Goal: Communication & Community: Answer question/provide support

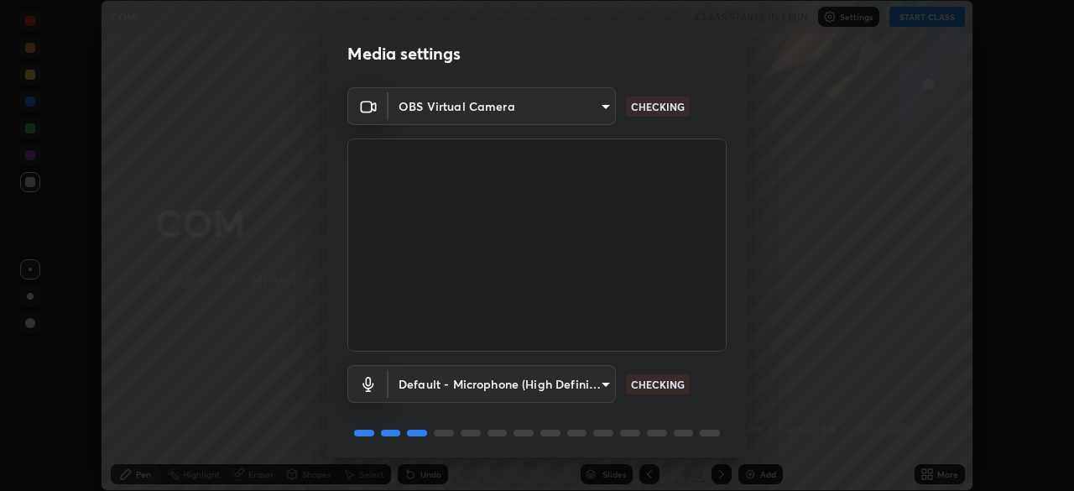
scroll to position [60, 0]
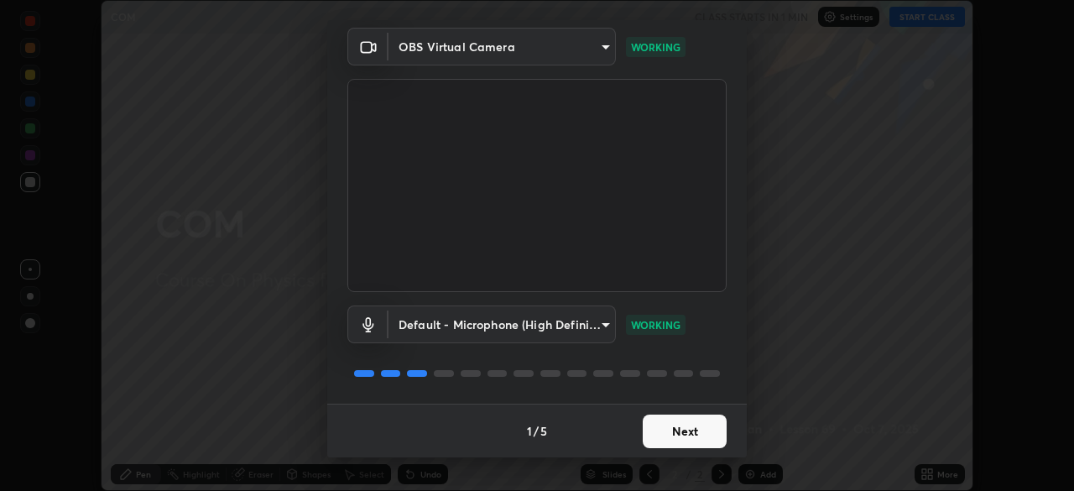
click at [695, 426] on button "Next" at bounding box center [685, 431] width 84 height 34
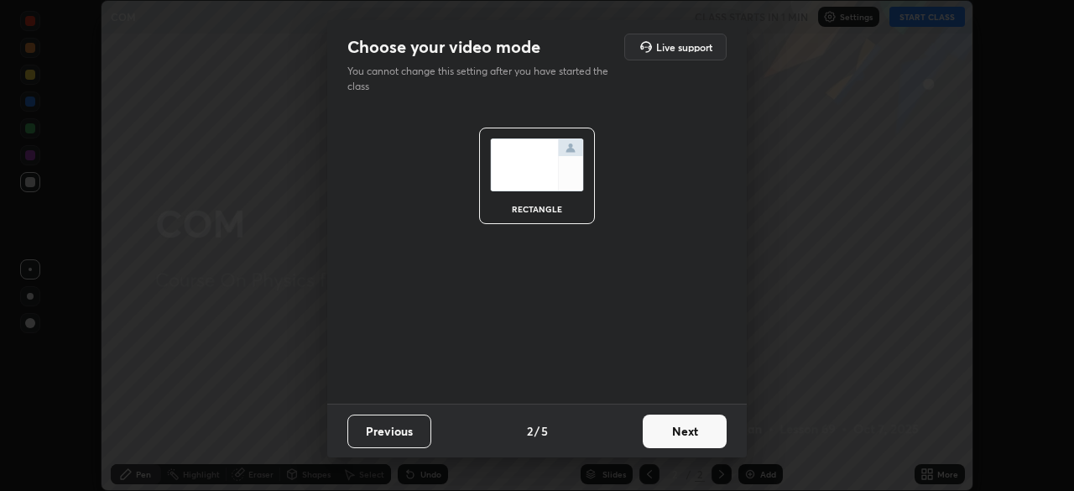
scroll to position [0, 0]
click at [701, 425] on button "Next" at bounding box center [685, 431] width 84 height 34
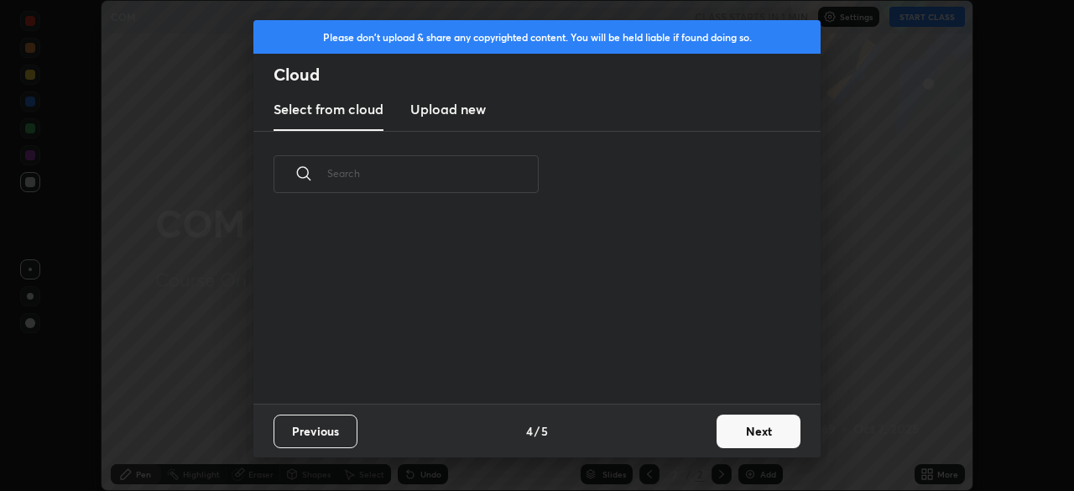
click at [722, 432] on button "Next" at bounding box center [758, 431] width 84 height 34
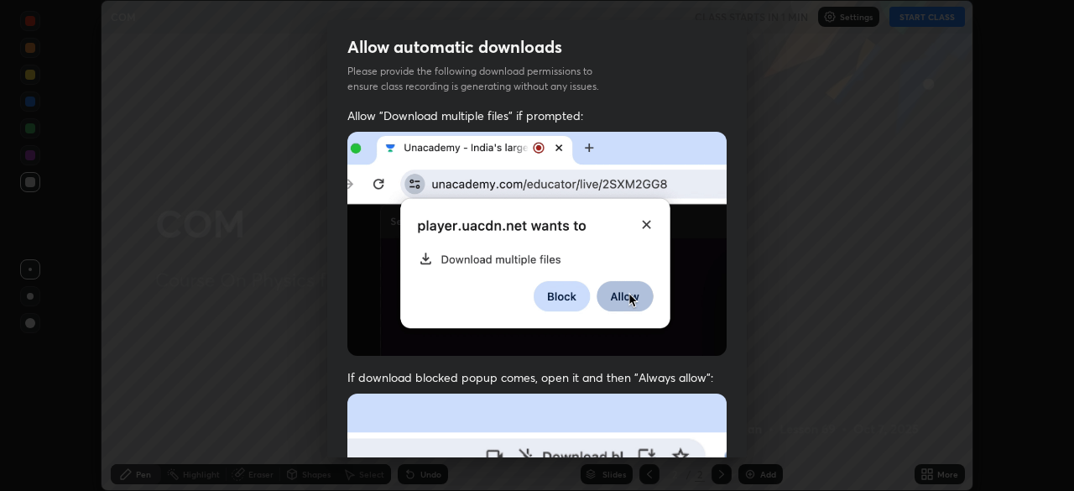
click at [722, 439] on div "Allow "Download multiple files" if prompted: If download blocked popup comes, o…" at bounding box center [536, 460] width 419 height 706
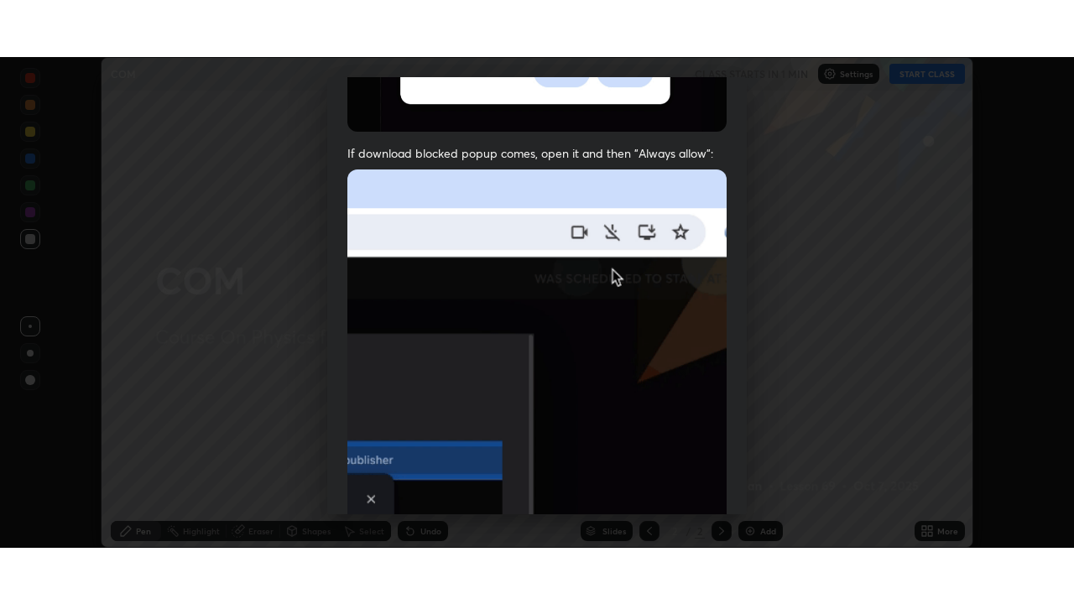
scroll to position [402, 0]
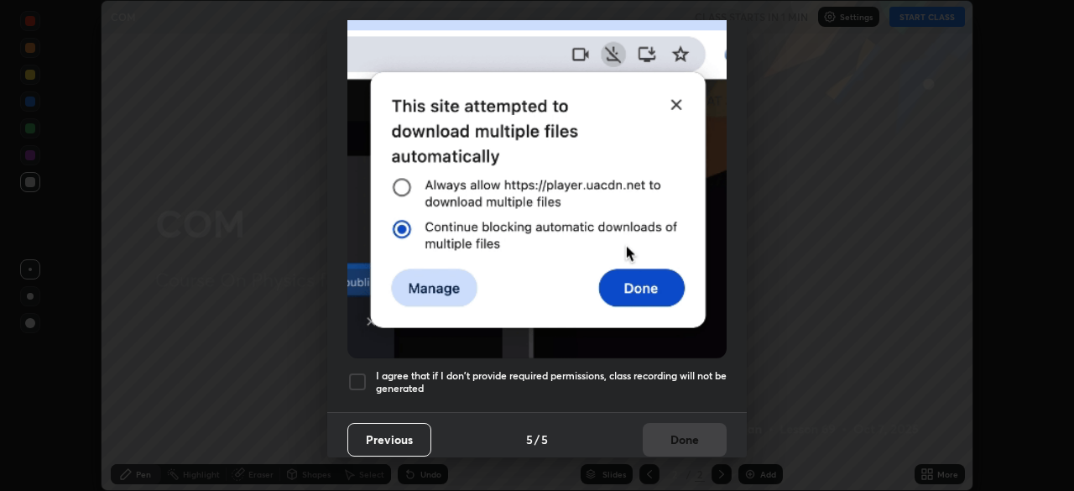
click at [710, 369] on h5 "I agree that if I don't provide required permissions, class recording will not …" at bounding box center [551, 382] width 351 height 26
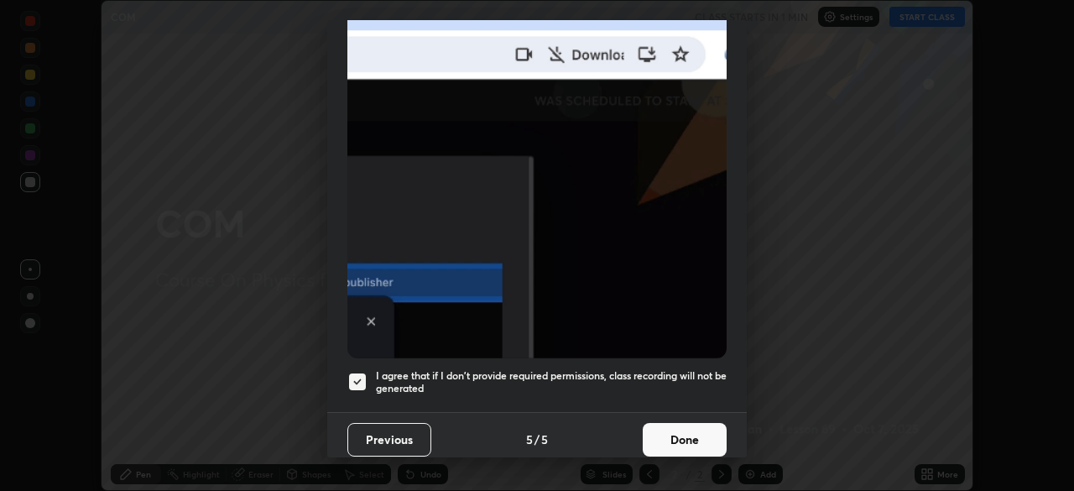
click at [693, 423] on button "Done" at bounding box center [685, 440] width 84 height 34
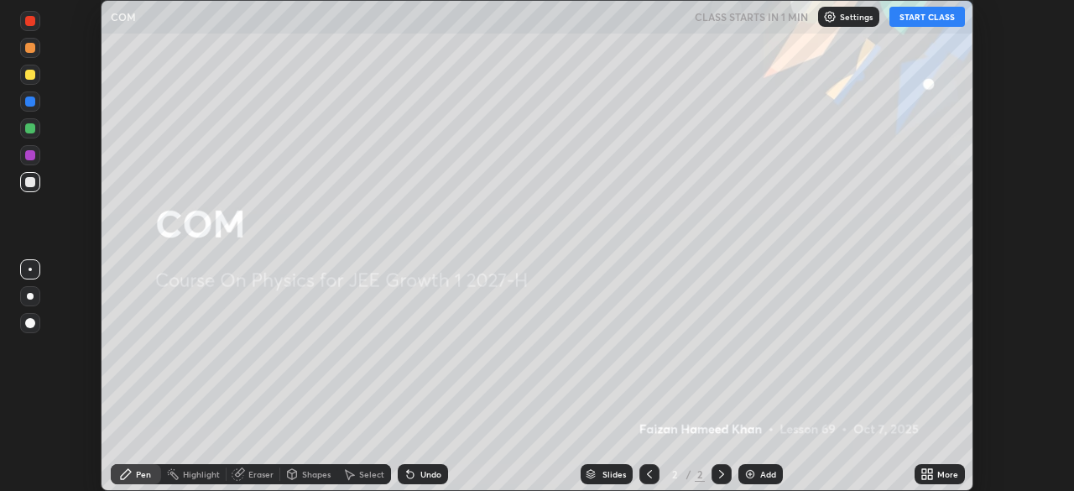
click at [928, 475] on icon at bounding box center [930, 477] width 4 height 4
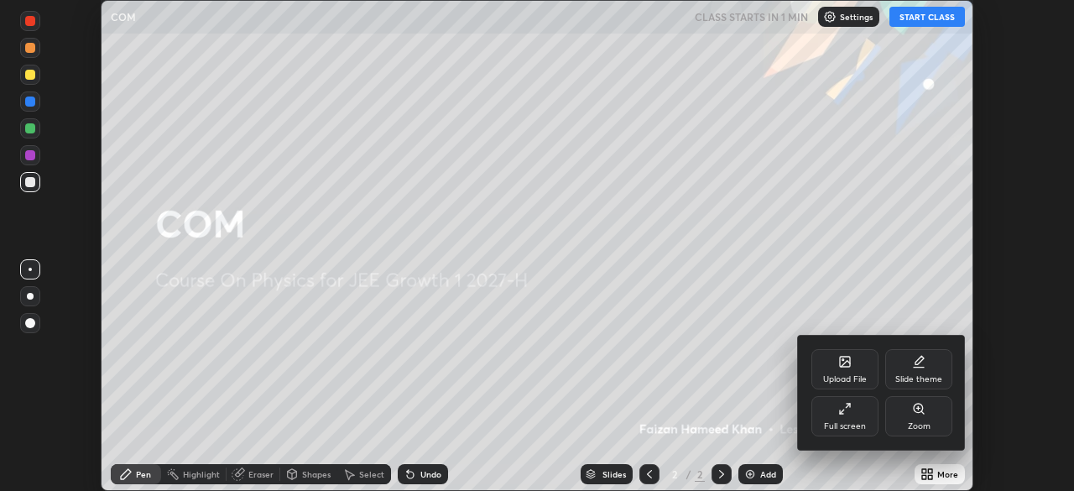
click at [853, 418] on div "Full screen" at bounding box center [844, 416] width 67 height 40
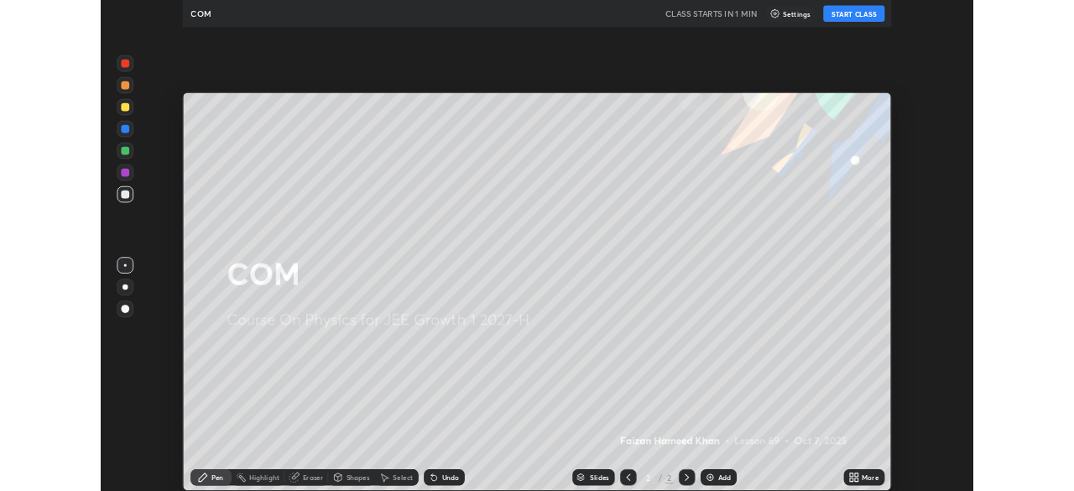
scroll to position [604, 1074]
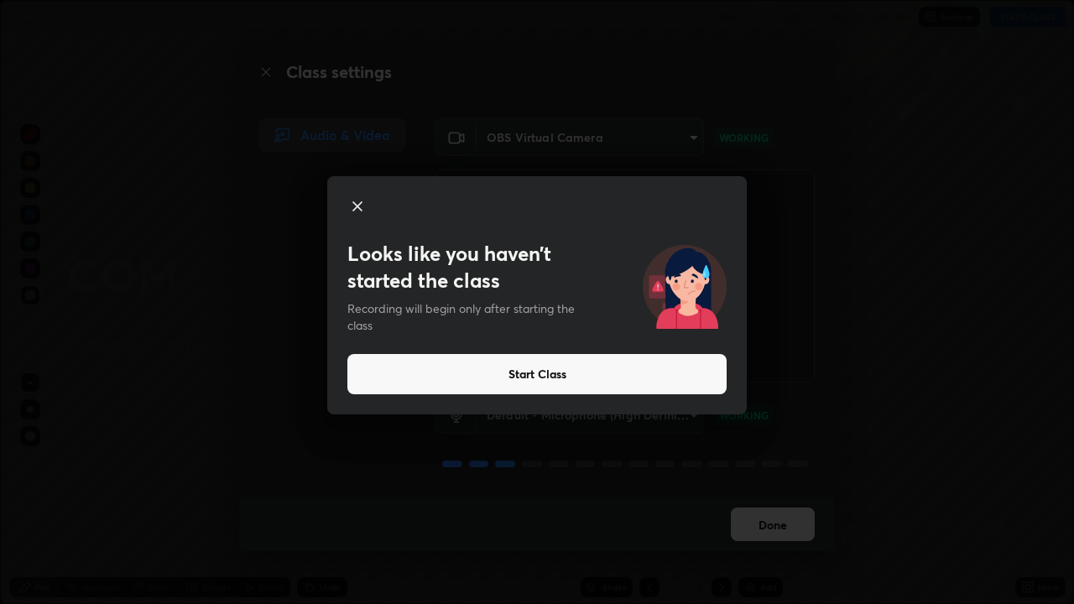
click at [716, 376] on button "Start Class" at bounding box center [536, 374] width 379 height 40
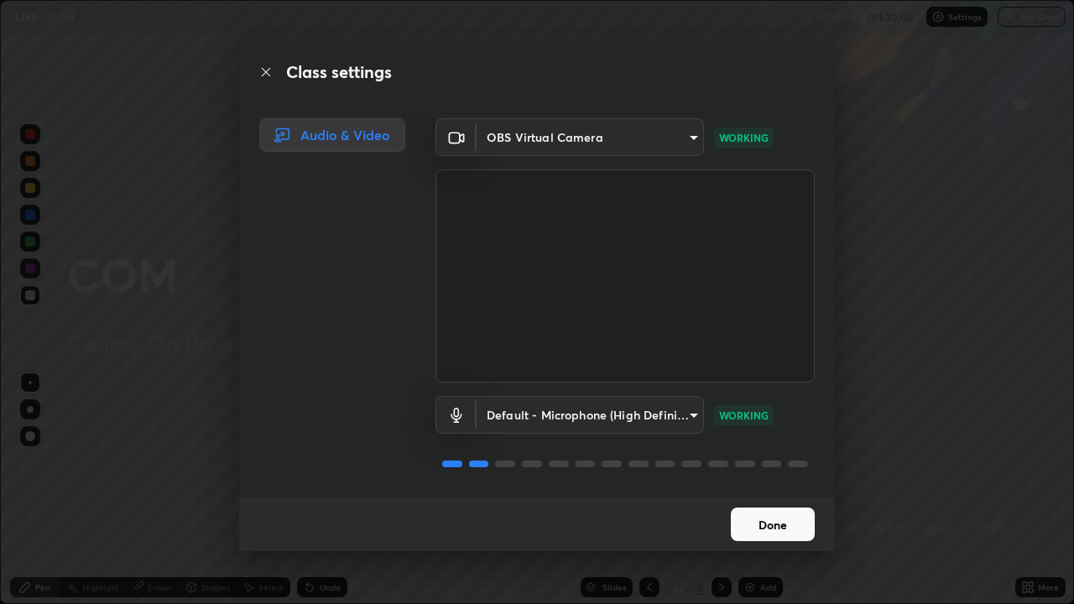
click at [786, 490] on button "Done" at bounding box center [773, 525] width 84 height 34
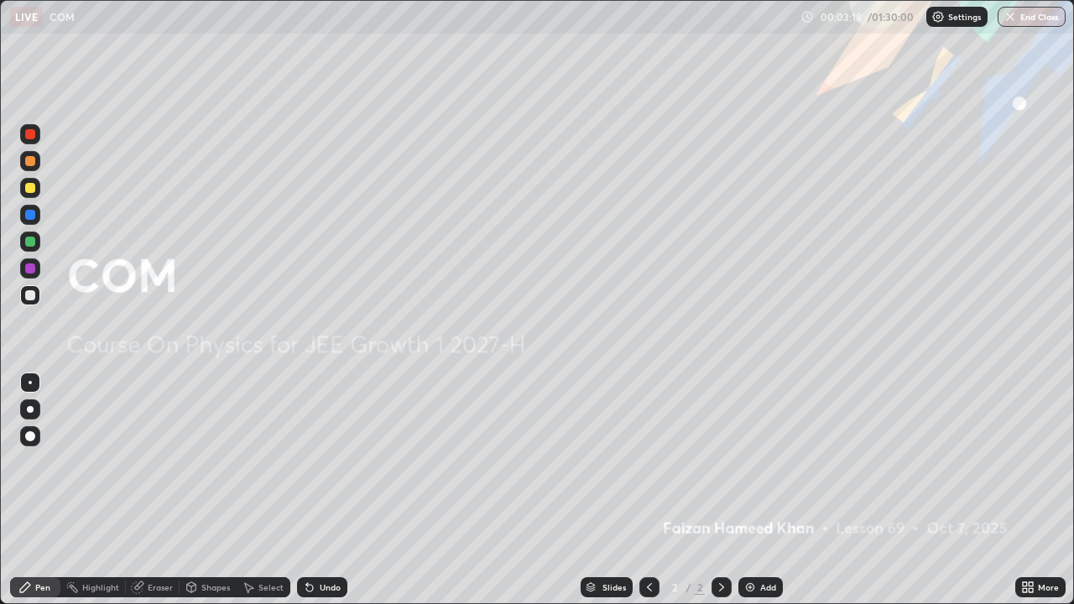
click at [320, 490] on div "Undo" at bounding box center [330, 587] width 21 height 8
click at [716, 490] on icon at bounding box center [721, 587] width 13 height 13
click at [751, 490] on img at bounding box center [749, 587] width 13 height 13
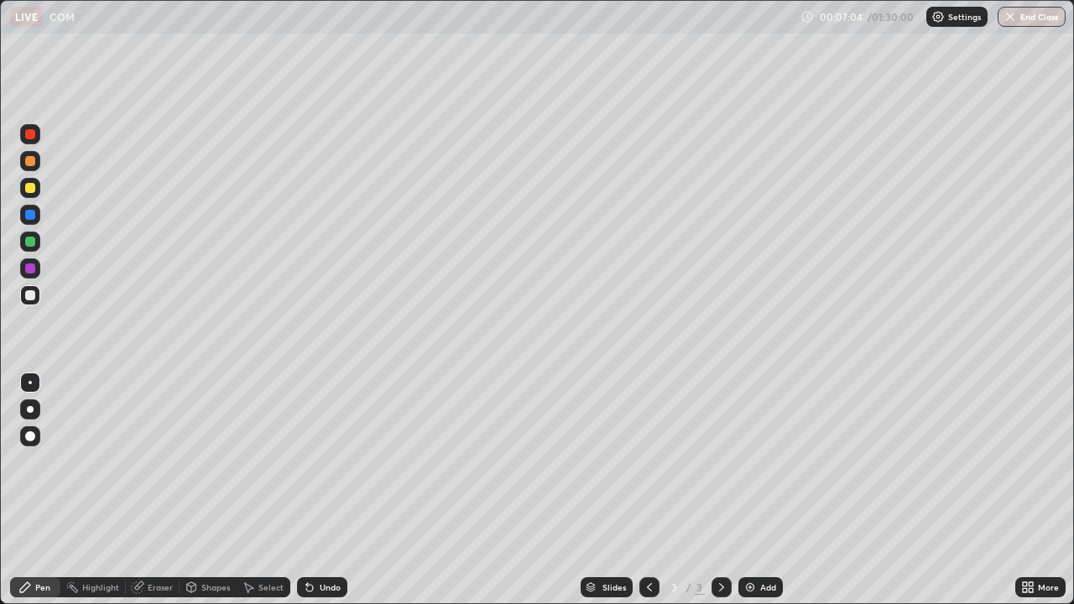
click at [145, 490] on div "Eraser" at bounding box center [153, 587] width 54 height 20
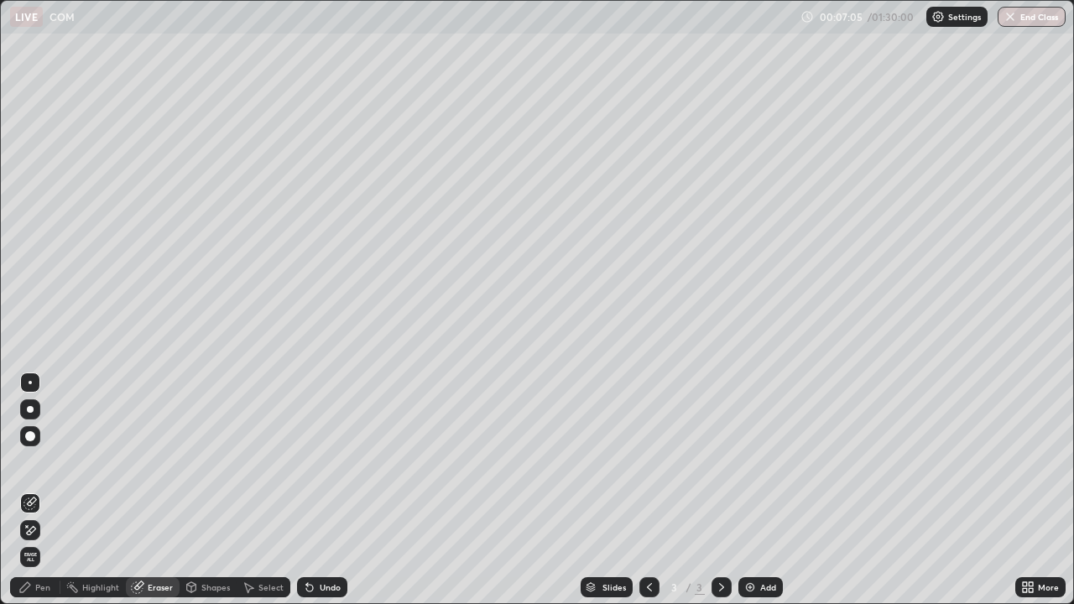
click at [34, 490] on icon at bounding box center [29, 531] width 13 height 14
click at [33, 490] on span "Erase all" at bounding box center [30, 557] width 18 height 10
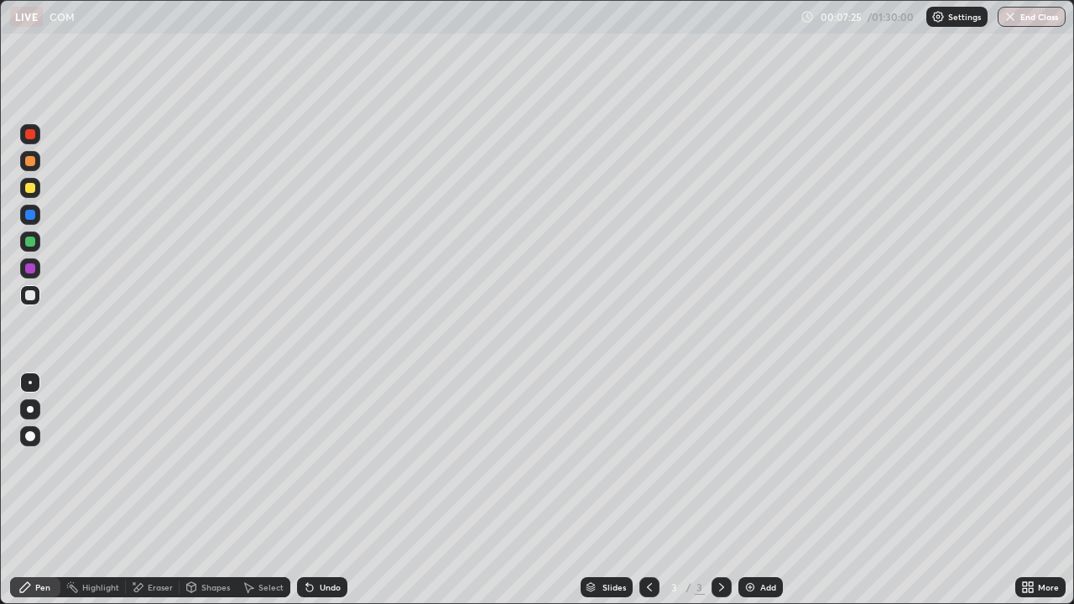
click at [207, 490] on div "Shapes" at bounding box center [215, 587] width 29 height 8
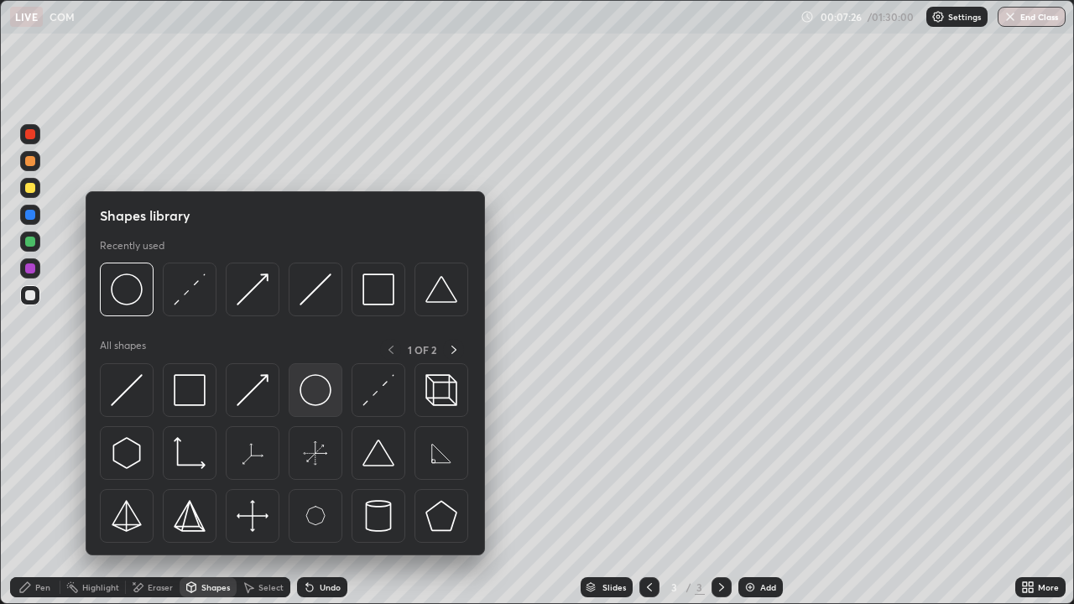
click at [317, 397] on img at bounding box center [316, 390] width 32 height 32
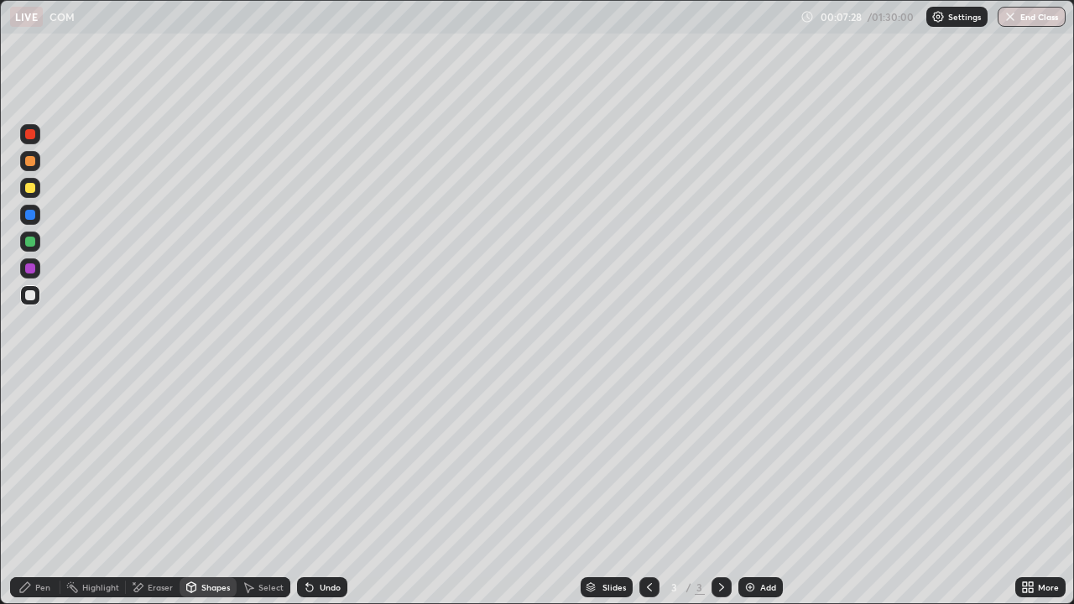
click at [211, 490] on div "Shapes" at bounding box center [215, 587] width 29 height 8
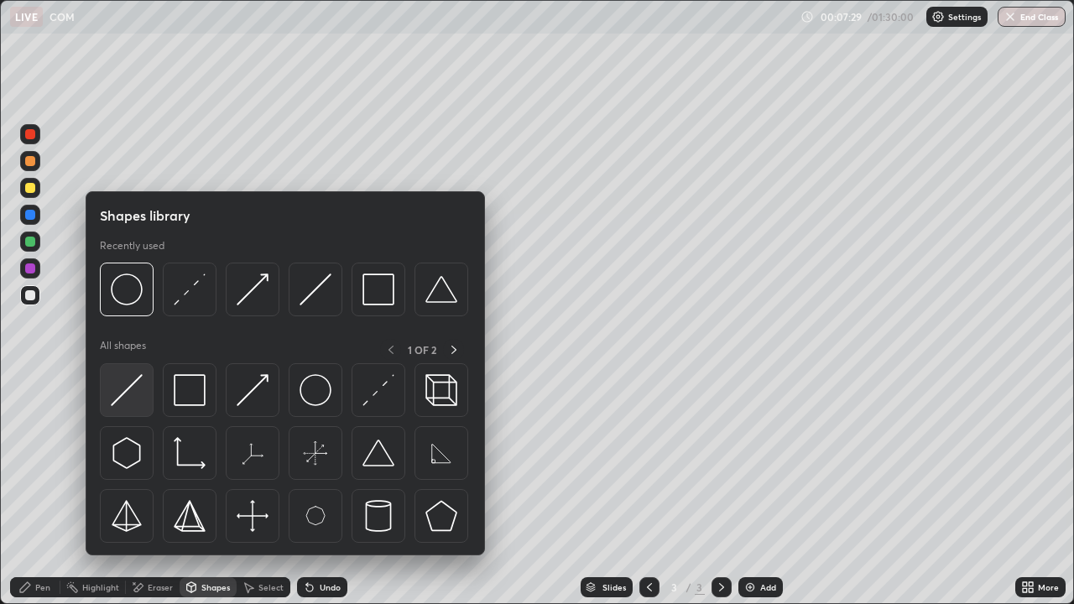
click at [140, 390] on img at bounding box center [127, 390] width 32 height 32
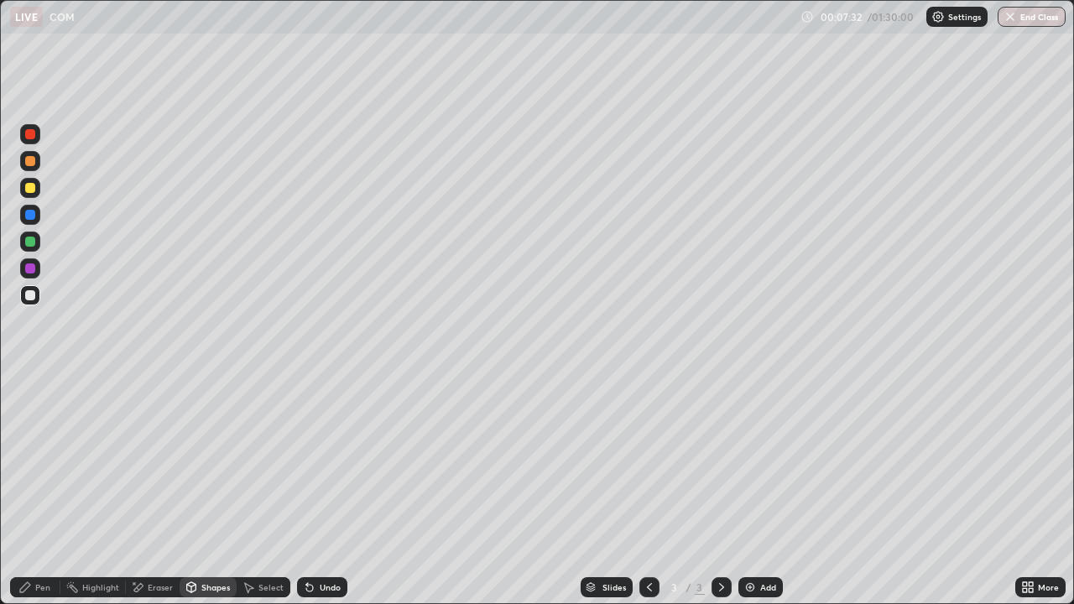
click at [148, 490] on div "Eraser" at bounding box center [160, 587] width 25 height 8
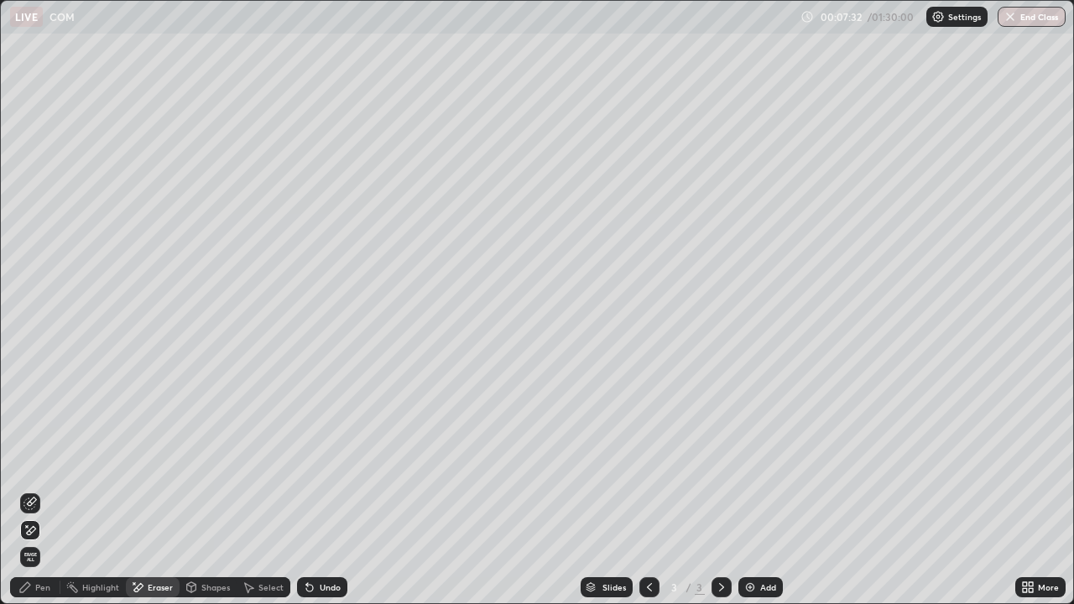
click at [32, 490] on icon at bounding box center [29, 503] width 13 height 13
click at [44, 490] on div "Pen" at bounding box center [35, 587] width 50 height 20
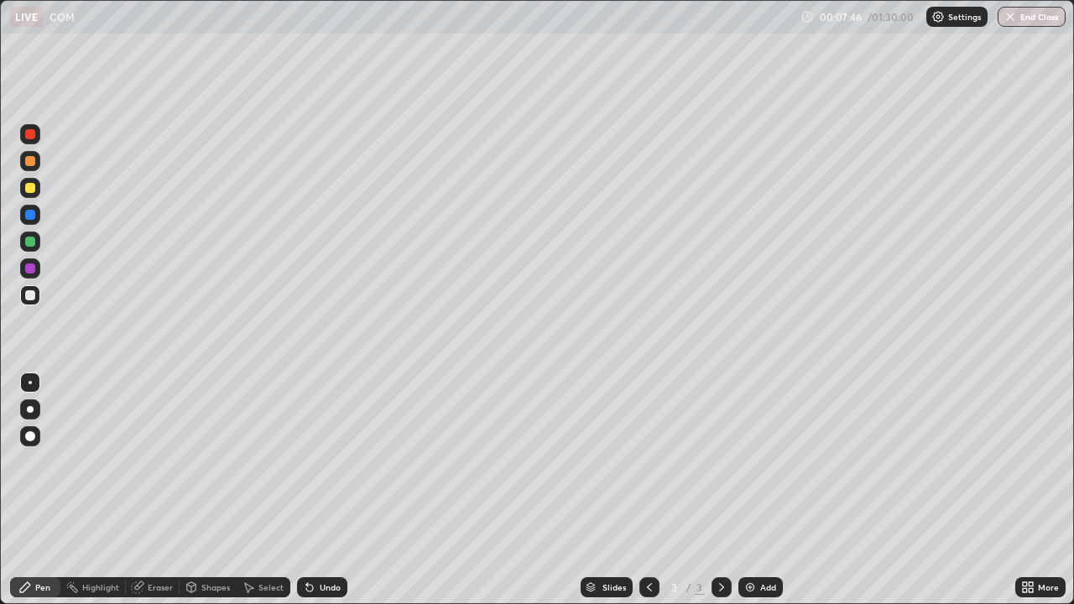
click at [37, 245] on div at bounding box center [30, 242] width 20 height 20
click at [314, 490] on icon at bounding box center [309, 587] width 13 height 13
click at [310, 490] on icon at bounding box center [309, 588] width 7 height 7
click at [311, 490] on icon at bounding box center [309, 587] width 13 height 13
click at [306, 490] on icon at bounding box center [307, 584] width 2 height 2
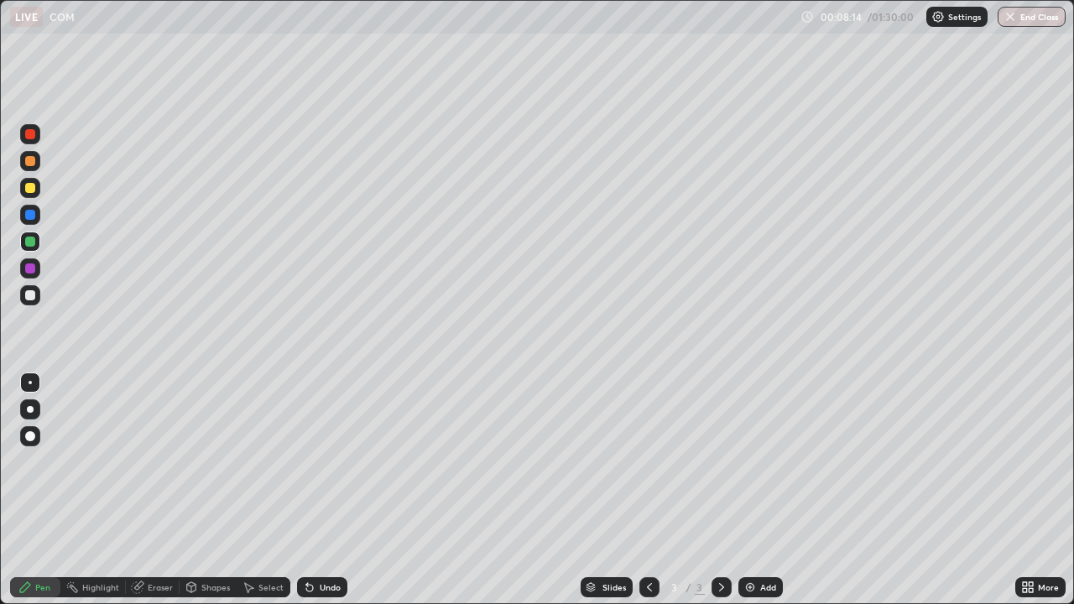
click at [306, 490] on icon at bounding box center [307, 584] width 2 height 2
click at [308, 490] on icon at bounding box center [309, 588] width 7 height 7
click at [306, 490] on icon at bounding box center [309, 588] width 7 height 7
click at [307, 490] on icon at bounding box center [309, 588] width 7 height 7
click at [306, 490] on icon at bounding box center [309, 588] width 7 height 7
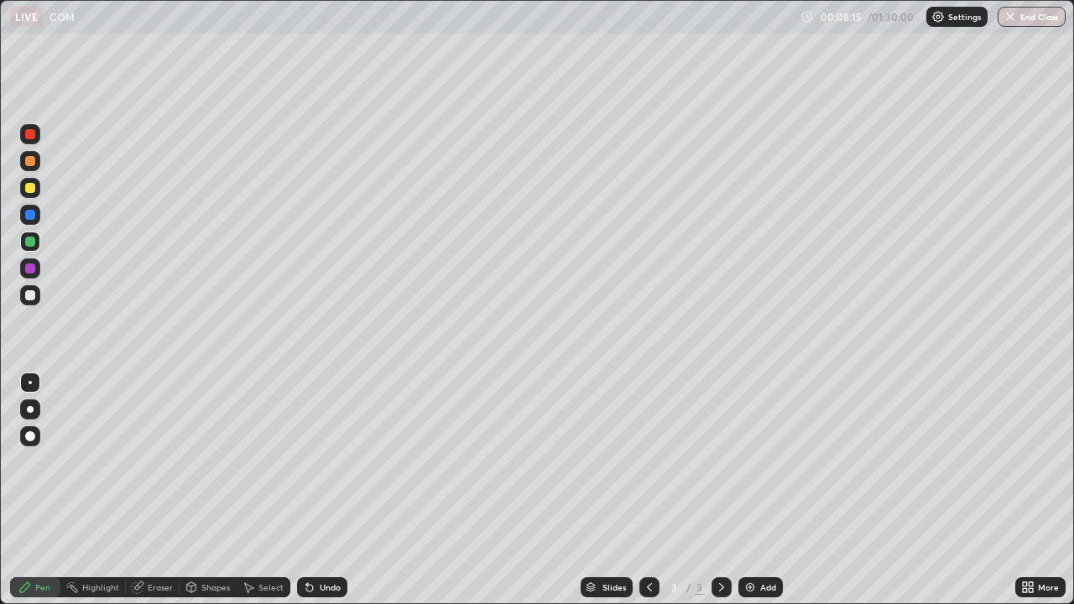
click at [306, 490] on icon at bounding box center [309, 588] width 7 height 7
click at [304, 490] on icon at bounding box center [309, 587] width 13 height 13
click at [309, 490] on icon at bounding box center [309, 588] width 7 height 7
click at [312, 490] on icon at bounding box center [309, 587] width 13 height 13
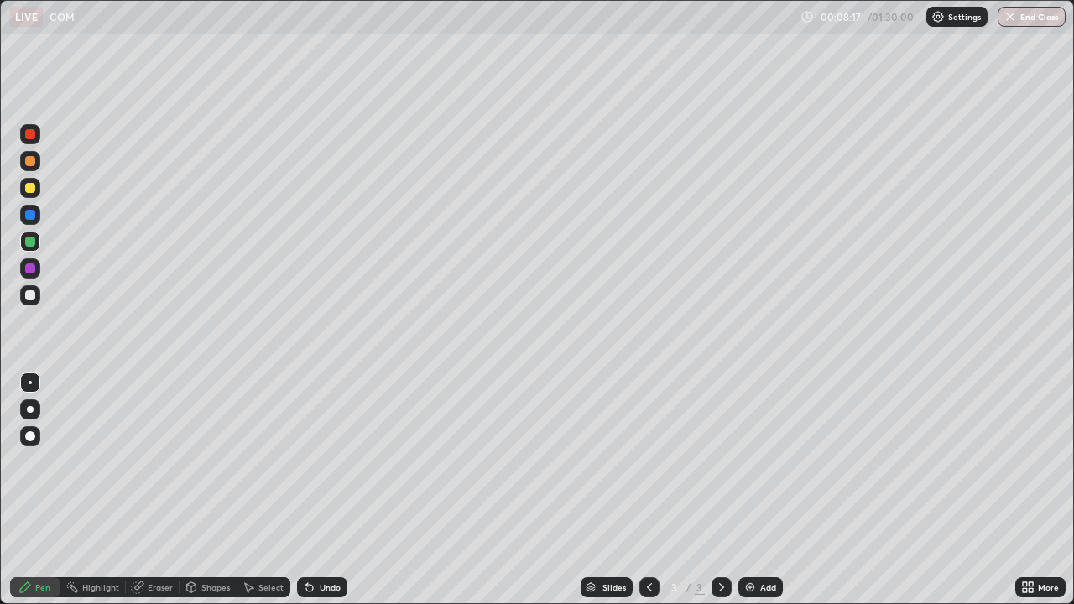
click at [306, 490] on icon at bounding box center [307, 584] width 2 height 2
click at [193, 490] on icon at bounding box center [191, 586] width 9 height 3
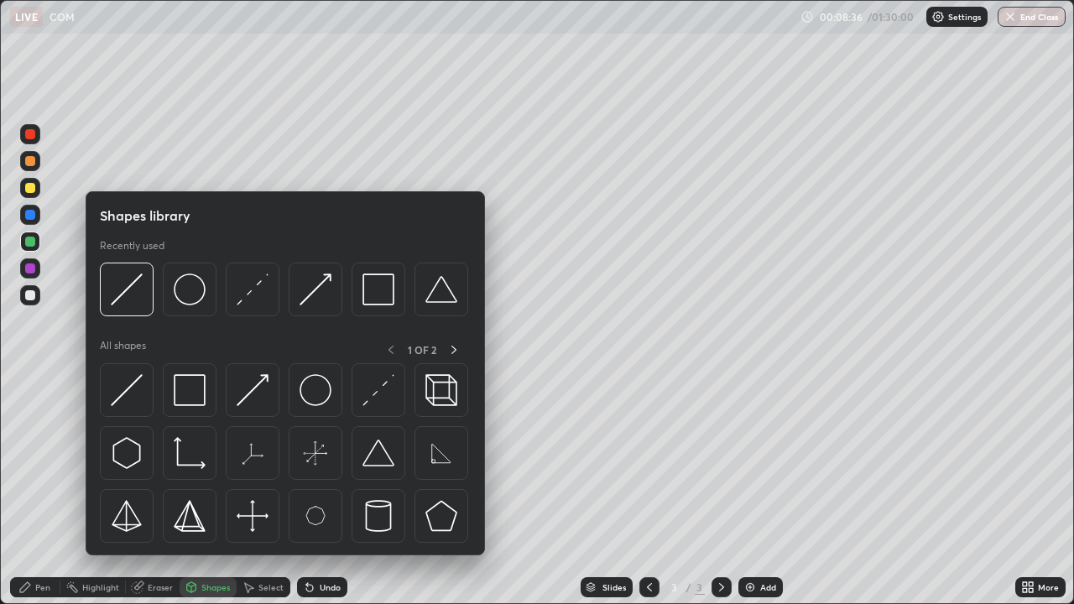
click at [36, 490] on div "Pen" at bounding box center [42, 587] width 15 height 8
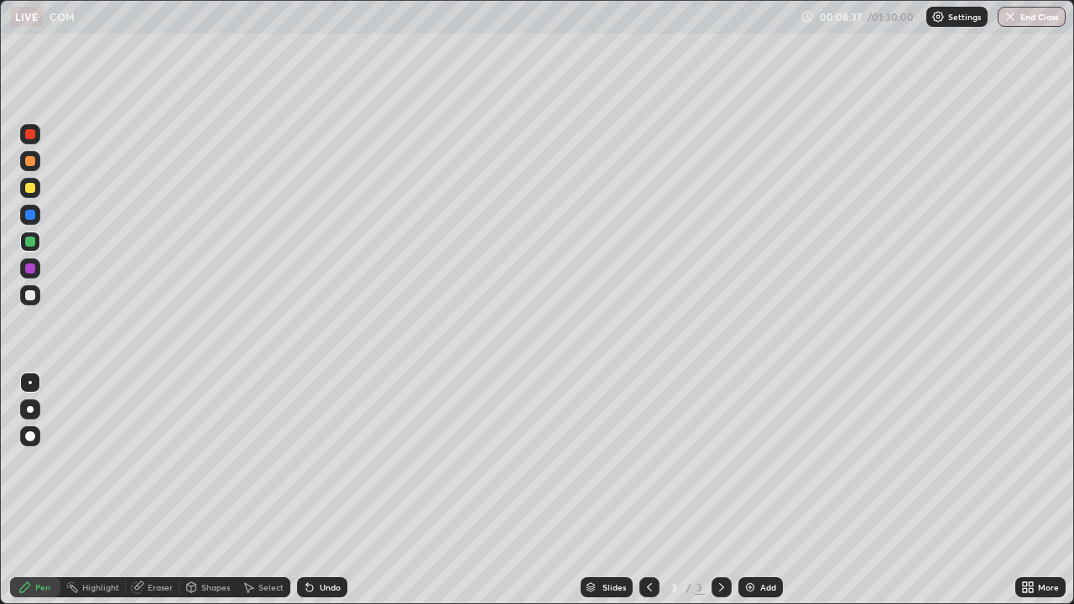
click at [31, 295] on div at bounding box center [30, 295] width 10 height 10
click at [201, 490] on div "Shapes" at bounding box center [215, 587] width 29 height 8
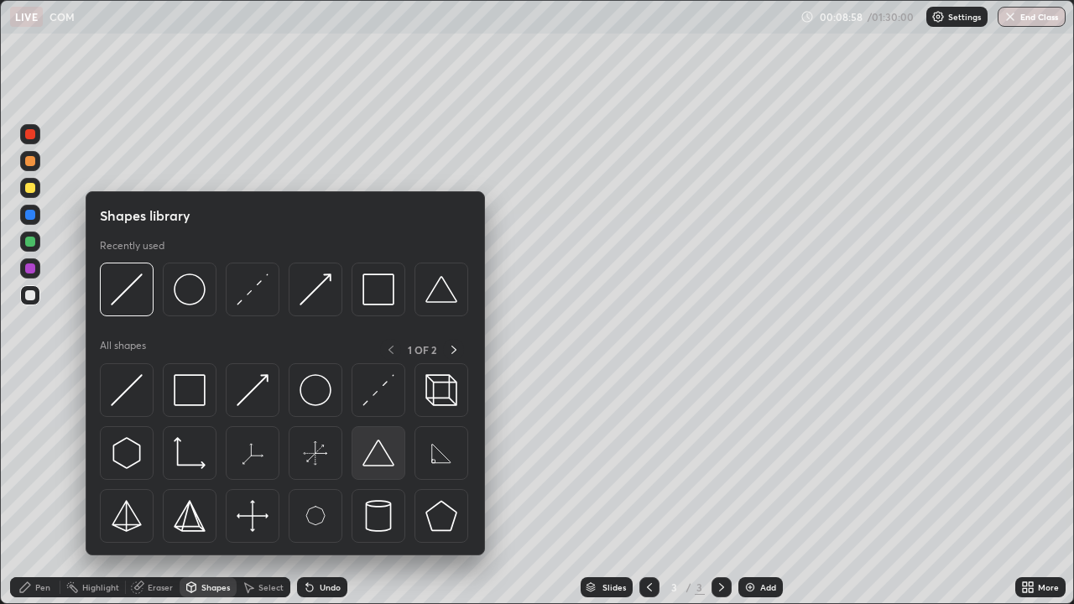
click at [372, 466] on img at bounding box center [378, 453] width 32 height 32
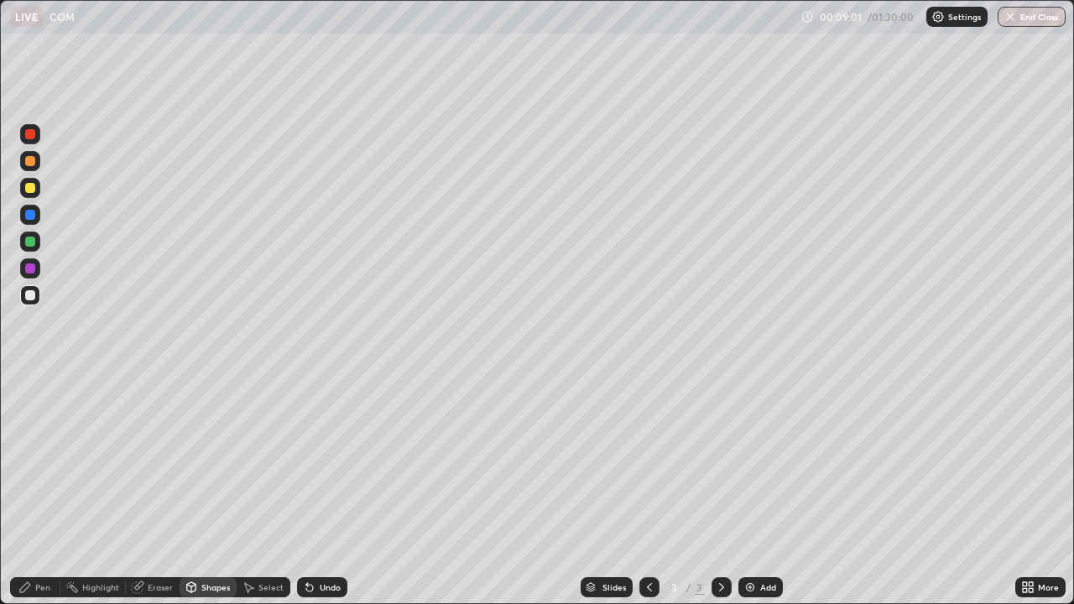
click at [36, 490] on div "Pen" at bounding box center [42, 587] width 15 height 8
click at [201, 490] on div "Shapes" at bounding box center [215, 587] width 29 height 8
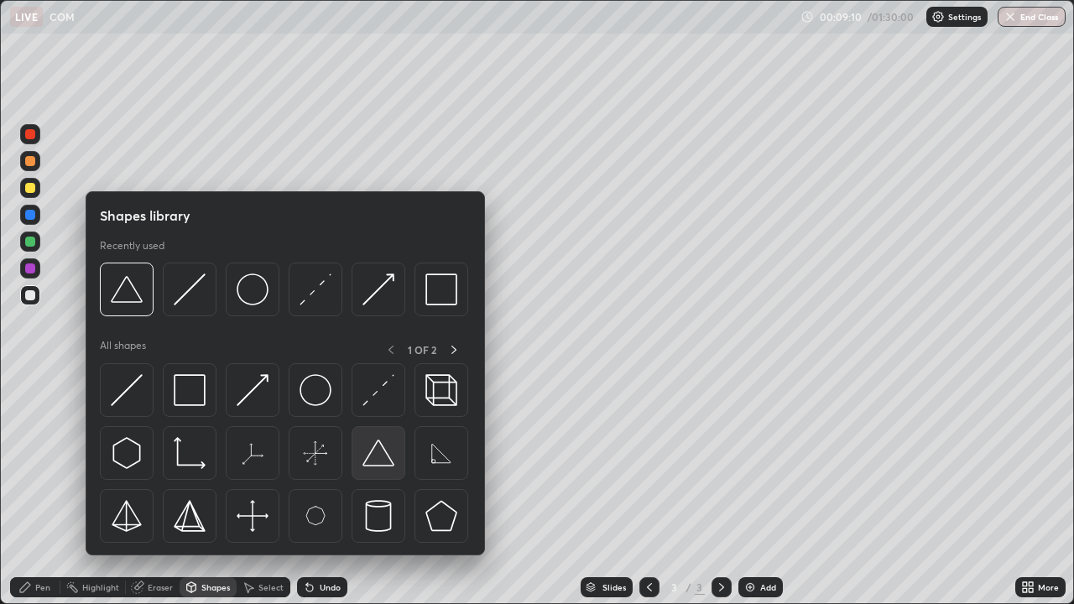
click at [380, 461] on img at bounding box center [378, 453] width 32 height 32
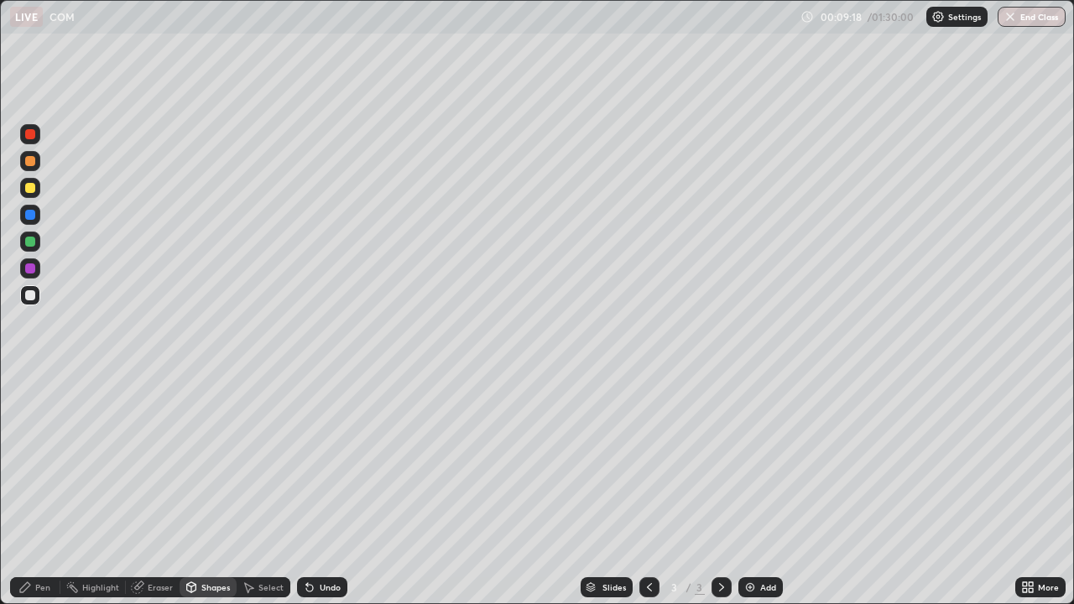
click at [204, 490] on div "Shapes" at bounding box center [215, 587] width 29 height 8
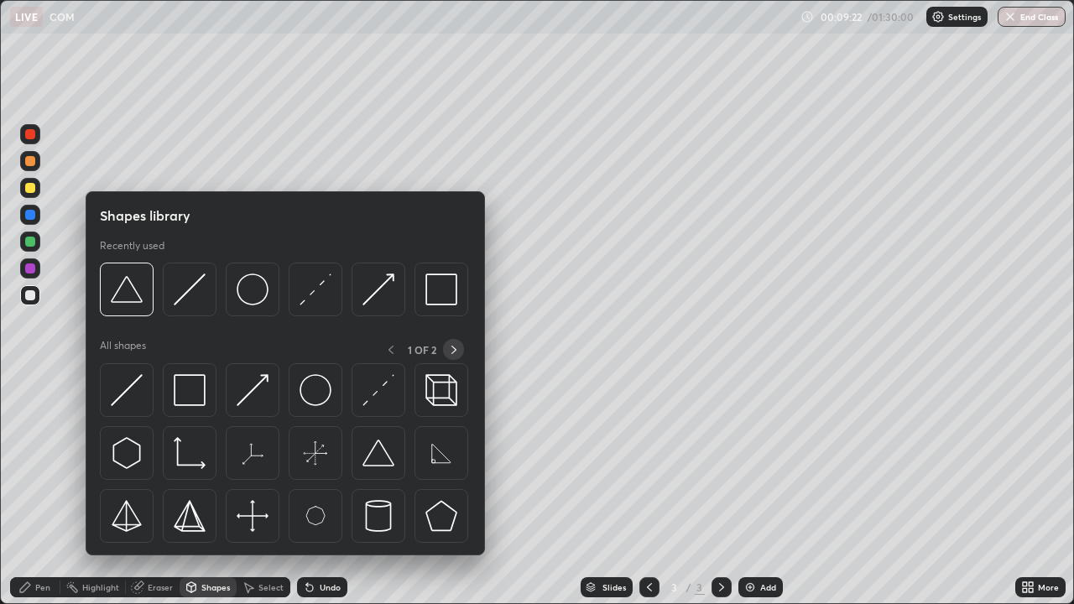
click at [453, 349] on icon at bounding box center [453, 349] width 13 height 13
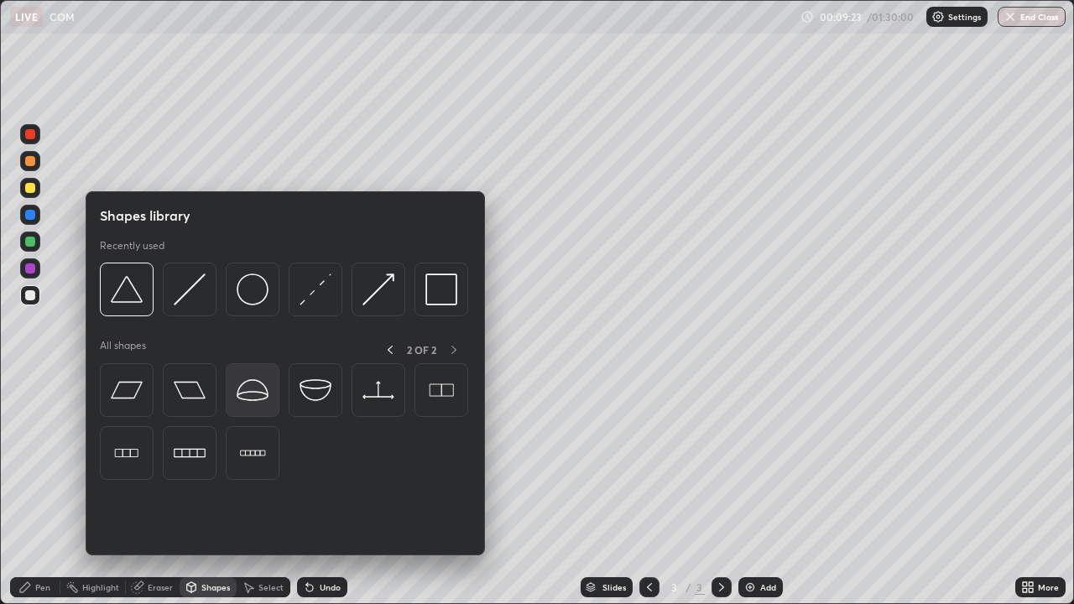
click at [258, 394] on img at bounding box center [253, 390] width 32 height 32
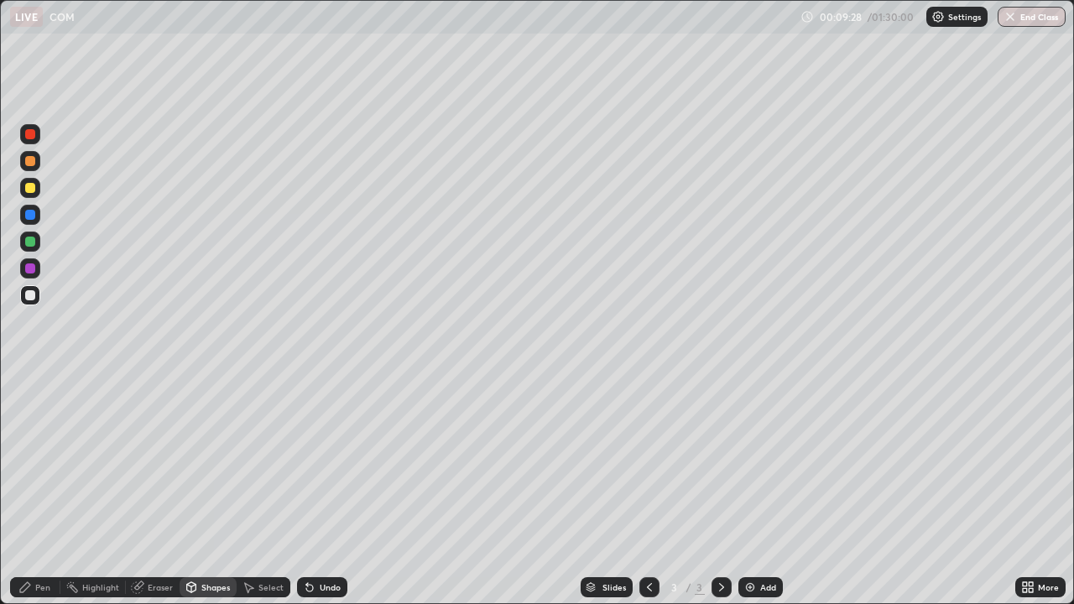
click at [204, 490] on div "Shapes" at bounding box center [215, 587] width 29 height 8
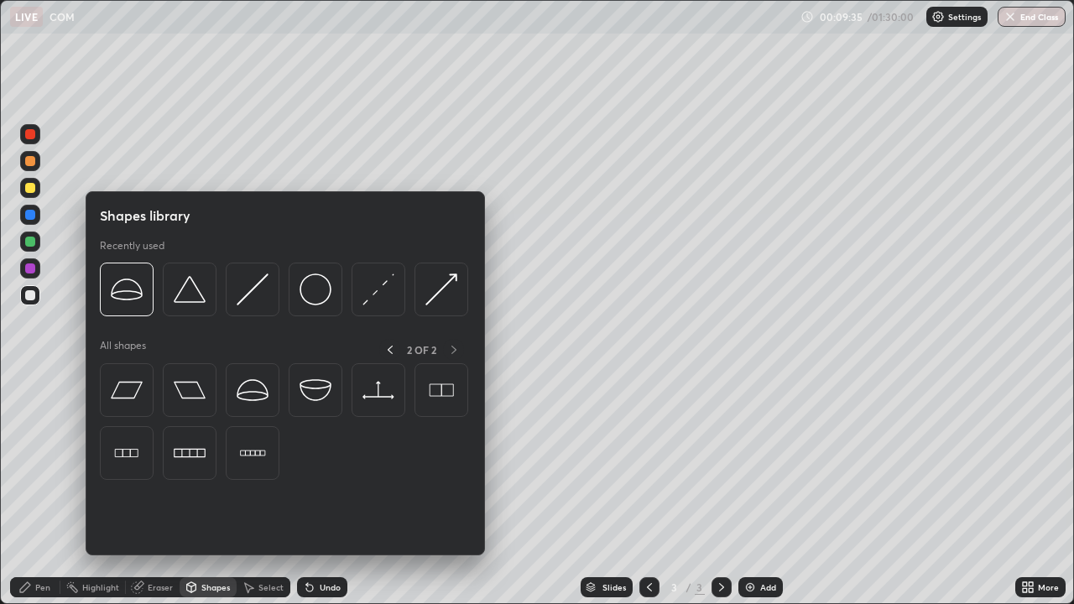
click at [208, 490] on div "Shapes" at bounding box center [215, 587] width 29 height 8
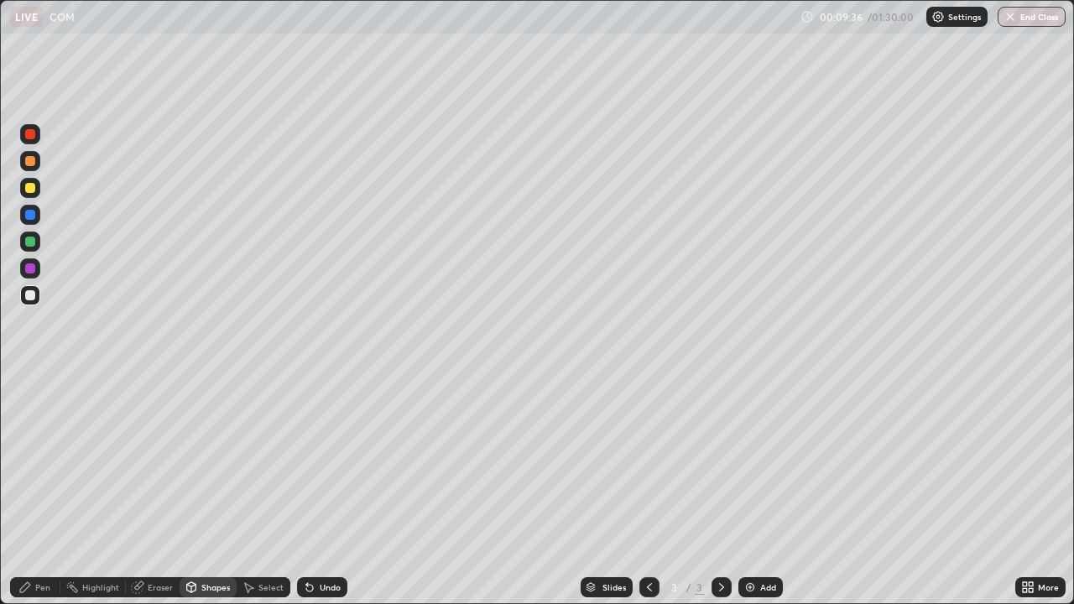
click at [206, 490] on div "Shapes" at bounding box center [215, 587] width 29 height 8
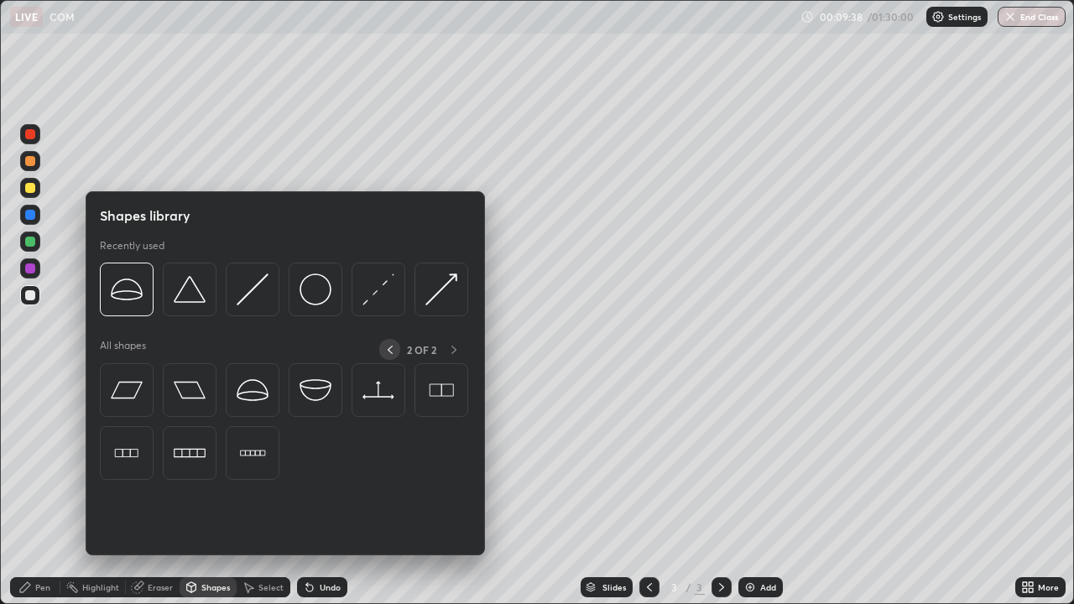
click at [391, 348] on icon at bounding box center [389, 349] width 13 height 13
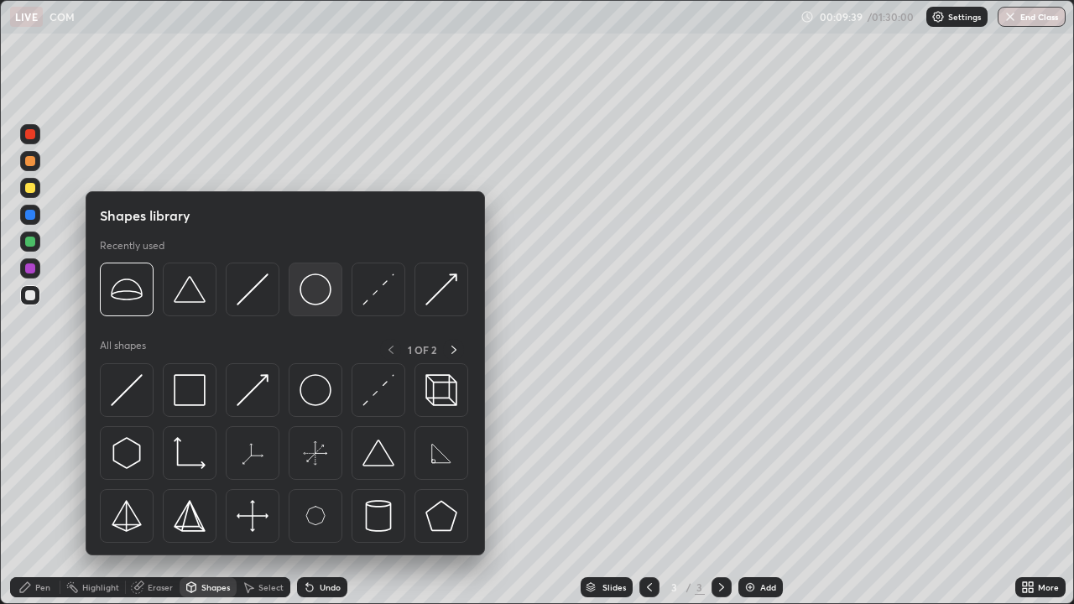
click at [317, 298] on img at bounding box center [316, 290] width 32 height 32
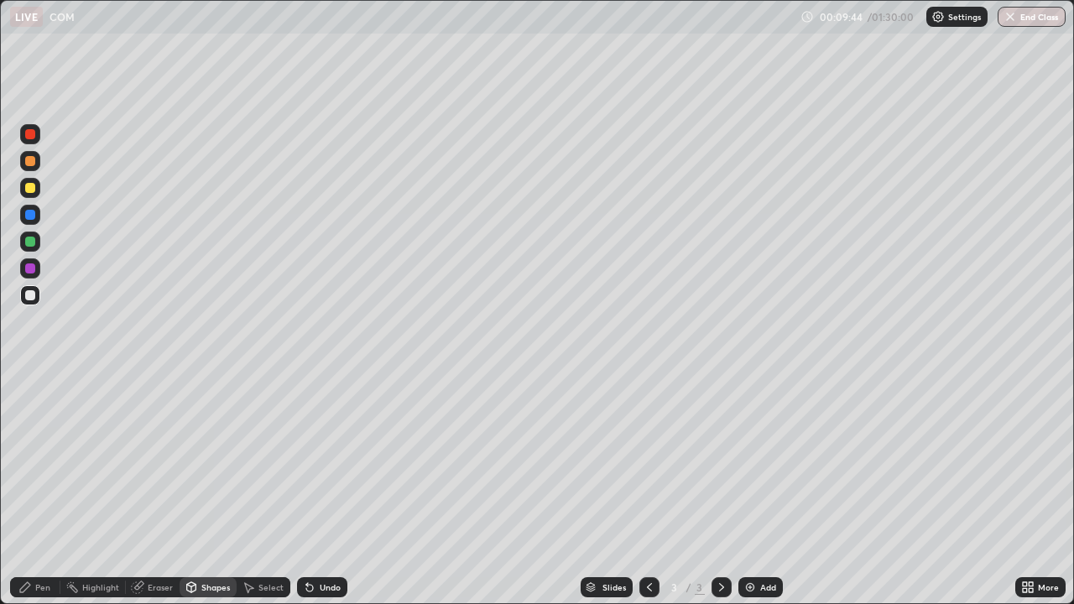
click at [320, 490] on div "Undo" at bounding box center [330, 587] width 21 height 8
click at [253, 490] on icon at bounding box center [248, 587] width 13 height 13
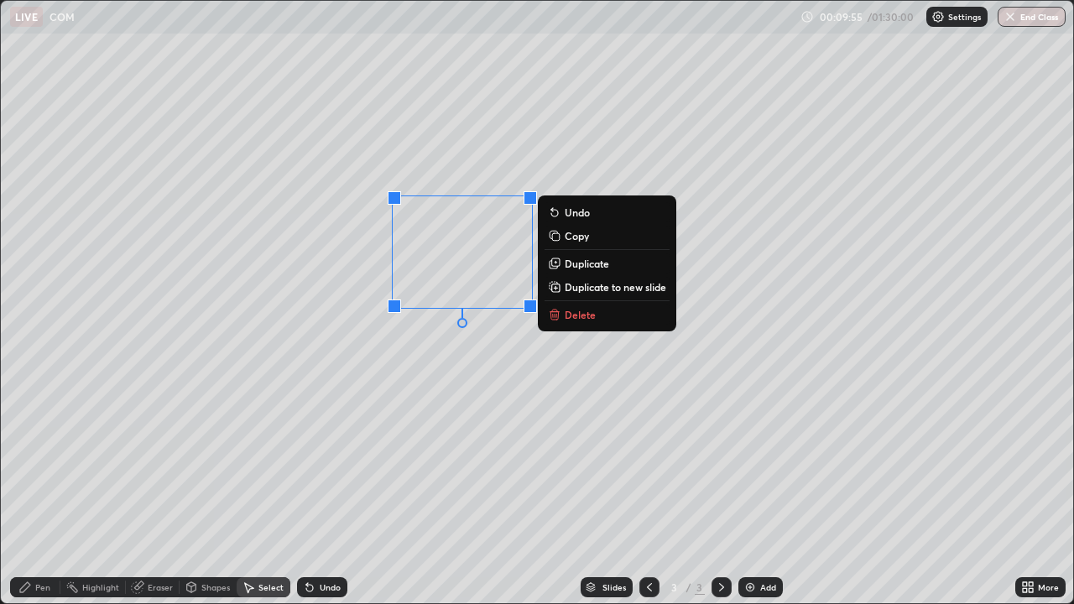
click at [210, 490] on div "Shapes" at bounding box center [215, 587] width 29 height 8
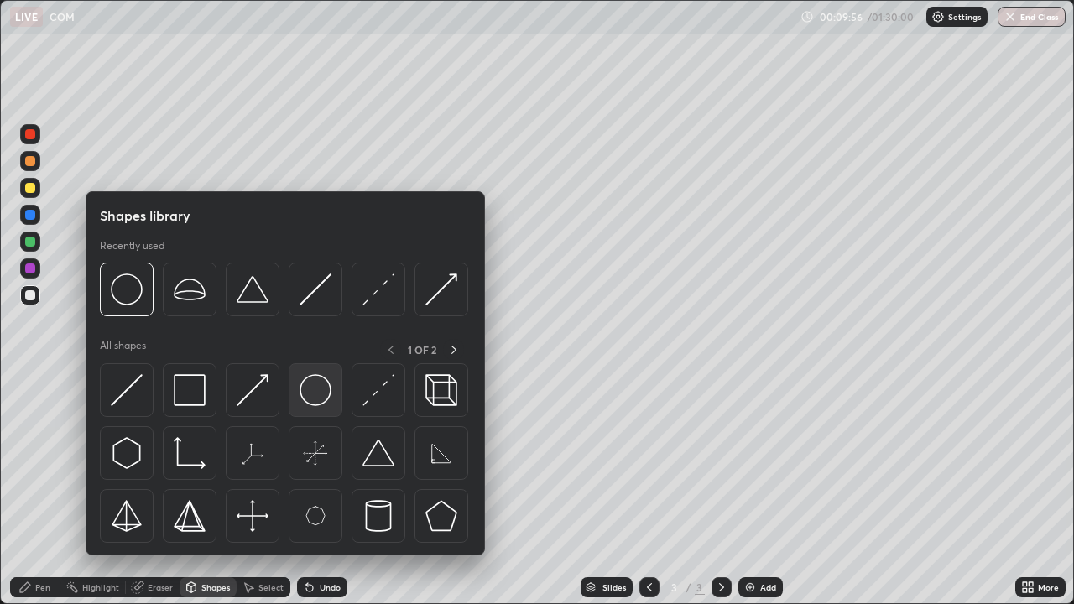
click at [318, 395] on img at bounding box center [316, 390] width 32 height 32
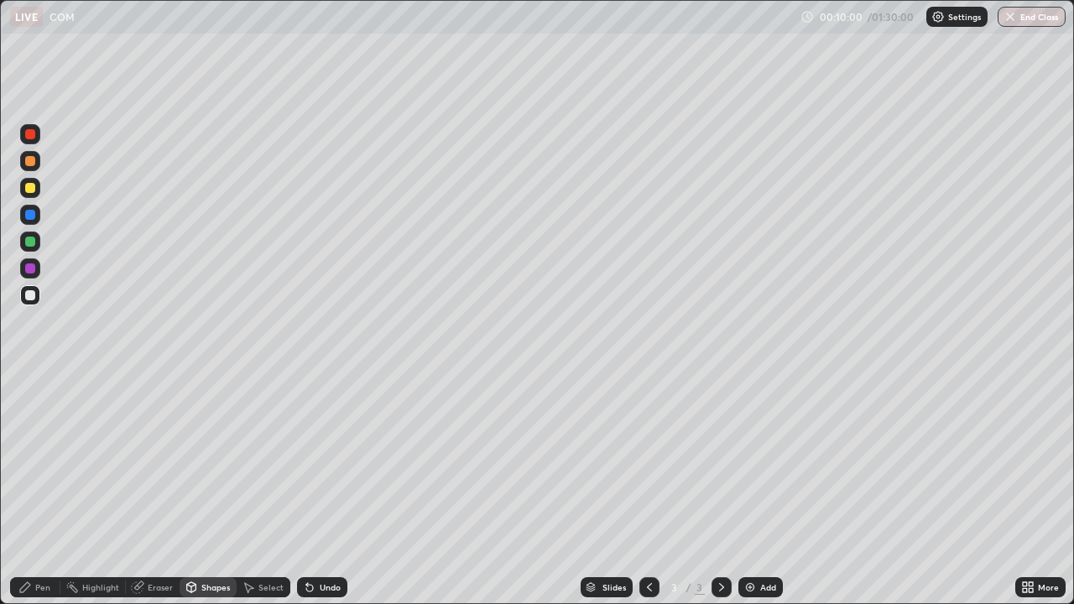
click at [327, 490] on div "Undo" at bounding box center [330, 587] width 21 height 8
click at [202, 490] on div "Shapes" at bounding box center [215, 587] width 29 height 8
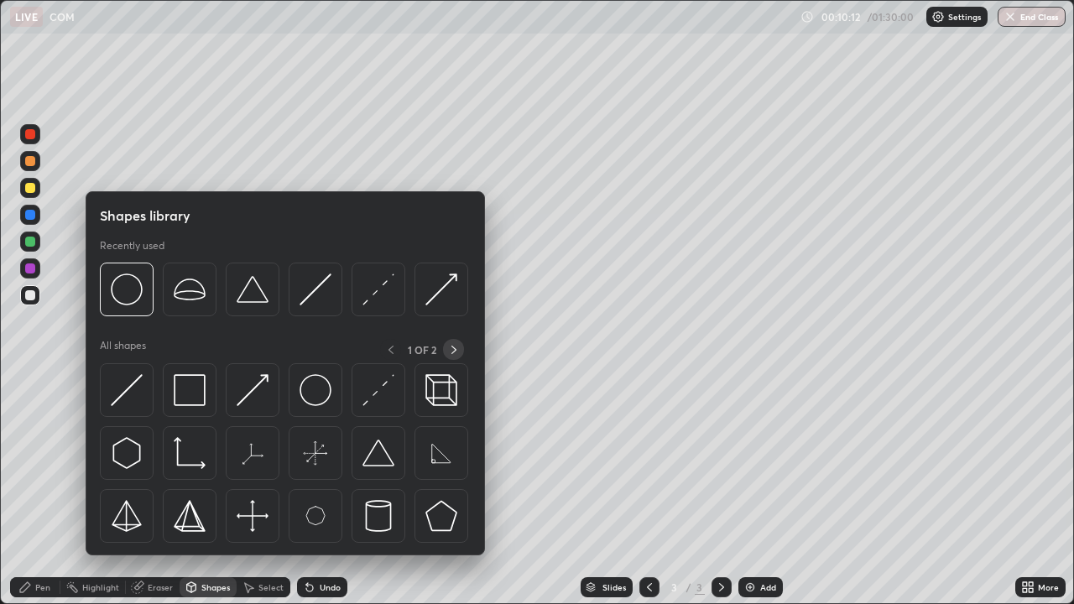
click at [453, 351] on icon at bounding box center [453, 349] width 13 height 13
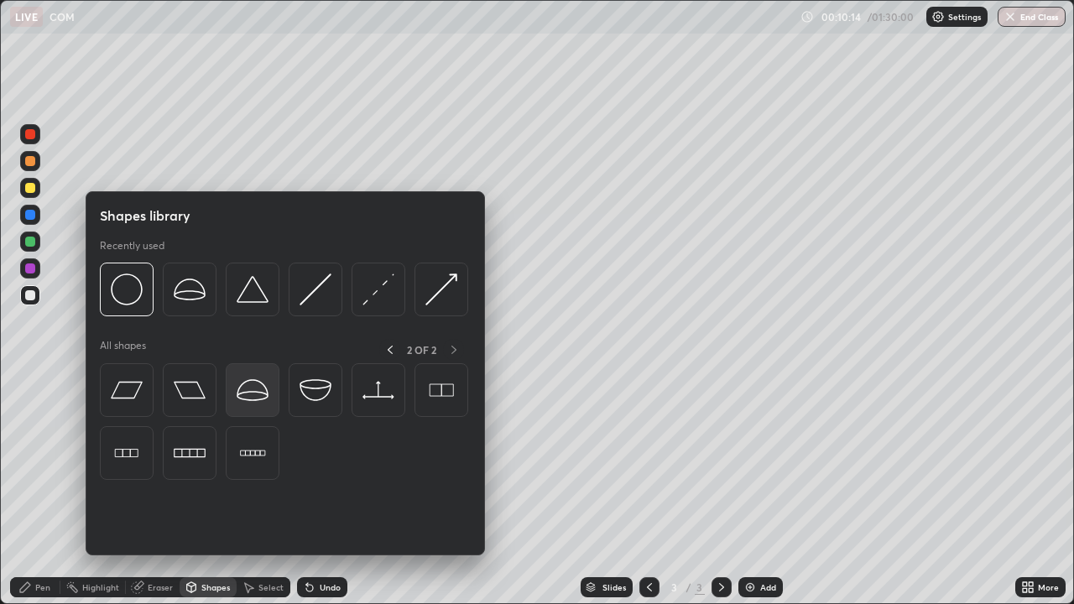
click at [273, 393] on div at bounding box center [253, 390] width 54 height 54
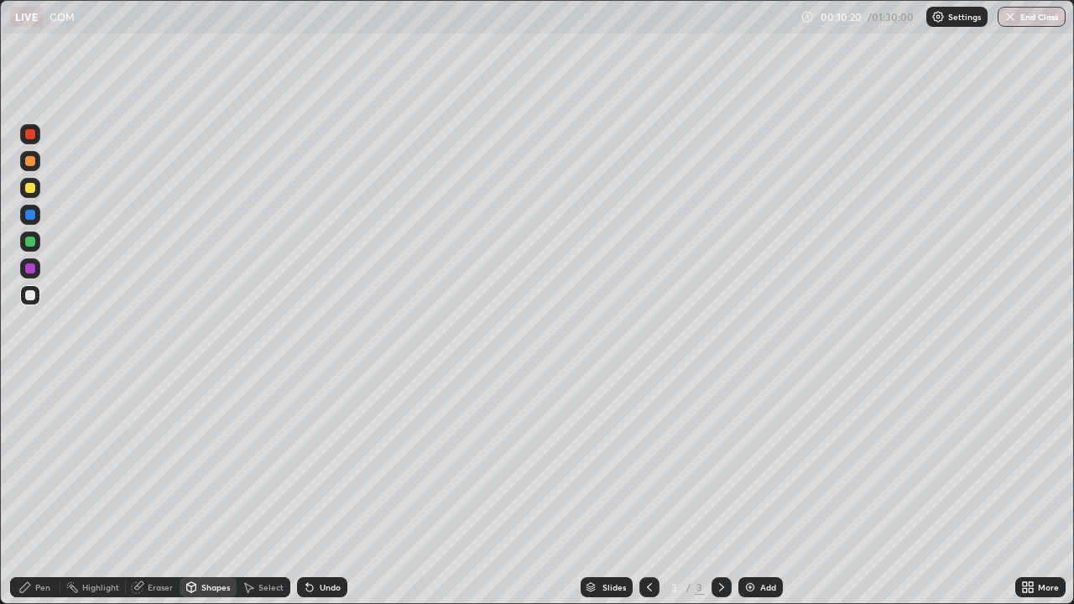
click at [208, 490] on div "Shapes" at bounding box center [215, 587] width 29 height 8
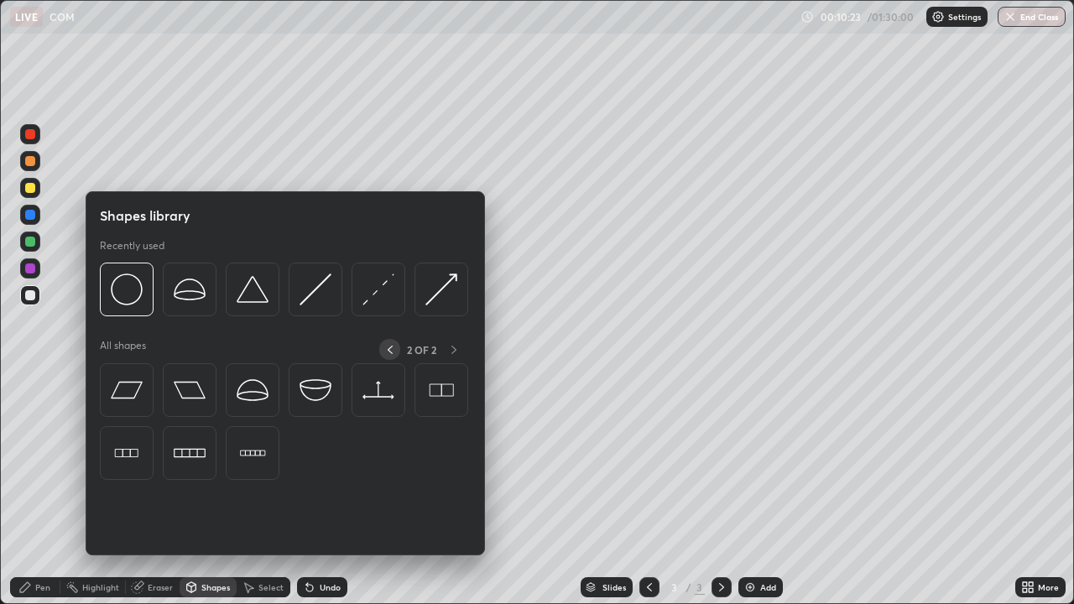
click at [388, 352] on icon at bounding box center [390, 350] width 5 height 8
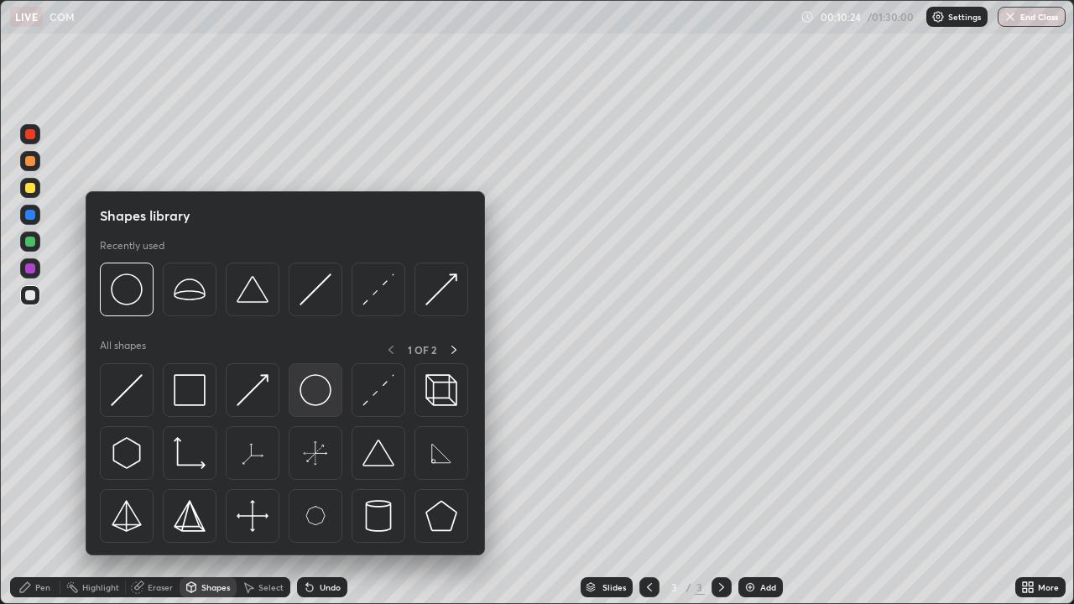
click at [314, 397] on img at bounding box center [316, 390] width 32 height 32
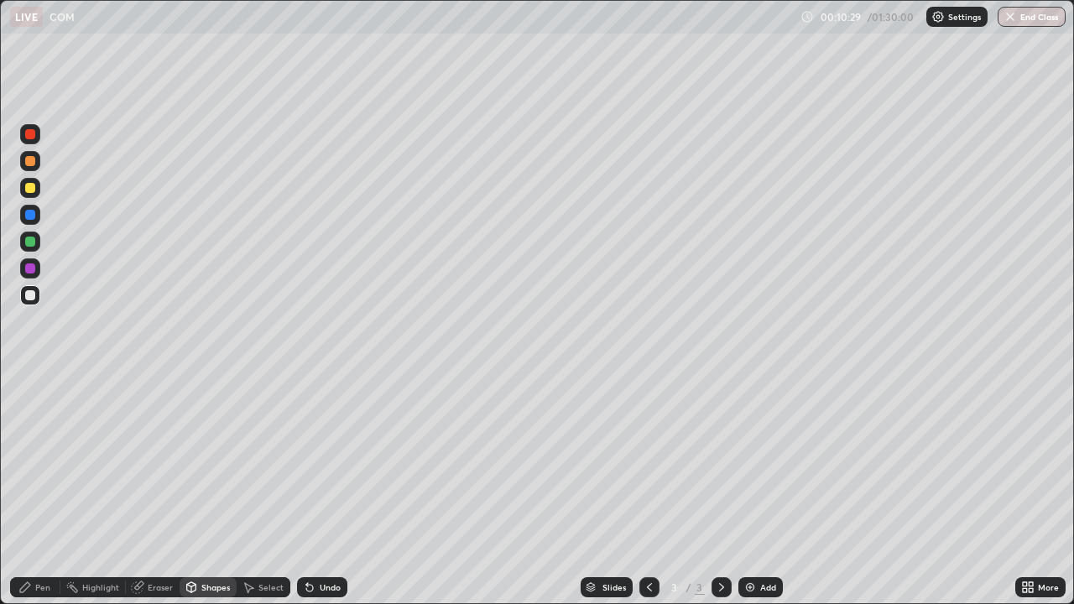
click at [206, 490] on div "Shapes" at bounding box center [215, 587] width 29 height 8
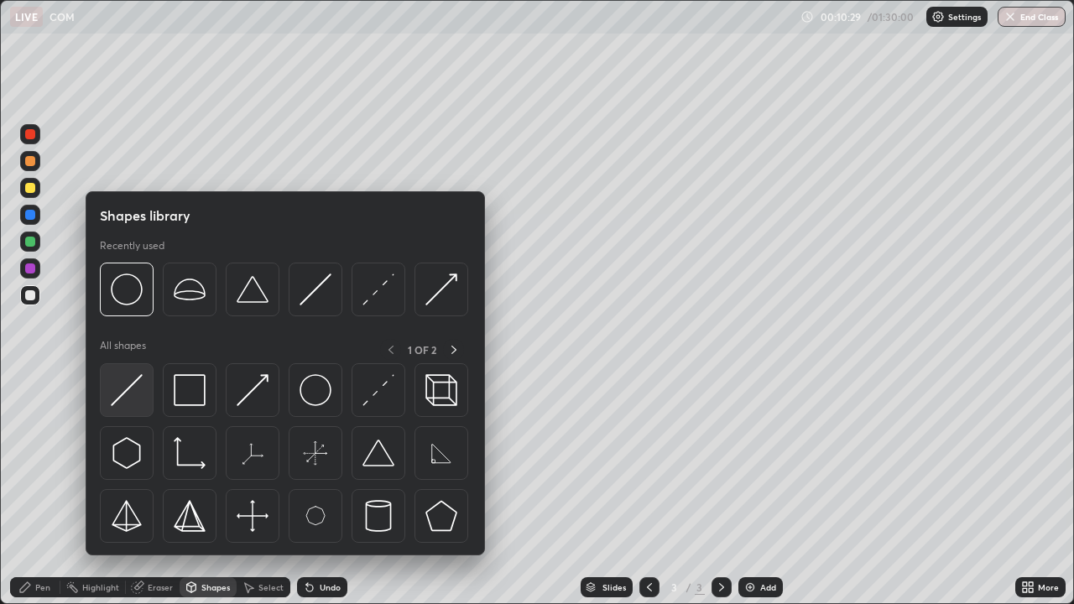
click at [132, 393] on img at bounding box center [127, 390] width 32 height 32
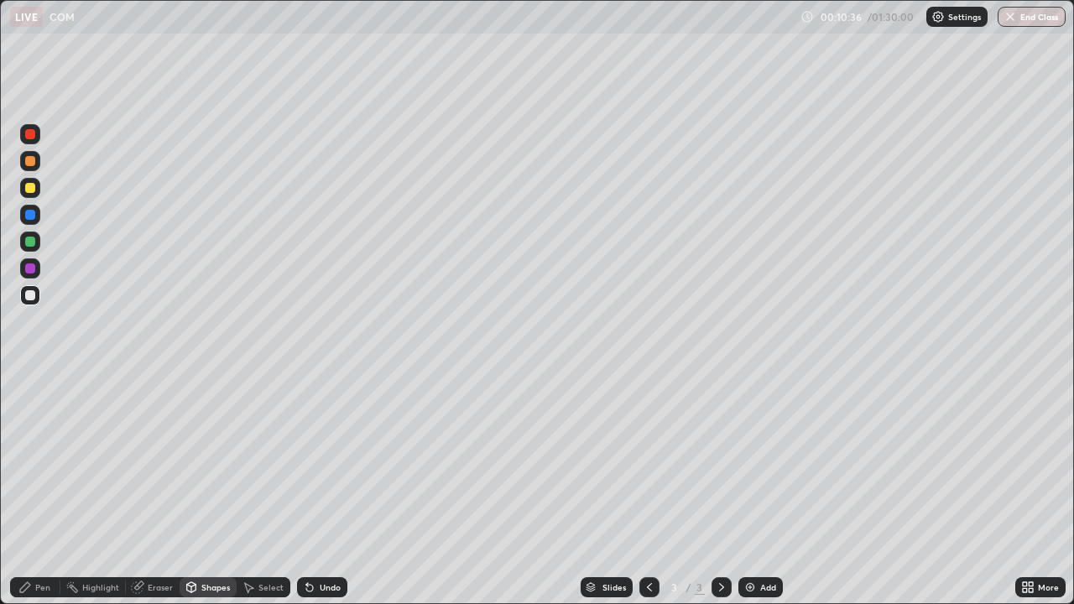
click at [160, 490] on div "Eraser" at bounding box center [160, 587] width 25 height 8
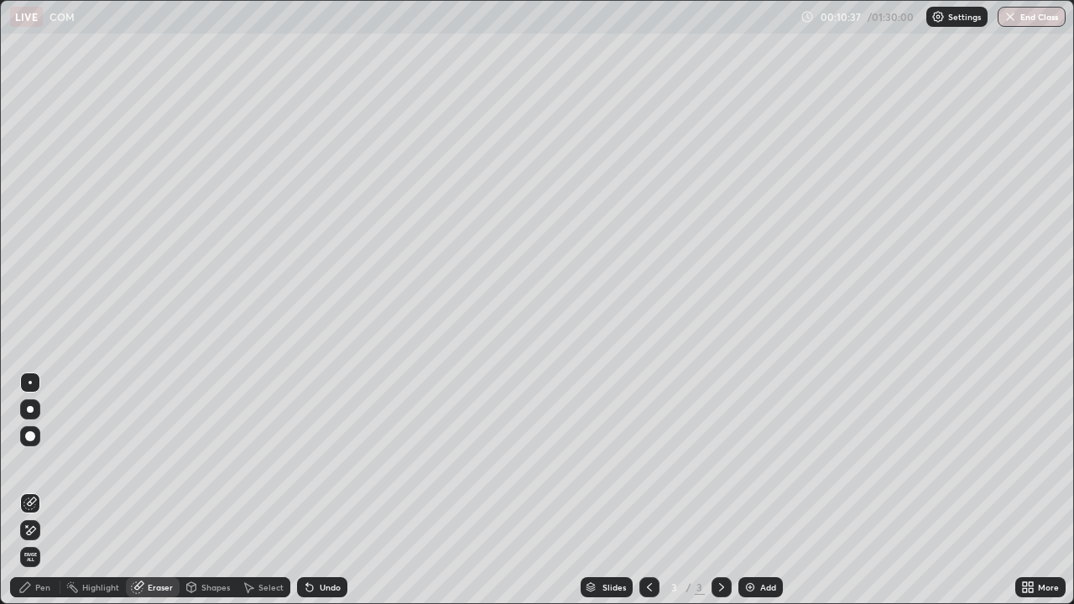
click at [35, 490] on icon at bounding box center [31, 502] width 9 height 8
click at [38, 490] on div "Pen" at bounding box center [42, 587] width 15 height 8
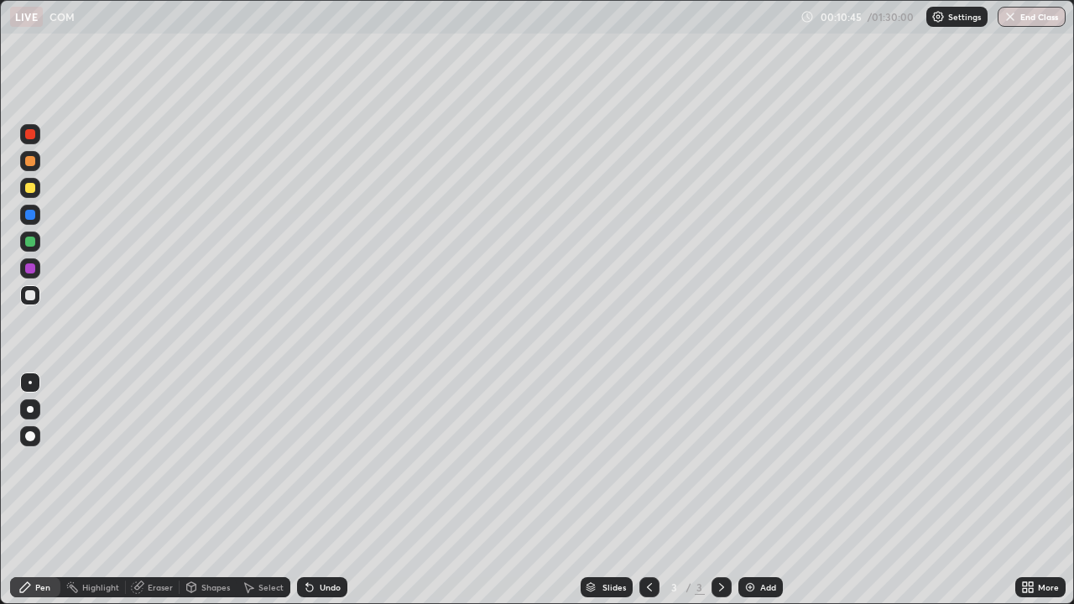
click at [37, 241] on div at bounding box center [30, 242] width 20 height 20
click at [187, 490] on icon at bounding box center [191, 587] width 9 height 10
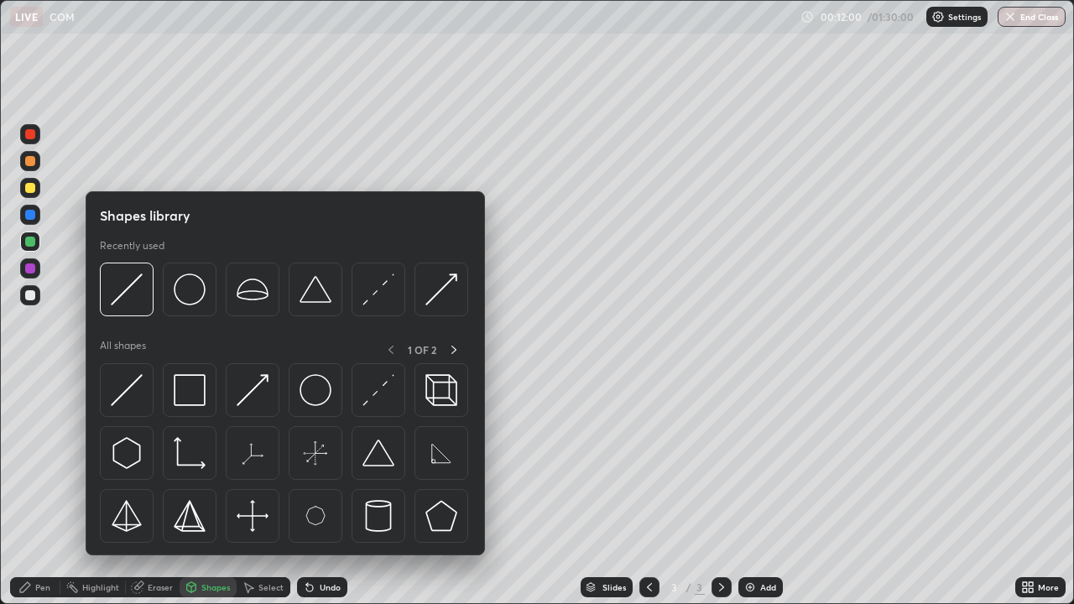
click at [36, 490] on div "Pen" at bounding box center [42, 587] width 15 height 8
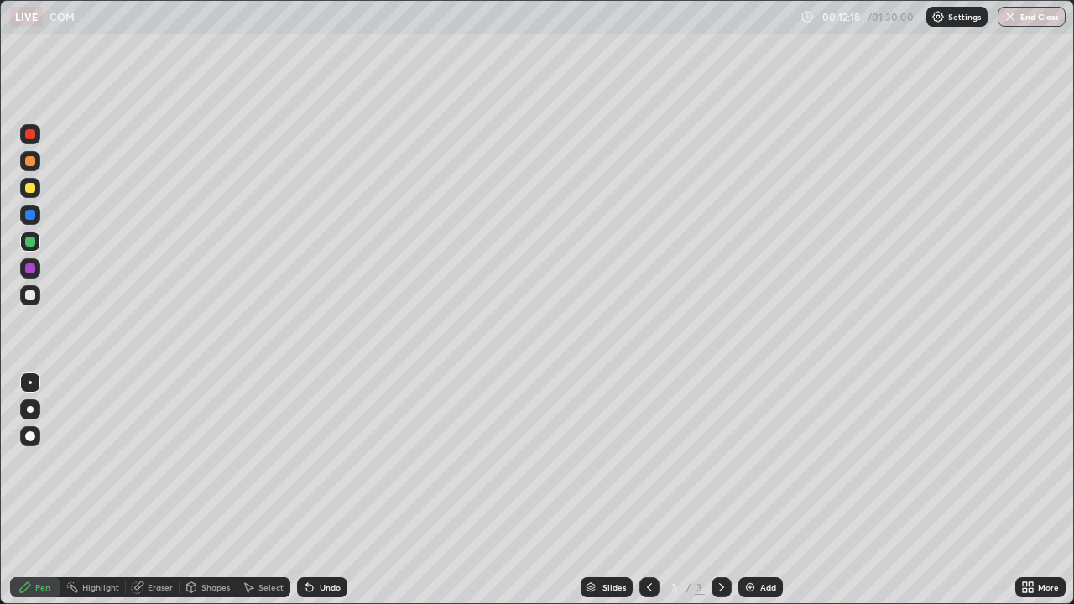
click at [31, 188] on div at bounding box center [30, 188] width 10 height 10
click at [30, 269] on div at bounding box center [30, 268] width 10 height 10
click at [34, 162] on div at bounding box center [30, 161] width 10 height 10
click at [30, 135] on div at bounding box center [30, 134] width 10 height 10
click at [31, 161] on div at bounding box center [30, 161] width 10 height 10
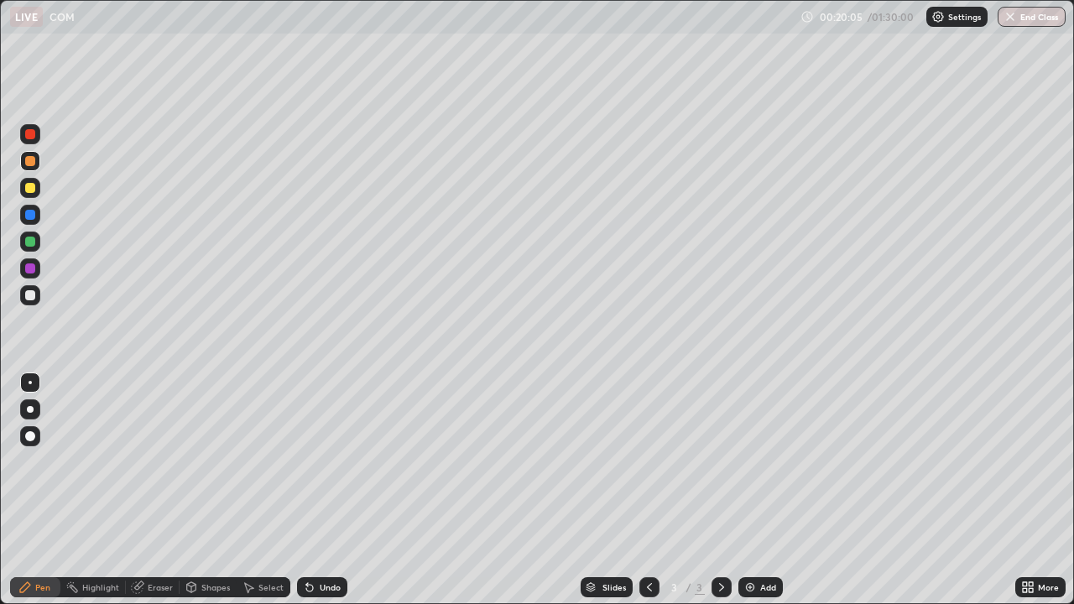
click at [31, 141] on div at bounding box center [30, 134] width 20 height 20
click at [720, 490] on icon at bounding box center [721, 587] width 13 height 13
click at [751, 490] on img at bounding box center [749, 587] width 13 height 13
click at [191, 490] on icon at bounding box center [191, 587] width 9 height 10
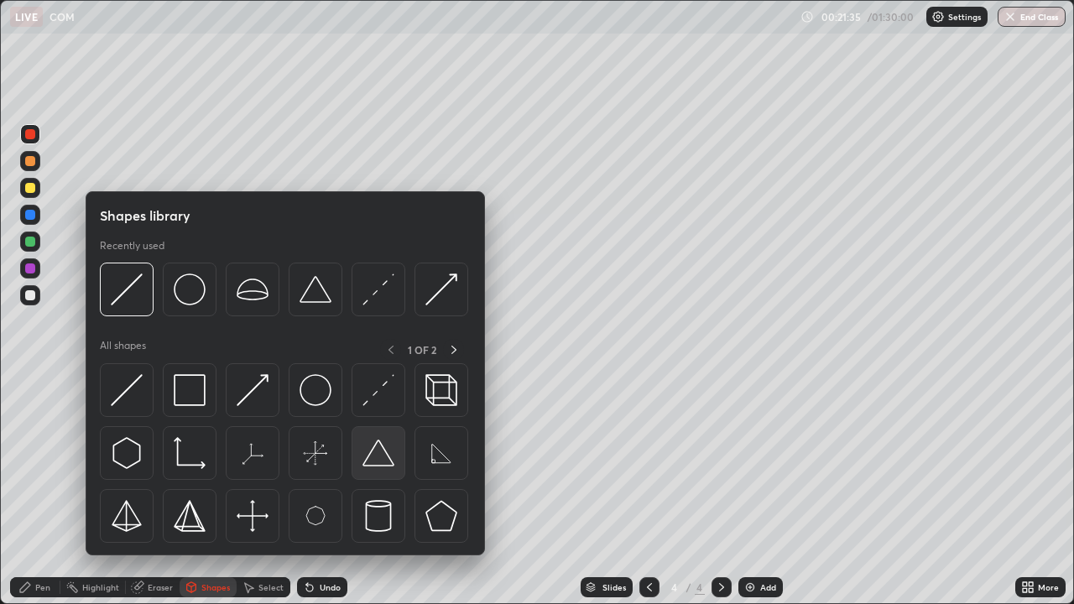
click at [378, 457] on img at bounding box center [378, 453] width 32 height 32
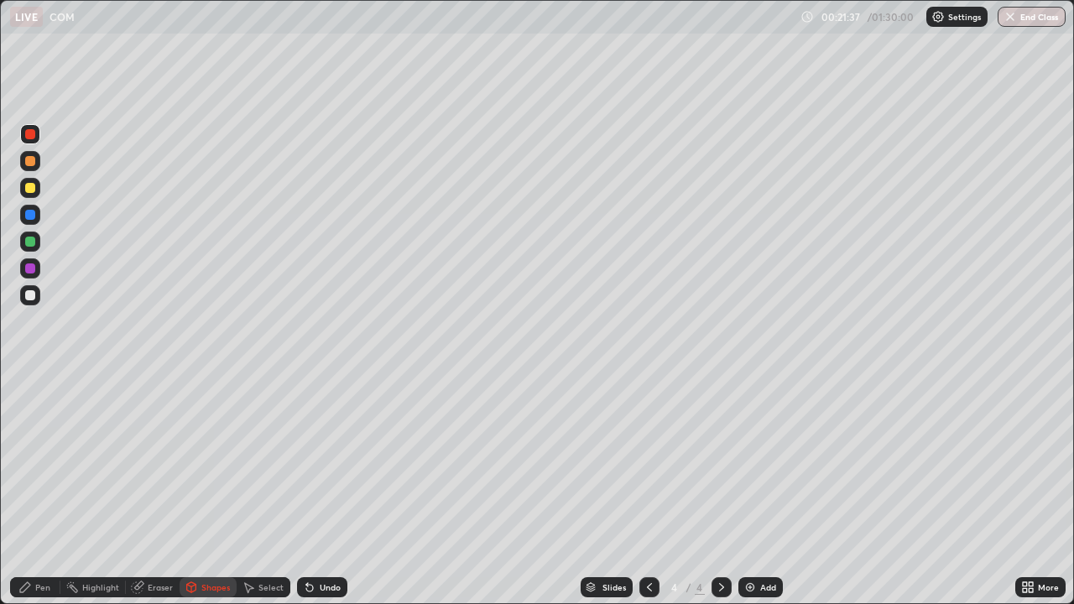
click at [34, 298] on div at bounding box center [30, 295] width 10 height 10
click at [39, 490] on div "Pen" at bounding box center [42, 587] width 15 height 8
click at [320, 490] on div "Undo" at bounding box center [330, 587] width 21 height 8
click at [307, 490] on icon at bounding box center [309, 588] width 7 height 7
click at [326, 490] on div "Undo" at bounding box center [330, 587] width 21 height 8
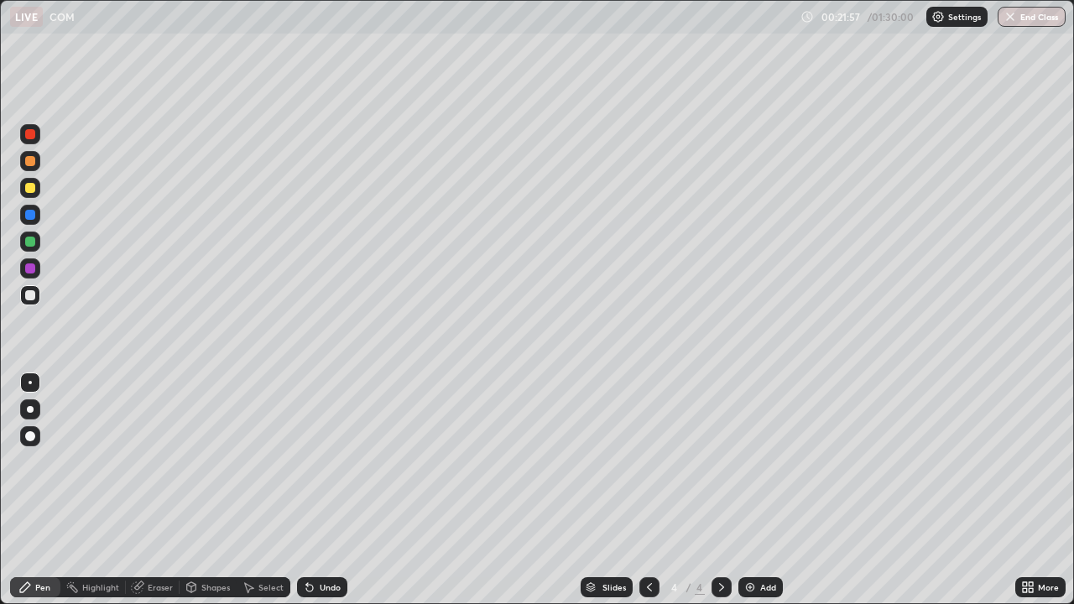
click at [37, 241] on div at bounding box center [30, 242] width 20 height 20
click at [35, 269] on div at bounding box center [30, 268] width 20 height 20
click at [36, 164] on div at bounding box center [30, 161] width 20 height 20
click at [30, 490] on div "Pen" at bounding box center [35, 588] width 50 height 34
click at [34, 294] on div at bounding box center [30, 295] width 10 height 10
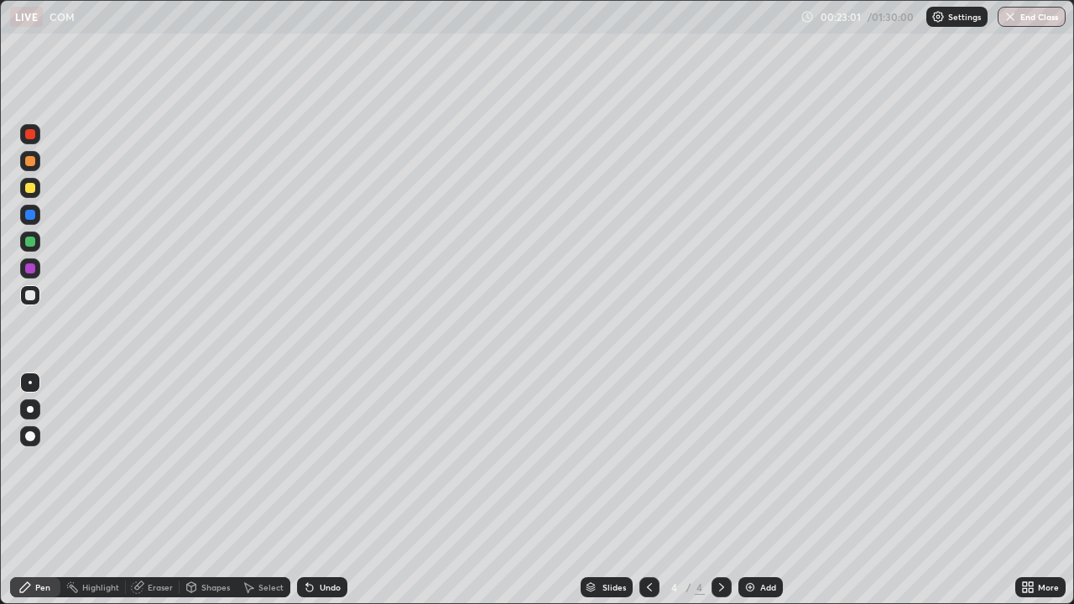
click at [190, 490] on icon at bounding box center [191, 586] width 9 height 3
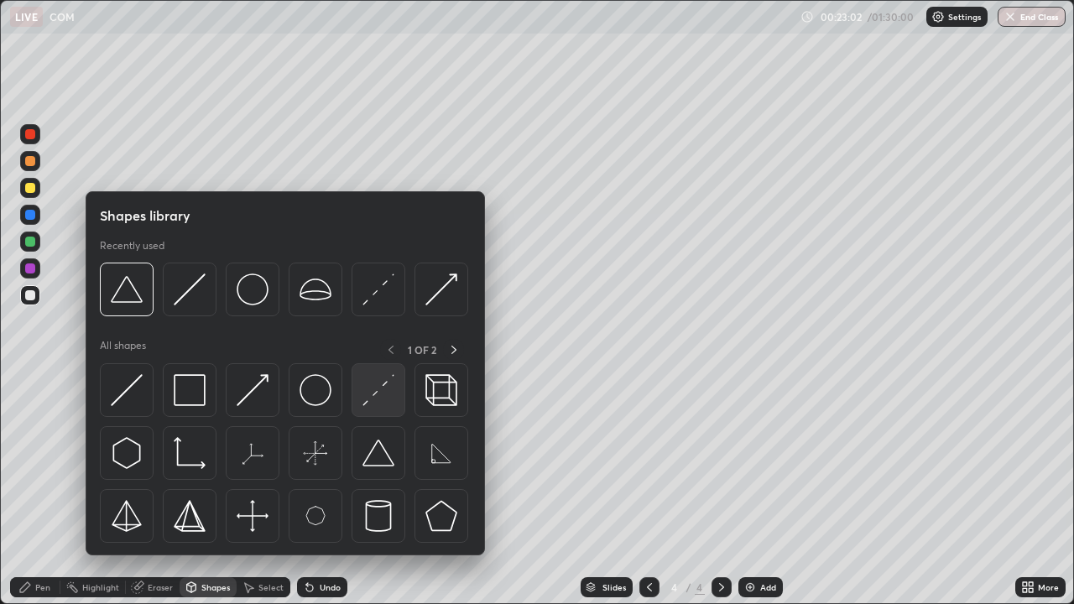
click at [377, 391] on img at bounding box center [378, 390] width 32 height 32
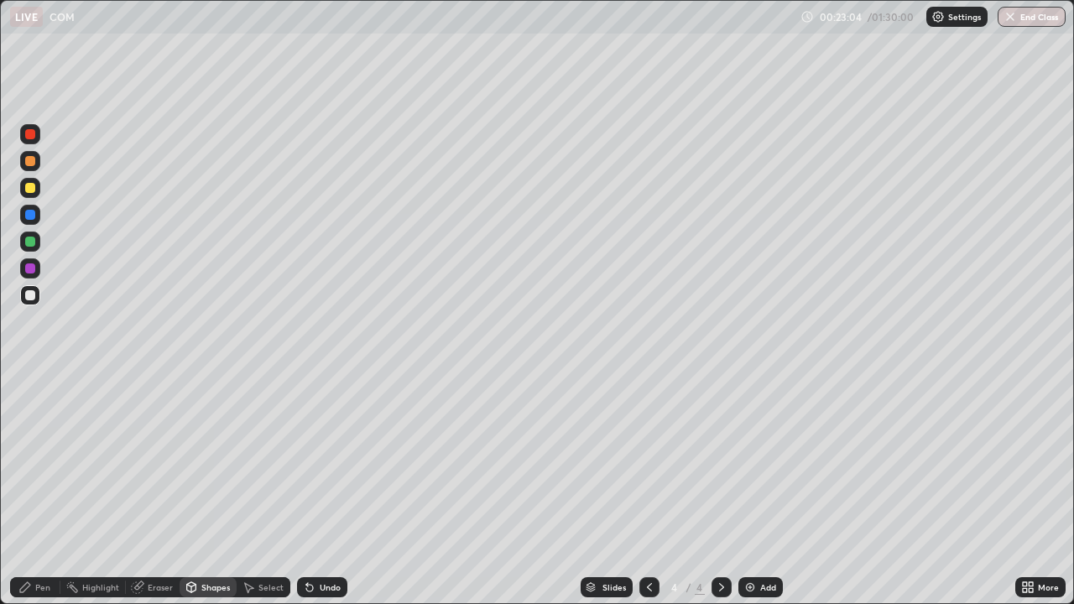
click at [32, 135] on div at bounding box center [30, 134] width 10 height 10
click at [313, 490] on icon at bounding box center [309, 587] width 13 height 13
click at [311, 490] on icon at bounding box center [309, 587] width 13 height 13
click at [316, 490] on div "Undo" at bounding box center [322, 587] width 50 height 20
click at [313, 490] on icon at bounding box center [309, 587] width 13 height 13
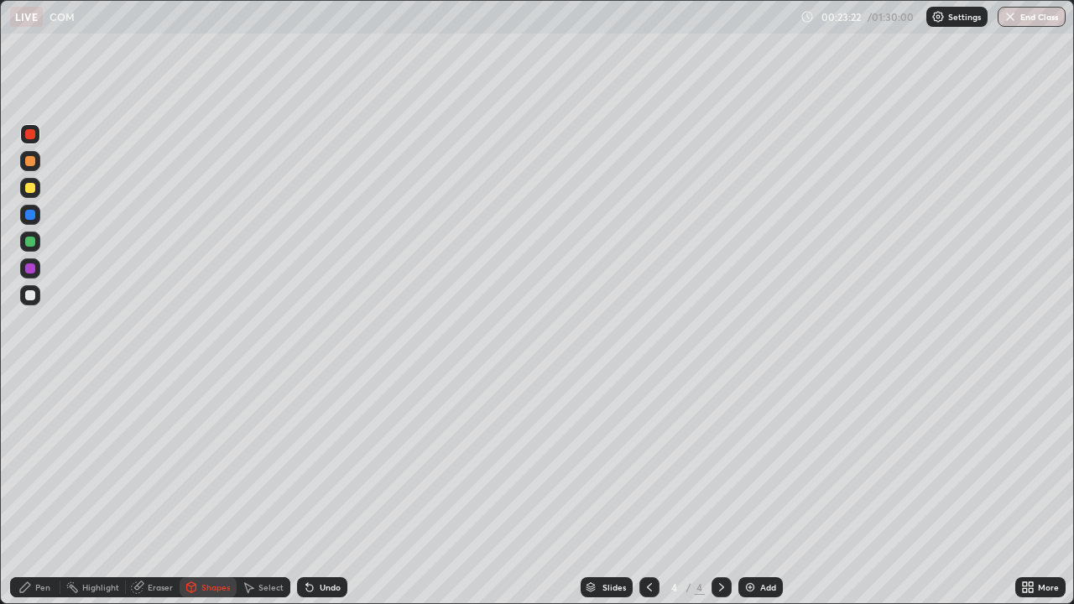
click at [29, 490] on icon at bounding box center [25, 587] width 10 height 10
click at [341, 490] on div "Undo" at bounding box center [322, 587] width 50 height 20
click at [336, 490] on div "Undo" at bounding box center [322, 587] width 50 height 20
click at [149, 490] on div "Eraser" at bounding box center [153, 587] width 54 height 20
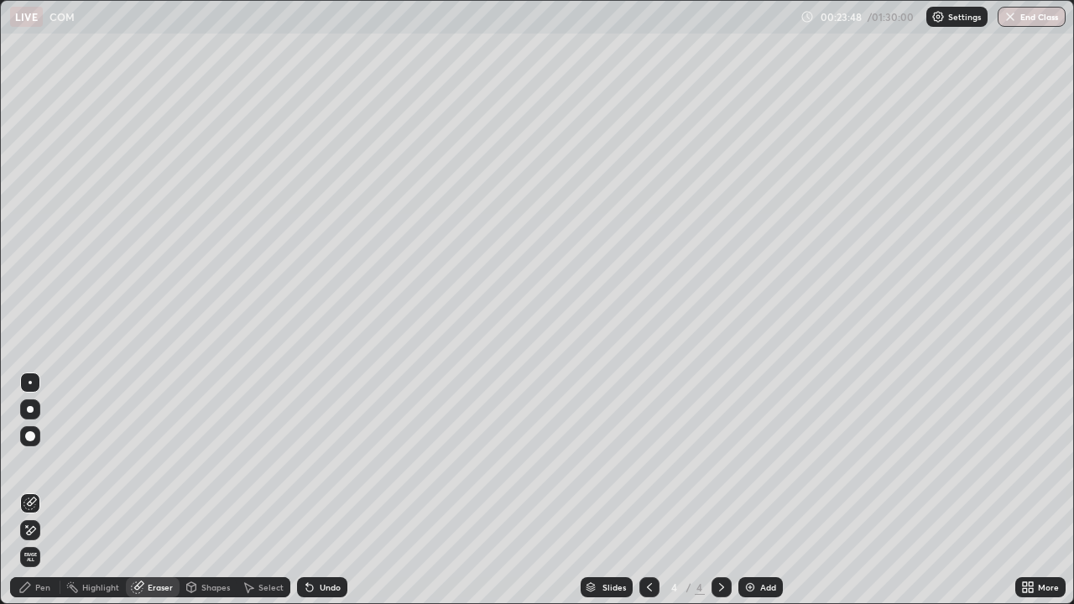
click at [34, 490] on icon at bounding box center [29, 503] width 13 height 13
click at [55, 490] on div "Pen" at bounding box center [35, 587] width 50 height 20
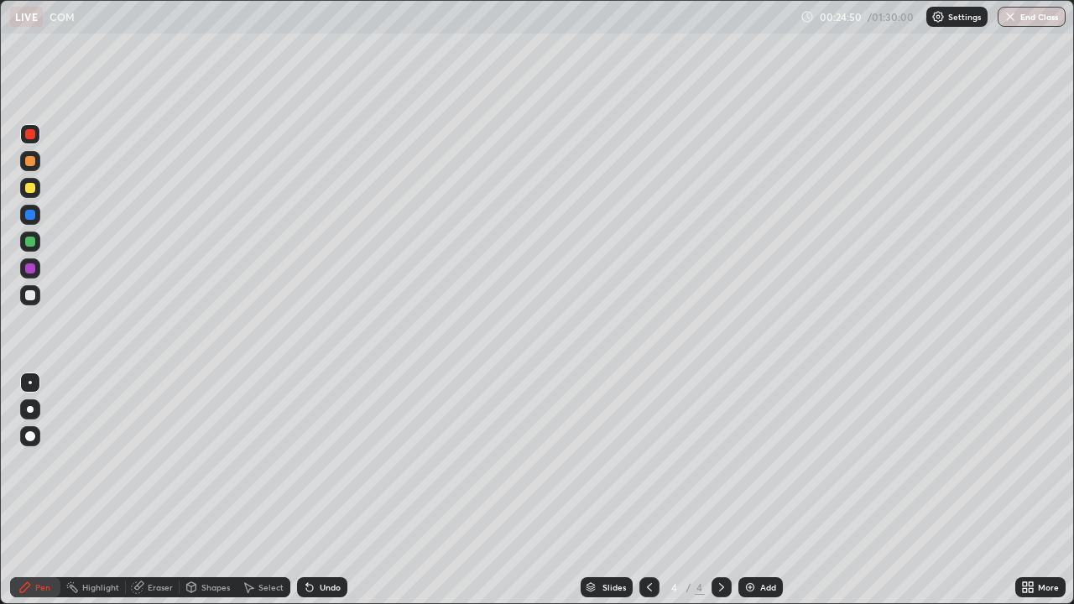
click at [647, 490] on icon at bounding box center [649, 587] width 5 height 8
click at [723, 490] on div at bounding box center [721, 587] width 20 height 20
click at [648, 490] on icon at bounding box center [649, 587] width 5 height 8
click at [722, 490] on icon at bounding box center [721, 587] width 13 height 13
click at [720, 490] on icon at bounding box center [721, 587] width 13 height 13
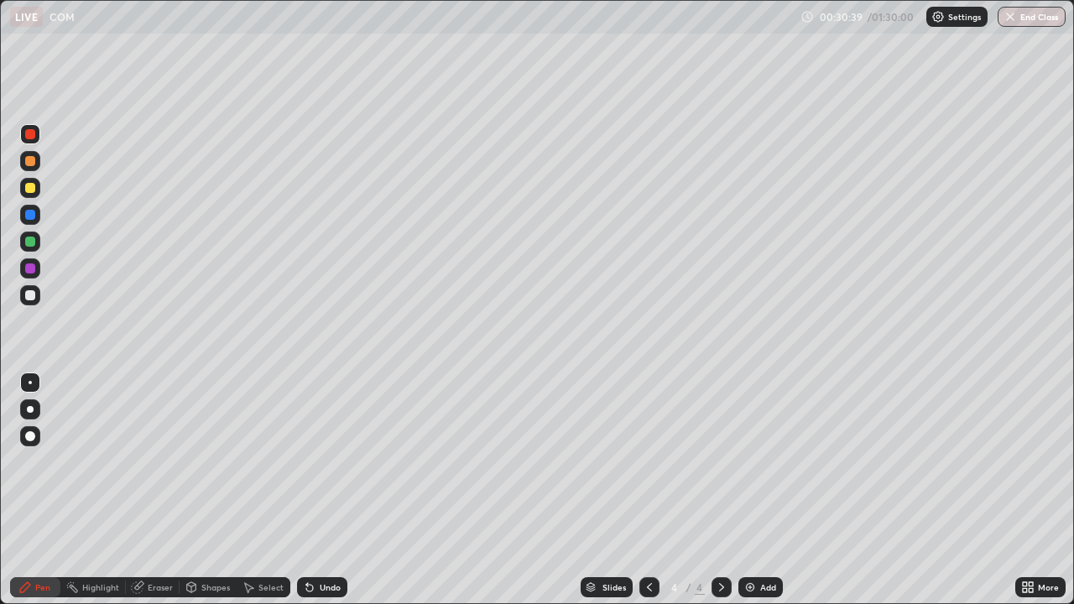
click at [744, 490] on img at bounding box center [749, 587] width 13 height 13
click at [320, 490] on div "Undo" at bounding box center [322, 587] width 50 height 20
click at [323, 490] on div "Undo" at bounding box center [322, 587] width 50 height 20
click at [321, 490] on div "Undo" at bounding box center [318, 588] width 57 height 34
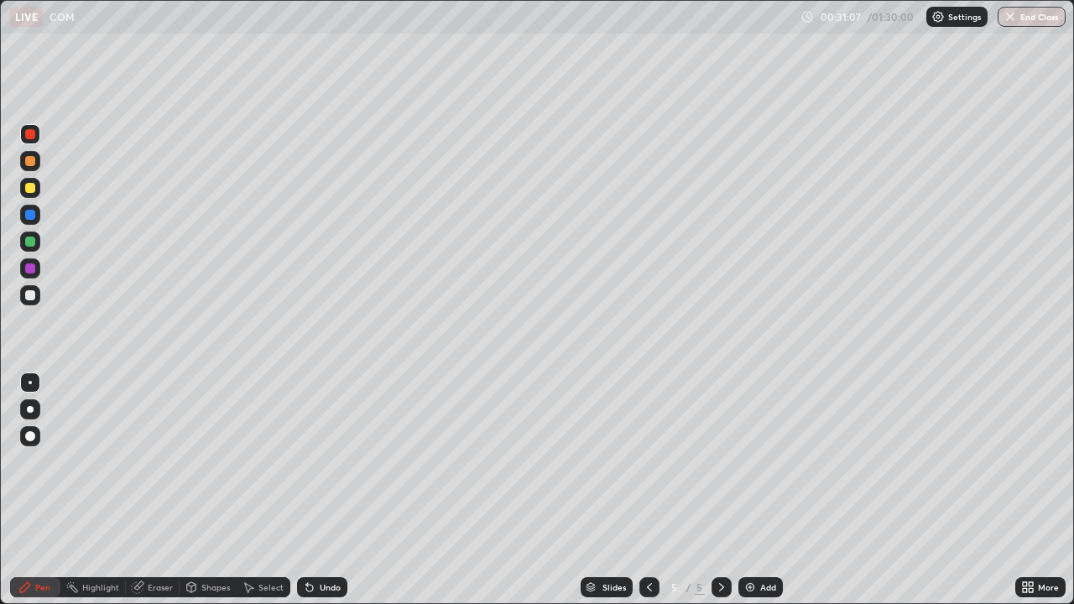
click at [321, 490] on div "Undo" at bounding box center [318, 588] width 57 height 34
click at [322, 490] on div "Undo" at bounding box center [322, 587] width 50 height 20
click at [318, 490] on div "Undo" at bounding box center [322, 587] width 50 height 20
click at [320, 490] on div "Undo" at bounding box center [330, 587] width 21 height 8
click at [154, 490] on div "Eraser" at bounding box center [160, 587] width 25 height 8
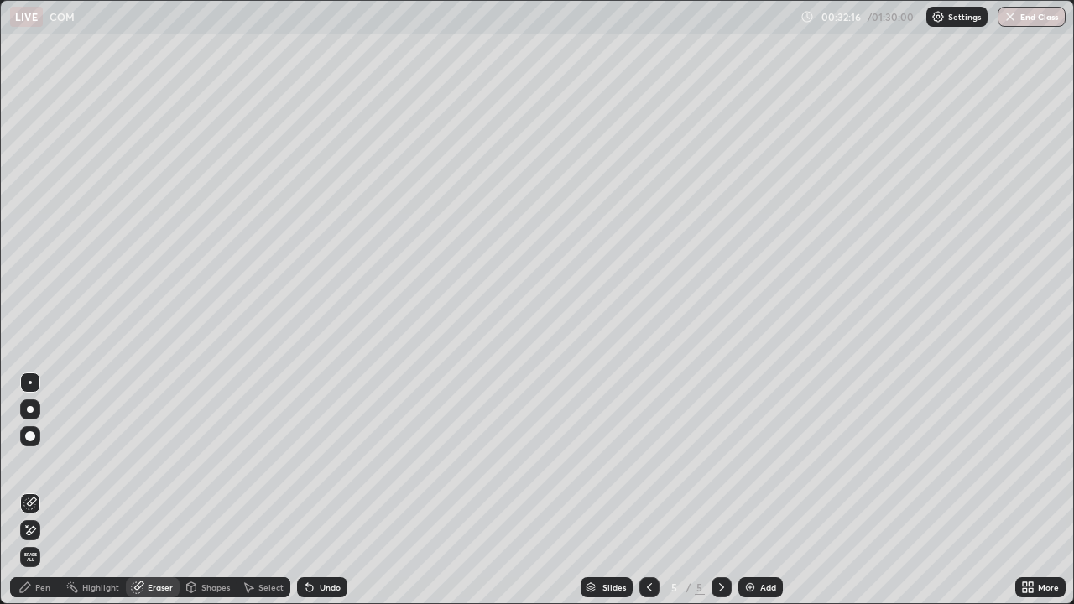
click at [38, 490] on div "Pen" at bounding box center [42, 587] width 15 height 8
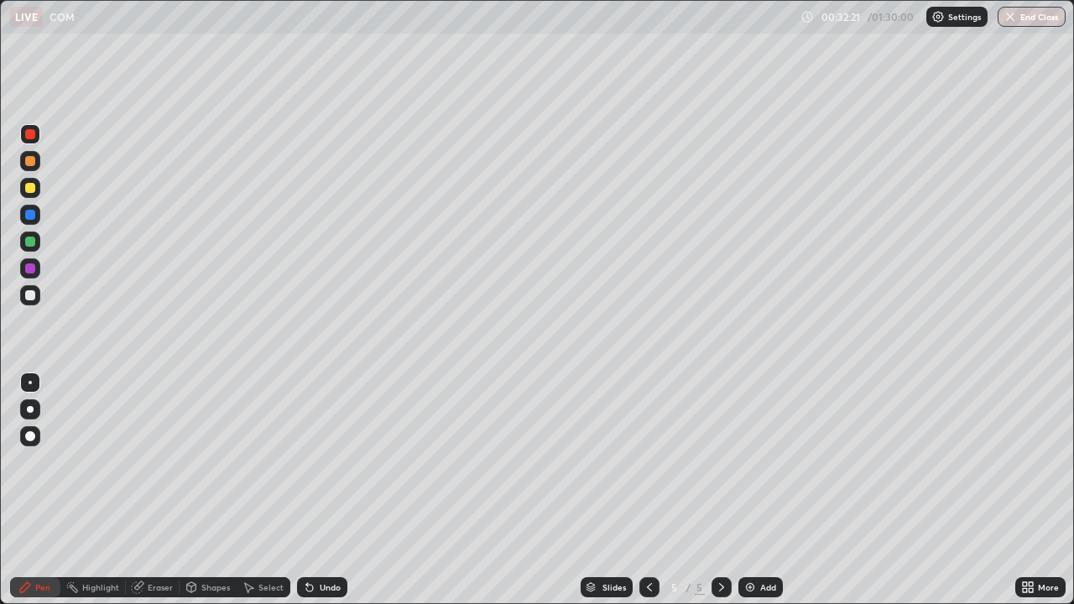
click at [133, 490] on icon at bounding box center [137, 587] width 11 height 11
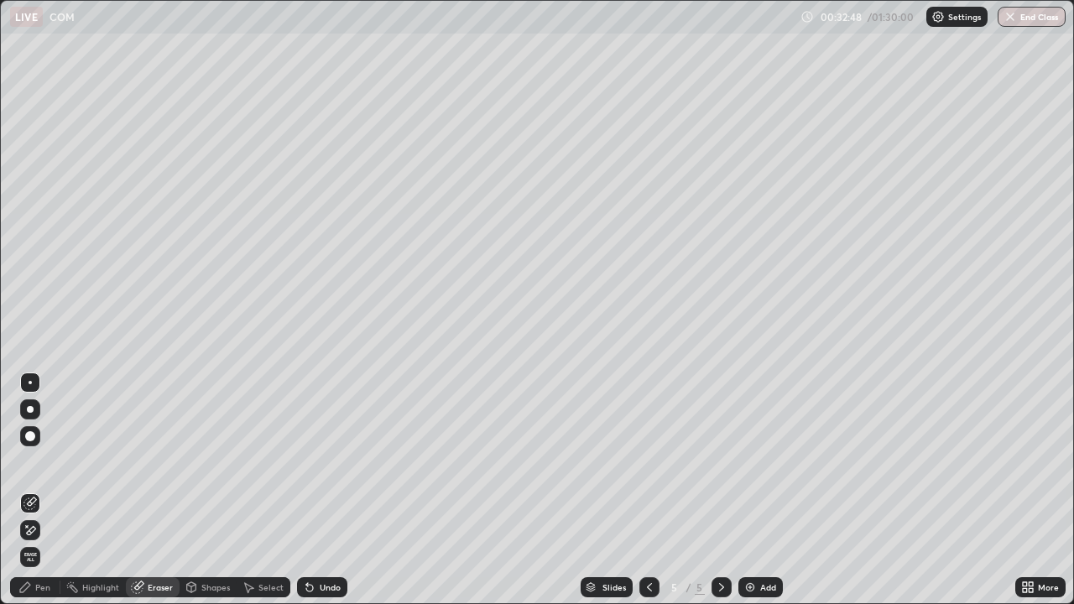
click at [156, 490] on div "Eraser" at bounding box center [160, 587] width 25 height 8
click at [39, 490] on div at bounding box center [30, 530] width 20 height 20
click at [26, 490] on icon at bounding box center [25, 587] width 10 height 10
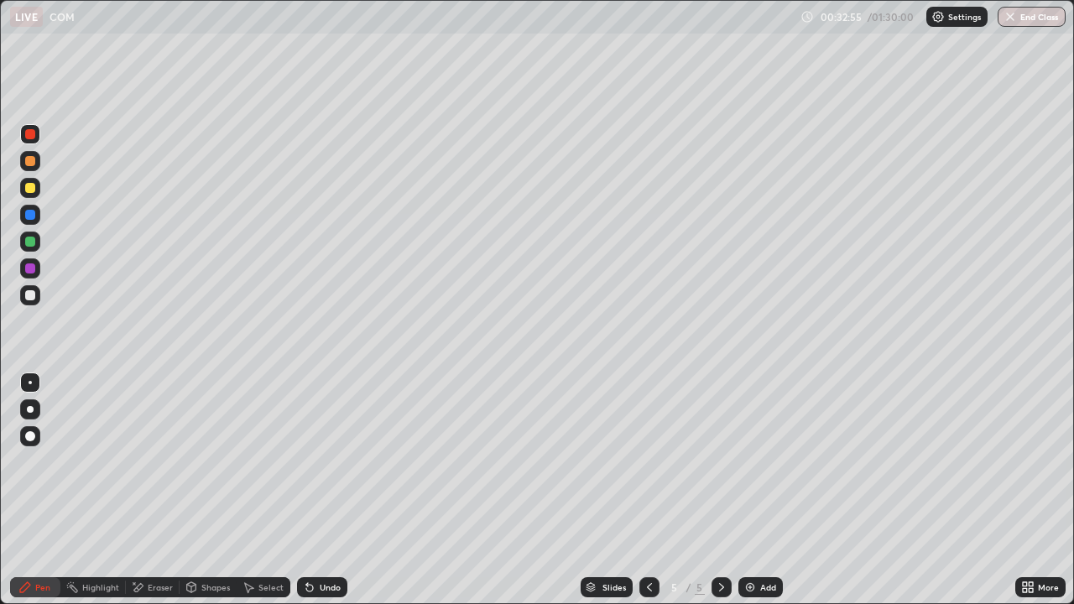
click at [643, 490] on icon at bounding box center [649, 587] width 13 height 13
click at [718, 490] on icon at bounding box center [721, 587] width 13 height 13
click at [648, 490] on icon at bounding box center [649, 587] width 13 height 13
click at [720, 490] on icon at bounding box center [721, 587] width 13 height 13
click at [645, 490] on icon at bounding box center [649, 587] width 13 height 13
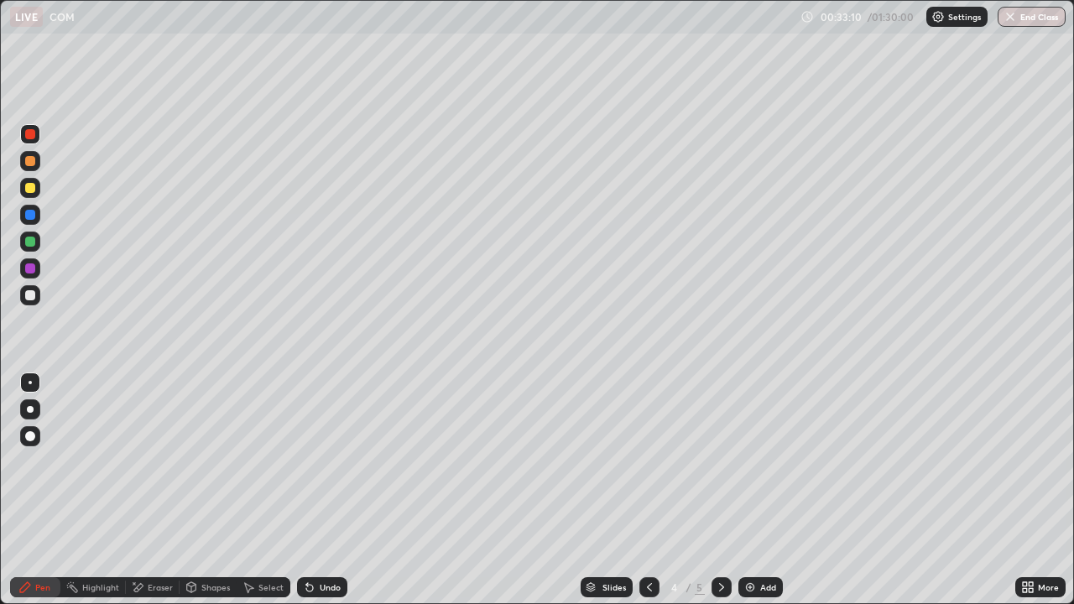
click at [717, 490] on icon at bounding box center [721, 587] width 13 height 13
click at [38, 291] on div at bounding box center [30, 295] width 20 height 20
click at [34, 242] on div at bounding box center [30, 242] width 10 height 10
click at [36, 297] on div at bounding box center [30, 295] width 20 height 20
click at [648, 490] on icon at bounding box center [649, 587] width 13 height 13
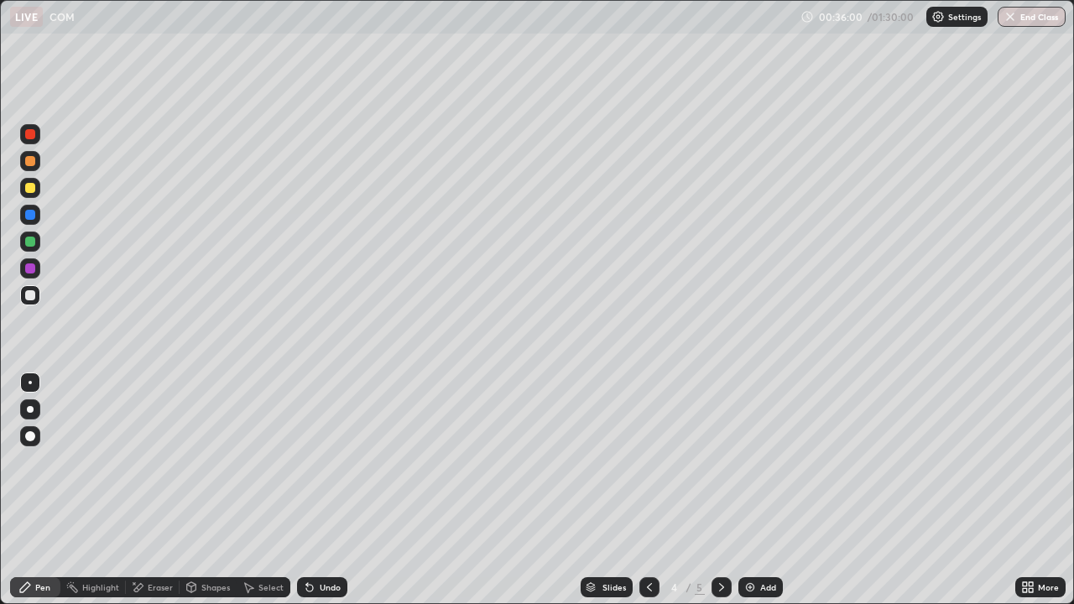
click at [720, 490] on icon at bounding box center [721, 587] width 13 height 13
click at [648, 490] on icon at bounding box center [649, 587] width 13 height 13
click at [313, 490] on icon at bounding box center [309, 587] width 13 height 13
click at [720, 490] on icon at bounding box center [721, 587] width 13 height 13
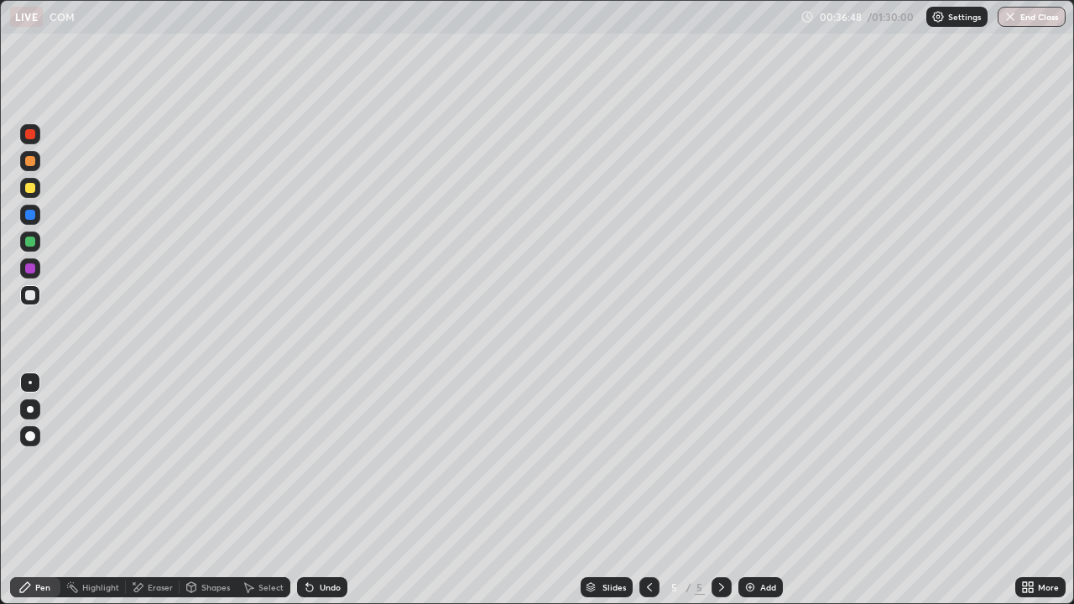
click at [749, 490] on img at bounding box center [749, 587] width 13 height 13
click at [35, 490] on div "Pen" at bounding box center [35, 587] width 50 height 20
click at [645, 490] on icon at bounding box center [649, 587] width 13 height 13
click at [650, 490] on icon at bounding box center [649, 587] width 13 height 13
click at [720, 490] on icon at bounding box center [721, 587] width 13 height 13
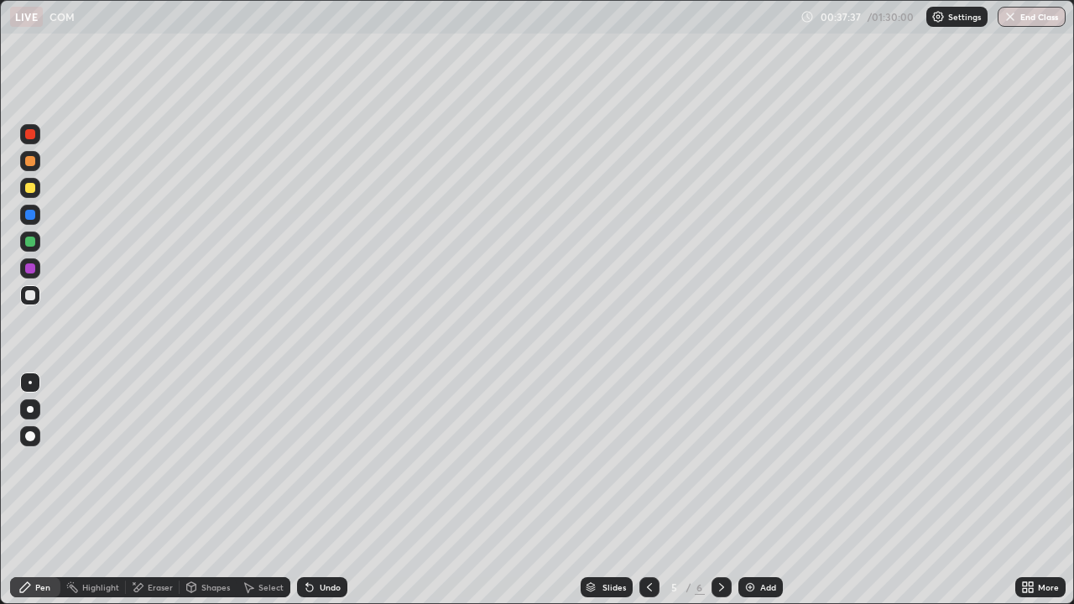
click at [720, 490] on icon at bounding box center [721, 587] width 13 height 13
click at [316, 490] on div "Undo" at bounding box center [322, 587] width 50 height 20
click at [653, 490] on div at bounding box center [649, 588] width 20 height 34
click at [651, 490] on icon at bounding box center [649, 587] width 13 height 13
click at [720, 490] on icon at bounding box center [721, 587] width 13 height 13
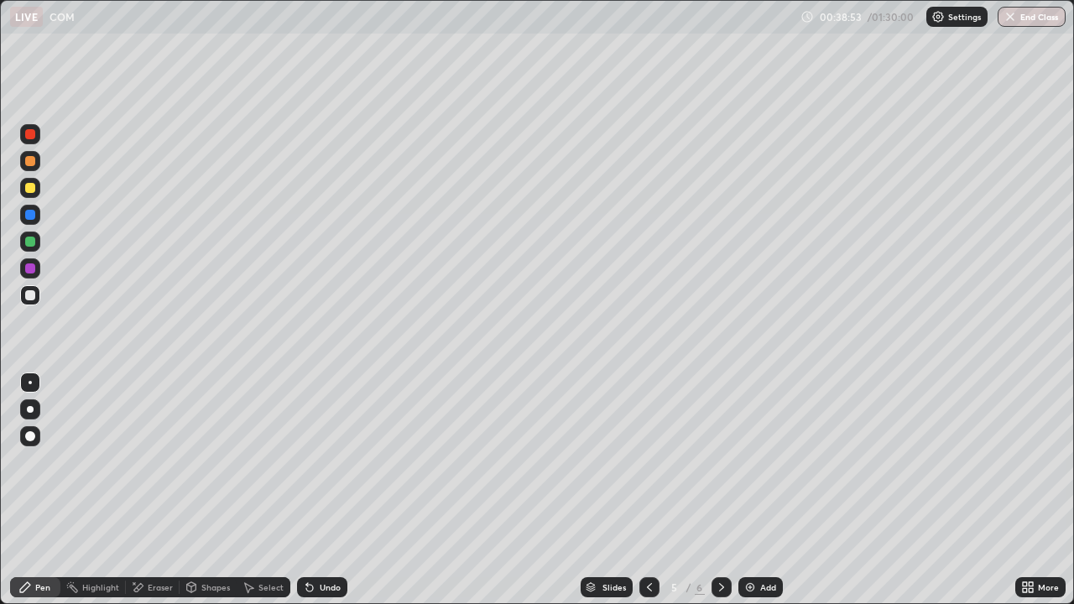
click at [716, 490] on div at bounding box center [721, 587] width 20 height 20
click at [720, 490] on icon at bounding box center [721, 587] width 13 height 13
click at [216, 490] on div "Shapes" at bounding box center [215, 587] width 29 height 8
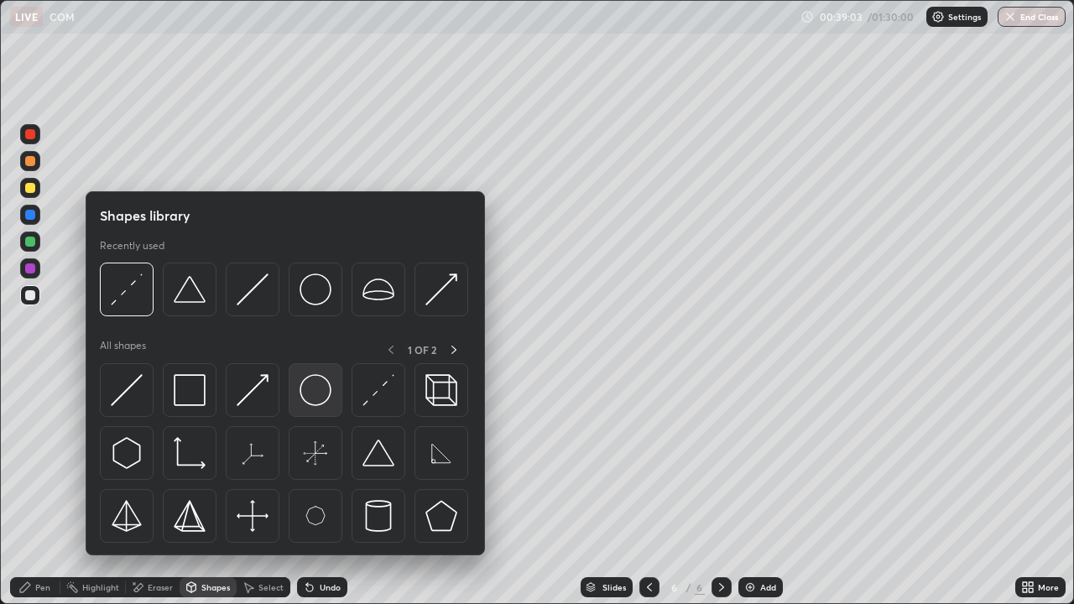
click at [311, 384] on img at bounding box center [316, 390] width 32 height 32
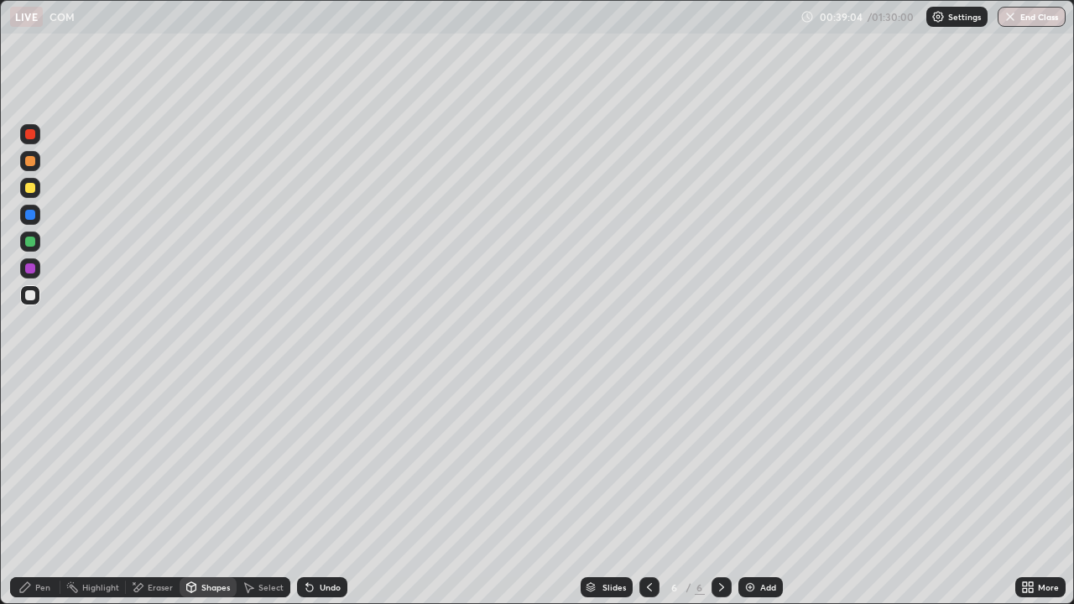
click at [31, 215] on div at bounding box center [30, 215] width 10 height 10
click at [192, 490] on icon at bounding box center [191, 586] width 9 height 3
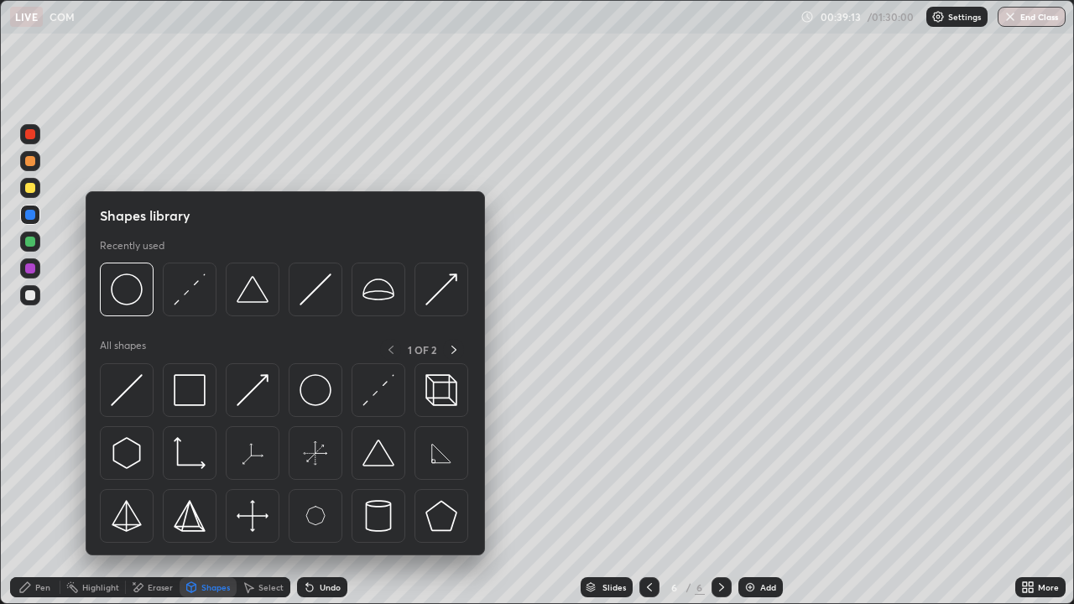
click at [192, 490] on icon at bounding box center [191, 587] width 13 height 13
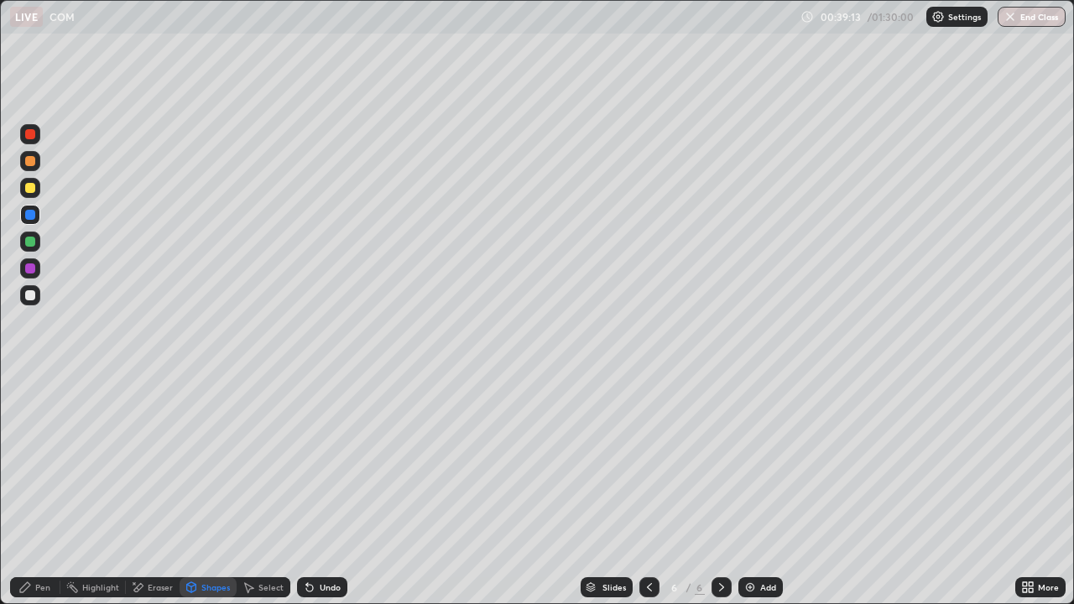
click at [195, 490] on icon at bounding box center [191, 587] width 13 height 13
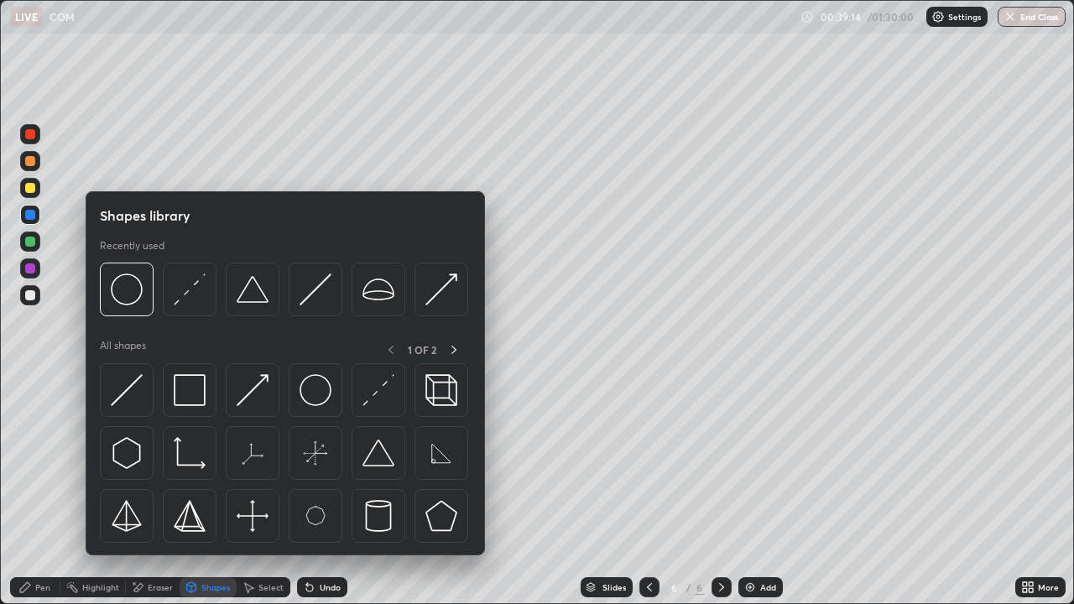
click at [31, 295] on div at bounding box center [30, 295] width 10 height 10
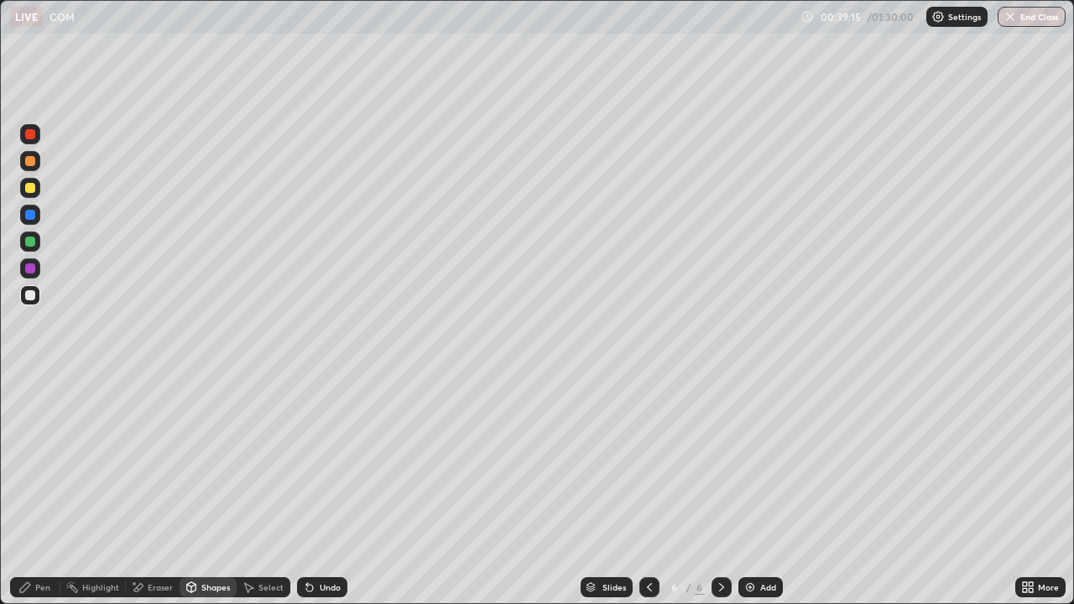
click at [197, 490] on div "Shapes" at bounding box center [208, 587] width 57 height 20
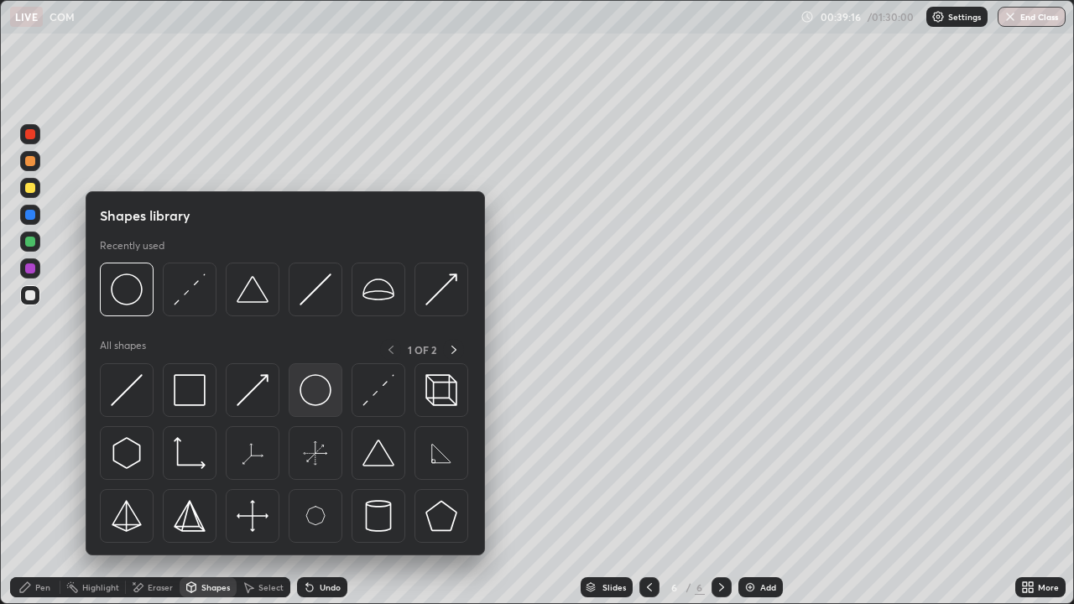
click at [308, 398] on img at bounding box center [316, 390] width 32 height 32
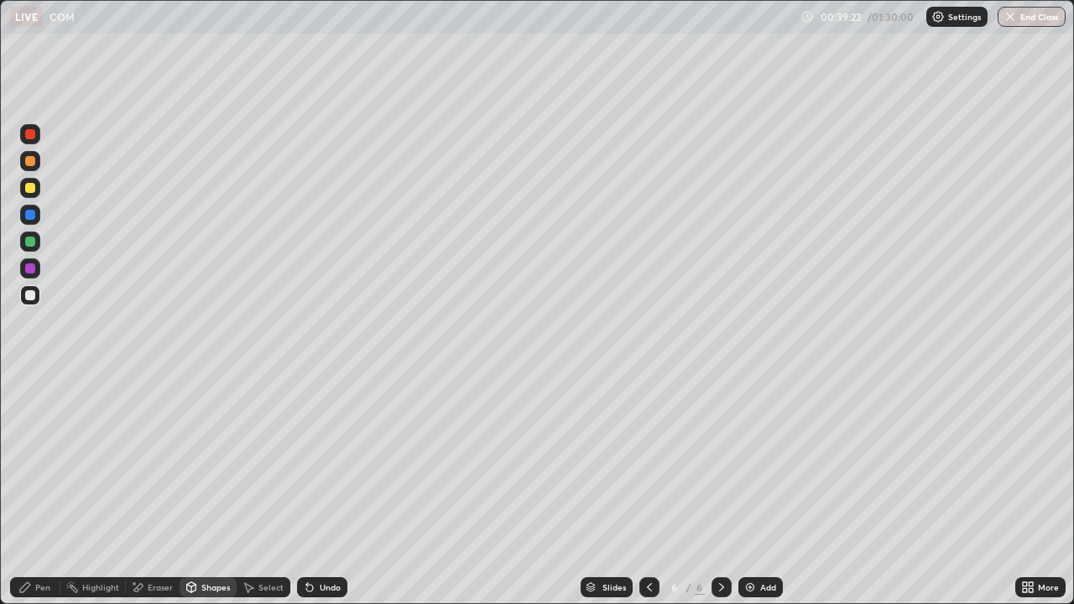
click at [41, 490] on div "Pen" at bounding box center [42, 587] width 15 height 8
click at [308, 490] on icon at bounding box center [309, 588] width 7 height 7
click at [216, 490] on div "Shapes" at bounding box center [215, 587] width 29 height 8
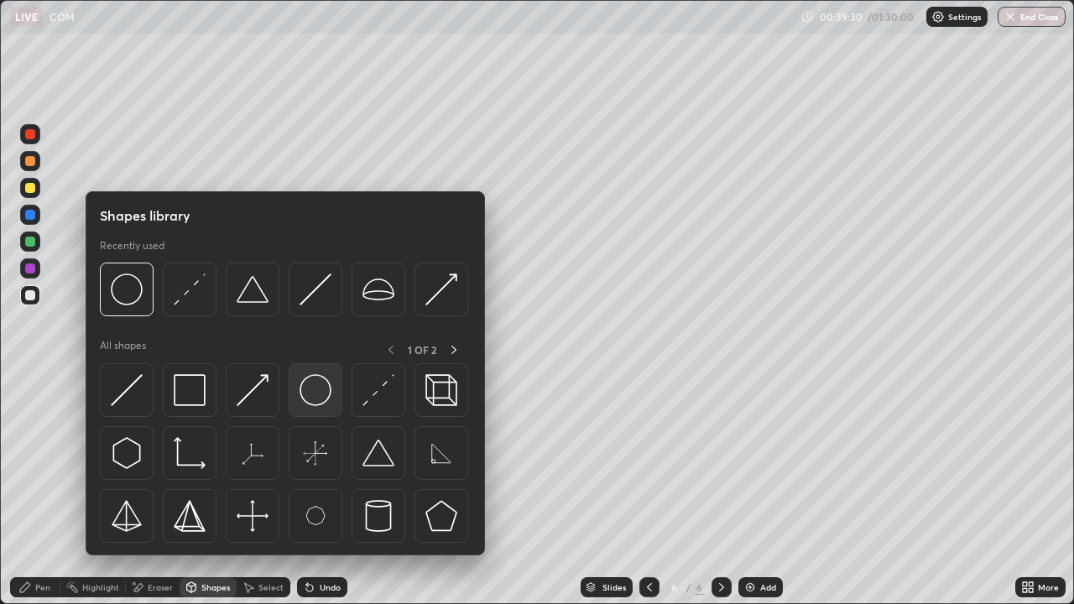
click at [317, 395] on img at bounding box center [316, 390] width 32 height 32
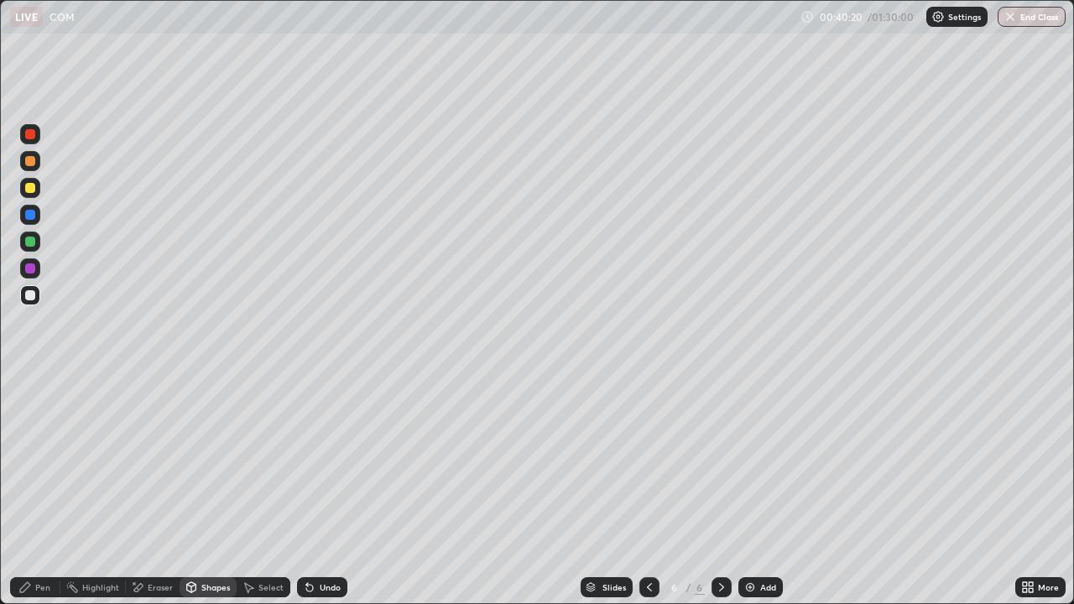
click at [314, 490] on div "Undo" at bounding box center [322, 587] width 50 height 20
click at [310, 490] on icon at bounding box center [309, 588] width 7 height 7
click at [315, 490] on div "Undo" at bounding box center [322, 587] width 50 height 20
click at [320, 490] on div "Undo" at bounding box center [330, 587] width 21 height 8
click at [48, 490] on div "Pen" at bounding box center [42, 587] width 15 height 8
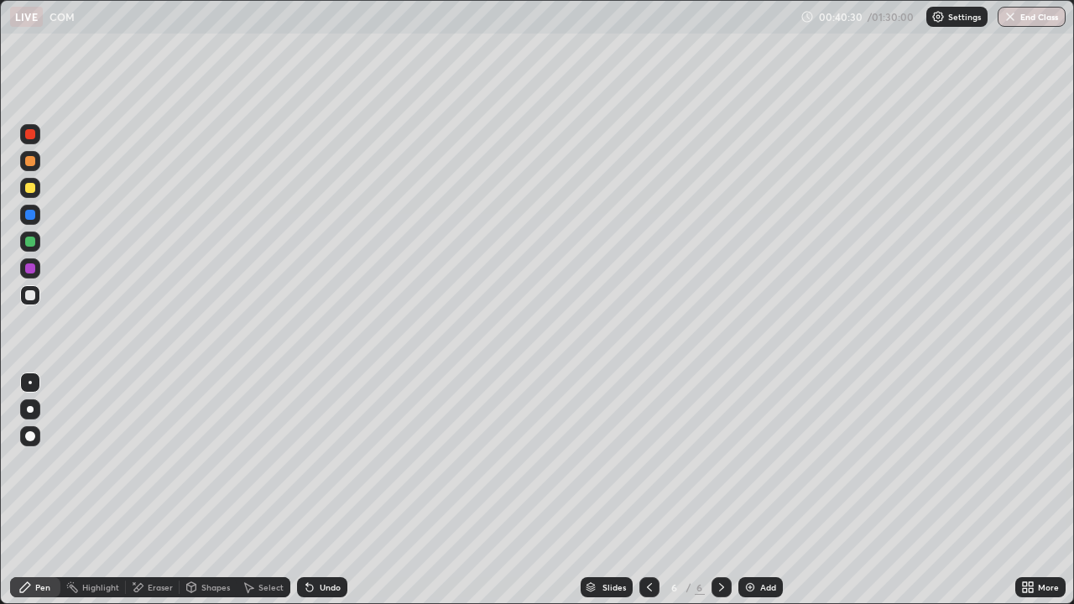
click at [36, 240] on div at bounding box center [30, 242] width 20 height 20
click at [210, 490] on div "Shapes" at bounding box center [215, 587] width 29 height 8
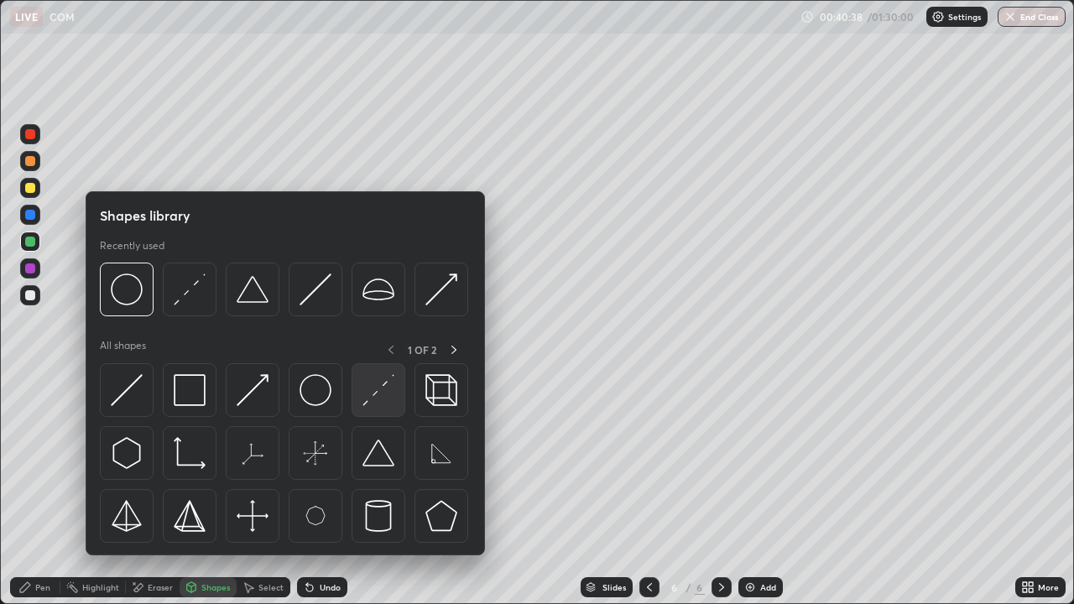
click at [381, 393] on img at bounding box center [378, 390] width 32 height 32
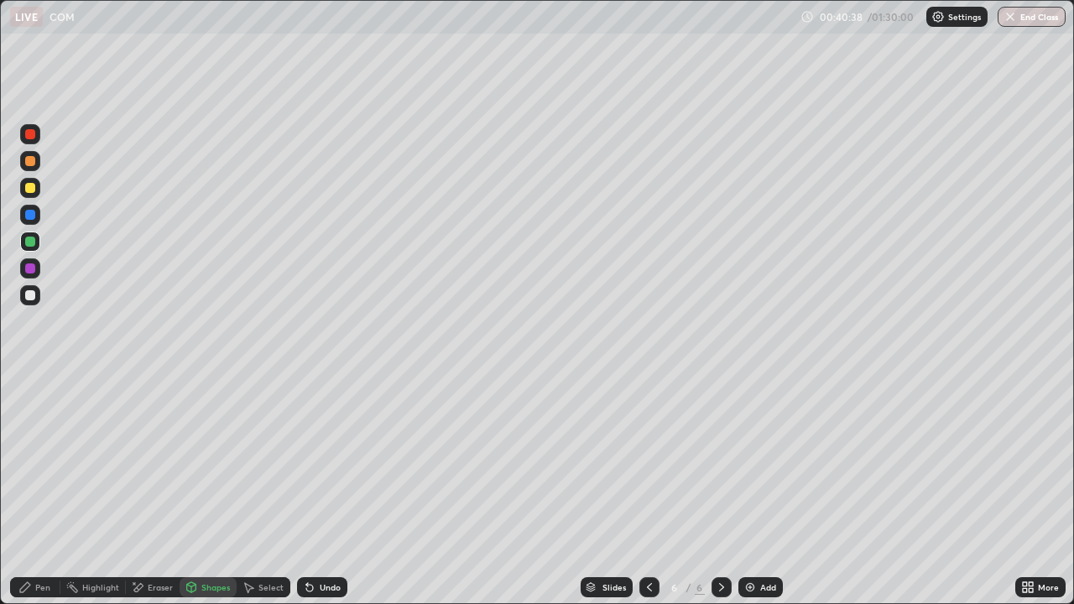
click at [38, 214] on div at bounding box center [30, 215] width 20 height 20
click at [39, 186] on div at bounding box center [30, 188] width 20 height 20
click at [42, 490] on div "Pen" at bounding box center [42, 587] width 15 height 8
click at [34, 162] on div at bounding box center [30, 161] width 10 height 10
click at [334, 490] on div "Undo" at bounding box center [330, 587] width 21 height 8
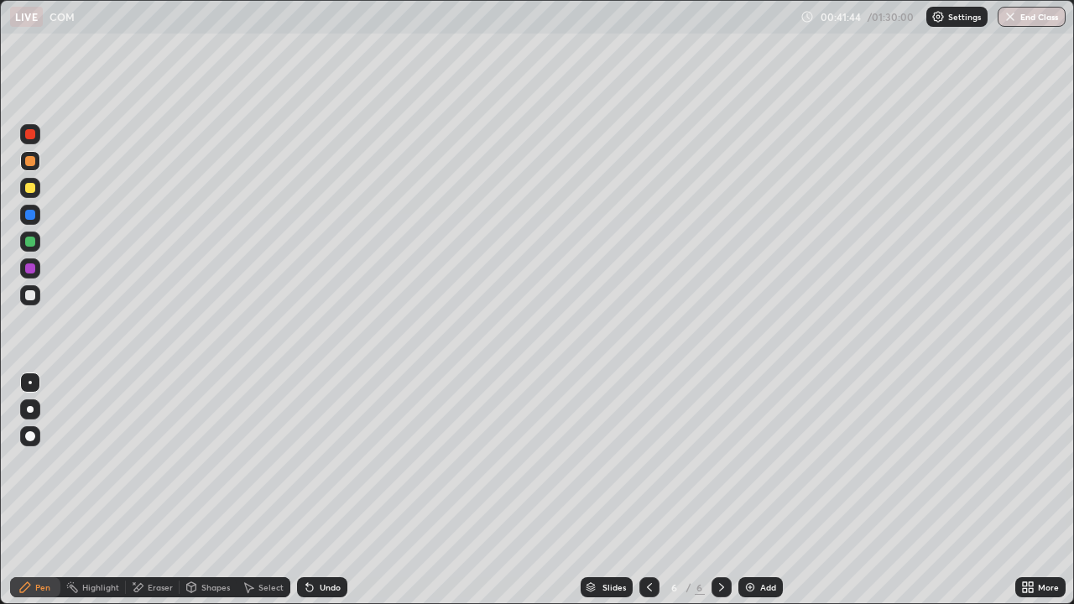
click at [332, 490] on div "Undo" at bounding box center [330, 587] width 21 height 8
click at [316, 490] on div "Undo" at bounding box center [322, 587] width 50 height 20
click at [36, 242] on div at bounding box center [30, 242] width 20 height 20
click at [33, 294] on div at bounding box center [30, 295] width 10 height 10
click at [717, 490] on div at bounding box center [721, 588] width 20 height 34
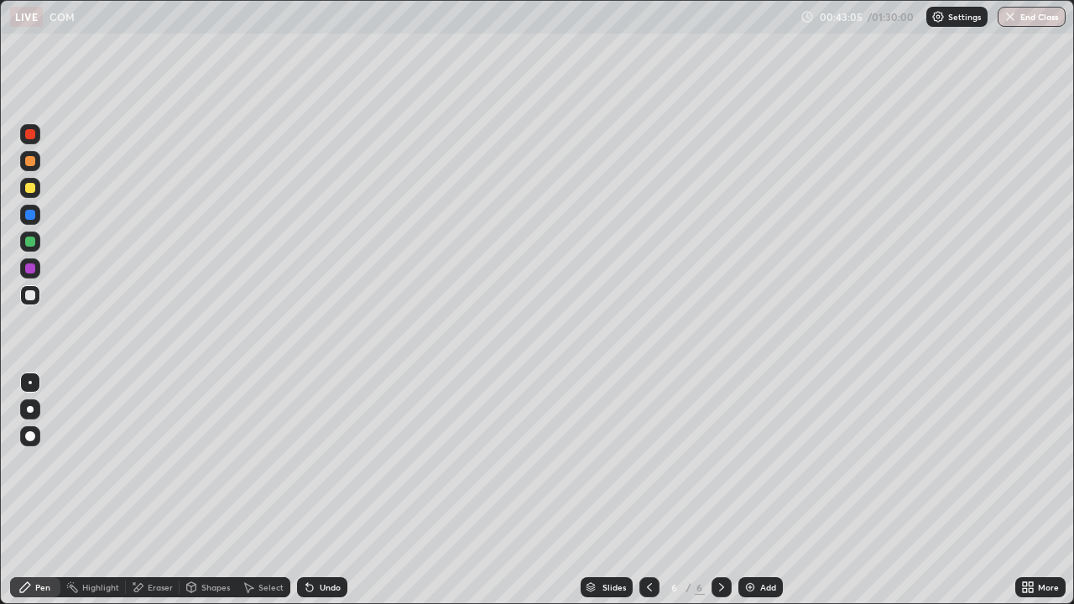
click at [743, 490] on img at bounding box center [749, 587] width 13 height 13
click at [320, 490] on div "Undo" at bounding box center [330, 587] width 21 height 8
click at [649, 490] on icon at bounding box center [649, 587] width 13 height 13
click at [308, 490] on icon at bounding box center [309, 588] width 7 height 7
click at [306, 490] on icon at bounding box center [307, 584] width 2 height 2
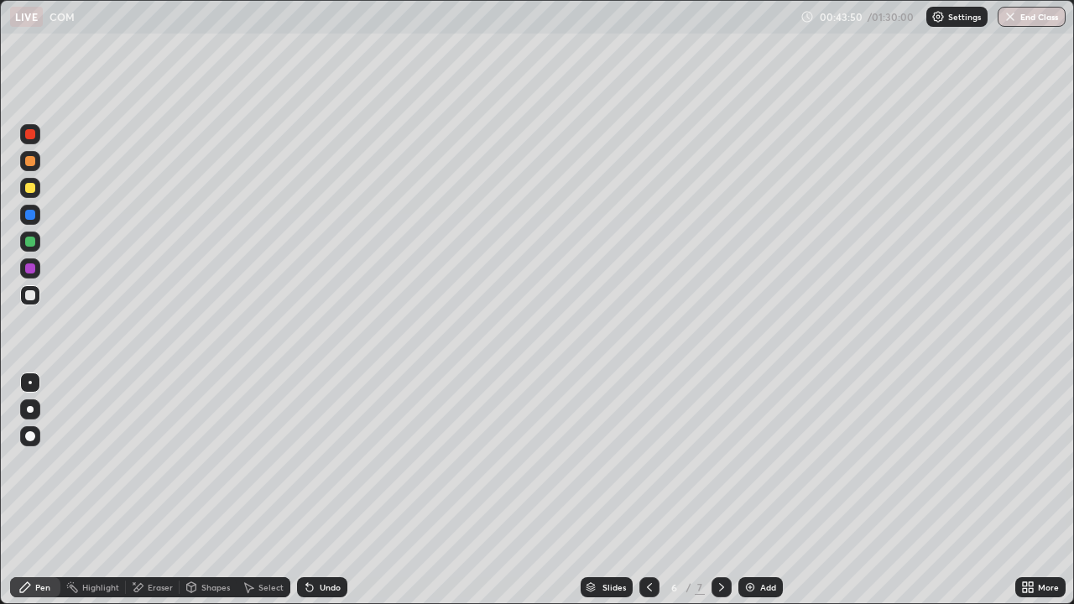
click at [309, 490] on icon at bounding box center [309, 587] width 13 height 13
click at [313, 490] on icon at bounding box center [309, 587] width 13 height 13
click at [717, 490] on icon at bounding box center [721, 587] width 13 height 13
click at [325, 490] on div "Undo" at bounding box center [330, 587] width 21 height 8
click at [322, 490] on div "Undo" at bounding box center [330, 587] width 21 height 8
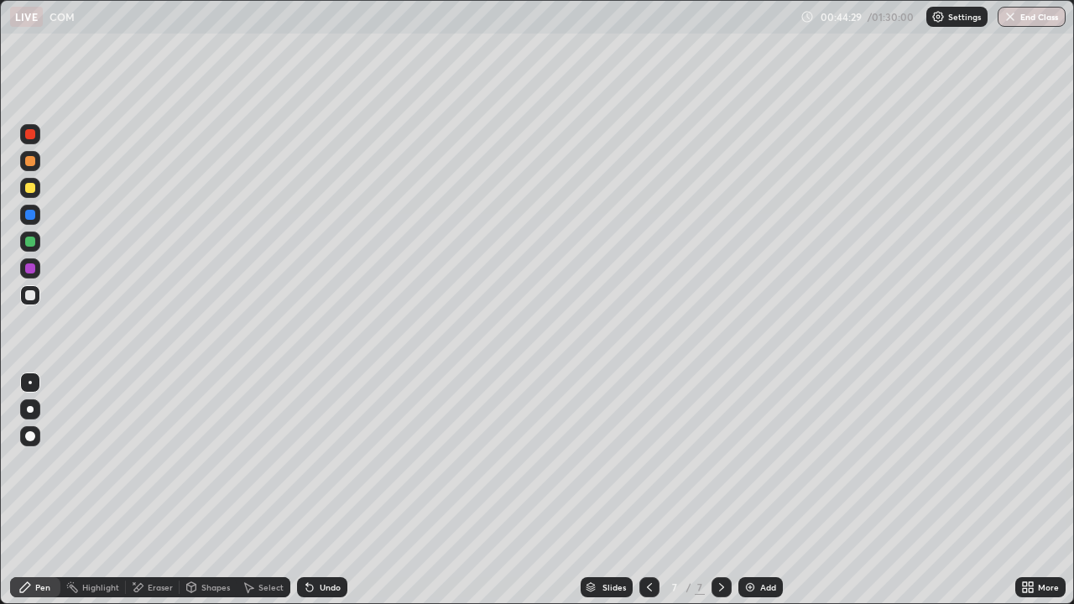
click at [325, 490] on div "Undo" at bounding box center [330, 587] width 21 height 8
click at [647, 490] on div at bounding box center [649, 587] width 20 height 20
click at [720, 490] on icon at bounding box center [721, 587] width 13 height 13
click at [647, 490] on div at bounding box center [649, 587] width 20 height 20
click at [315, 490] on div "Undo" at bounding box center [322, 587] width 50 height 20
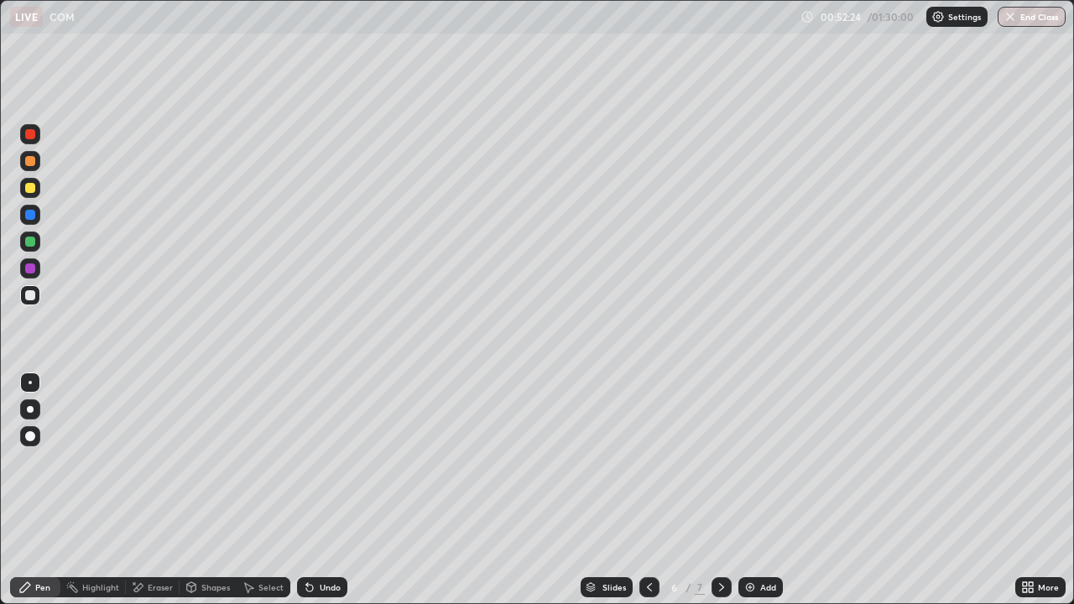
click at [722, 490] on div at bounding box center [721, 587] width 20 height 20
click at [32, 242] on div at bounding box center [30, 242] width 10 height 10
click at [648, 490] on icon at bounding box center [649, 587] width 13 height 13
click at [717, 490] on icon at bounding box center [721, 587] width 13 height 13
click at [39, 299] on div at bounding box center [30, 295] width 20 height 20
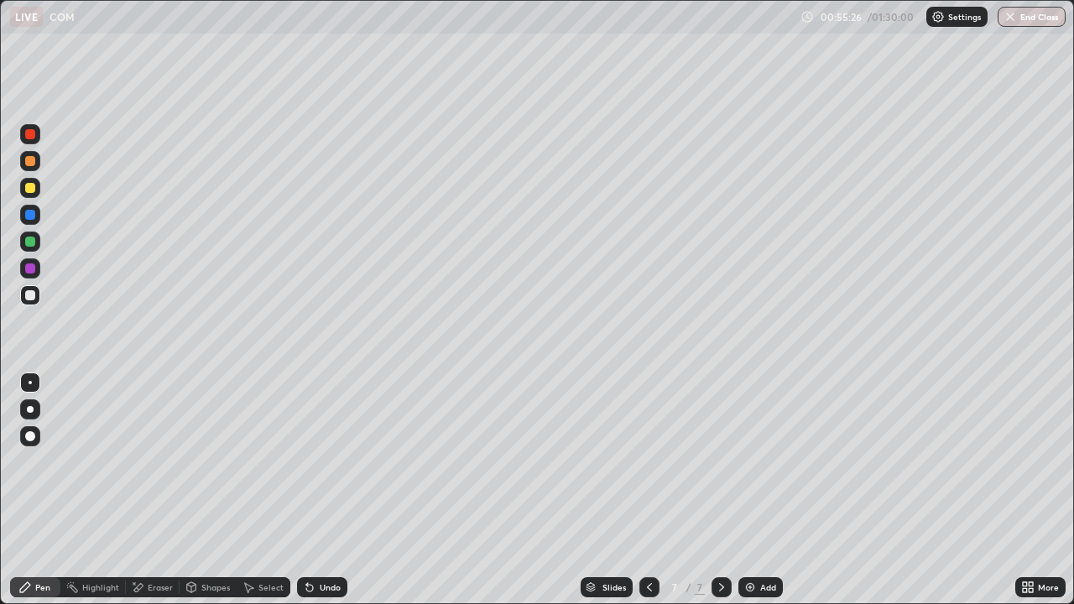
click at [326, 490] on div "Undo" at bounding box center [330, 587] width 21 height 8
click at [646, 490] on icon at bounding box center [649, 587] width 13 height 13
click at [720, 490] on icon at bounding box center [721, 587] width 13 height 13
click at [718, 490] on icon at bounding box center [721, 587] width 13 height 13
click at [751, 490] on img at bounding box center [749, 587] width 13 height 13
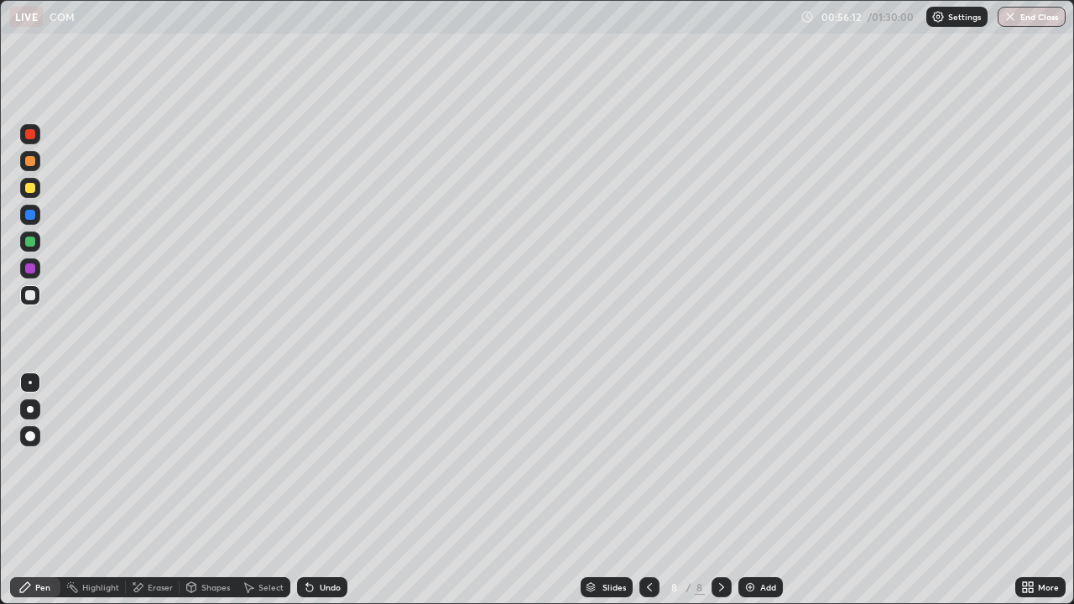
click at [206, 490] on div "Shapes" at bounding box center [215, 587] width 29 height 8
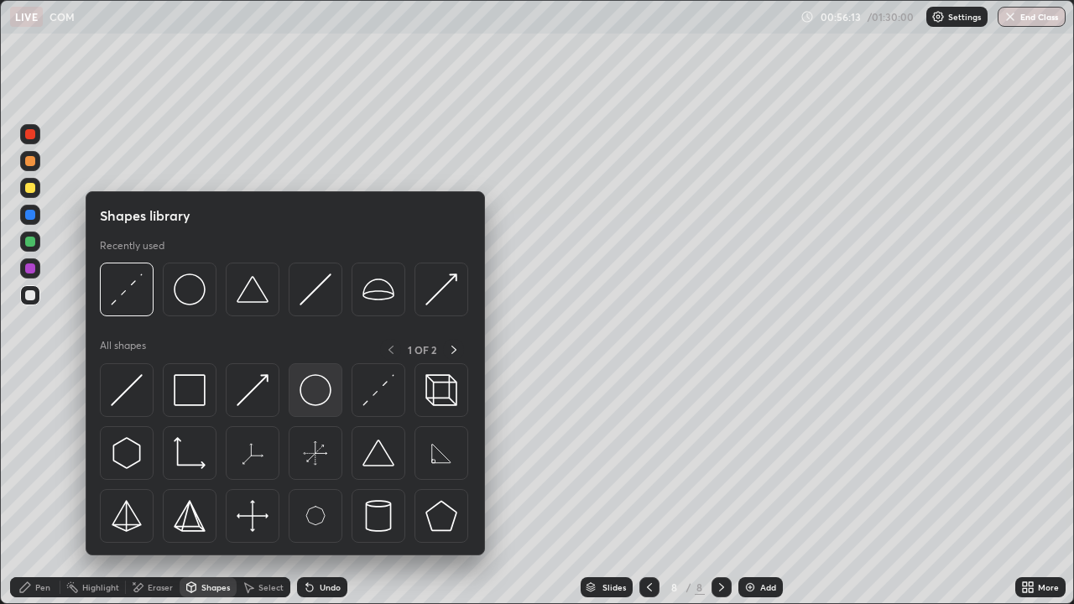
click at [309, 396] on img at bounding box center [316, 390] width 32 height 32
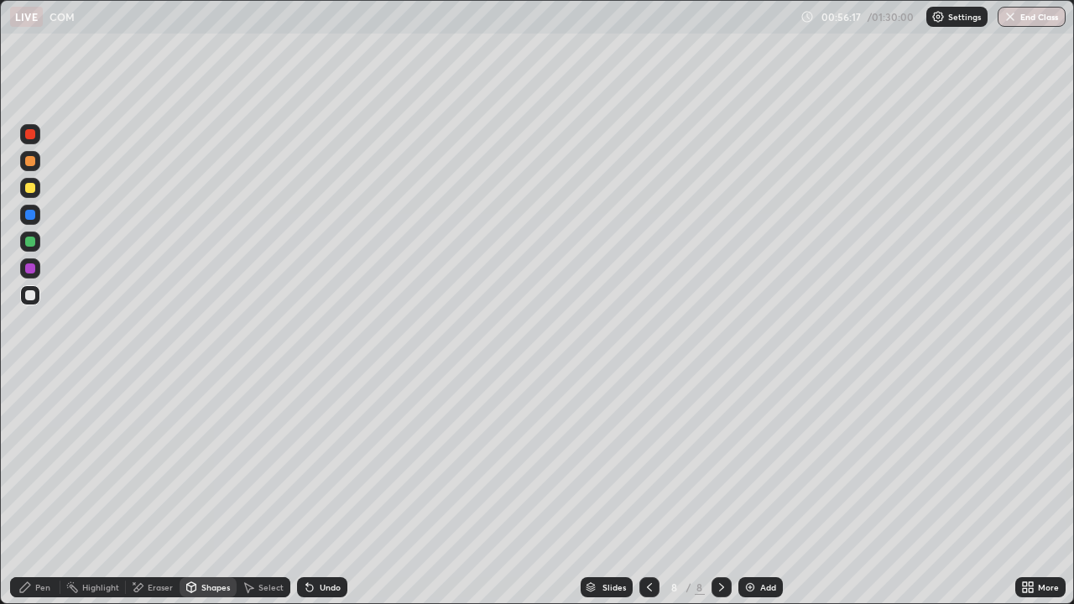
click at [34, 242] on div at bounding box center [30, 242] width 10 height 10
click at [210, 490] on div "Shapes" at bounding box center [215, 587] width 29 height 8
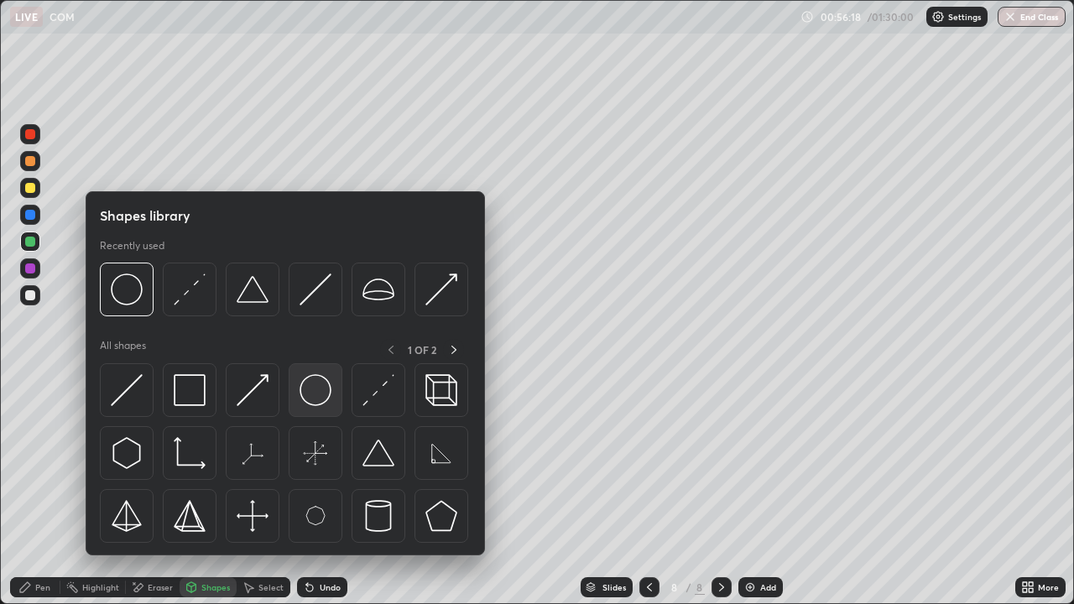
click at [310, 392] on img at bounding box center [316, 390] width 32 height 32
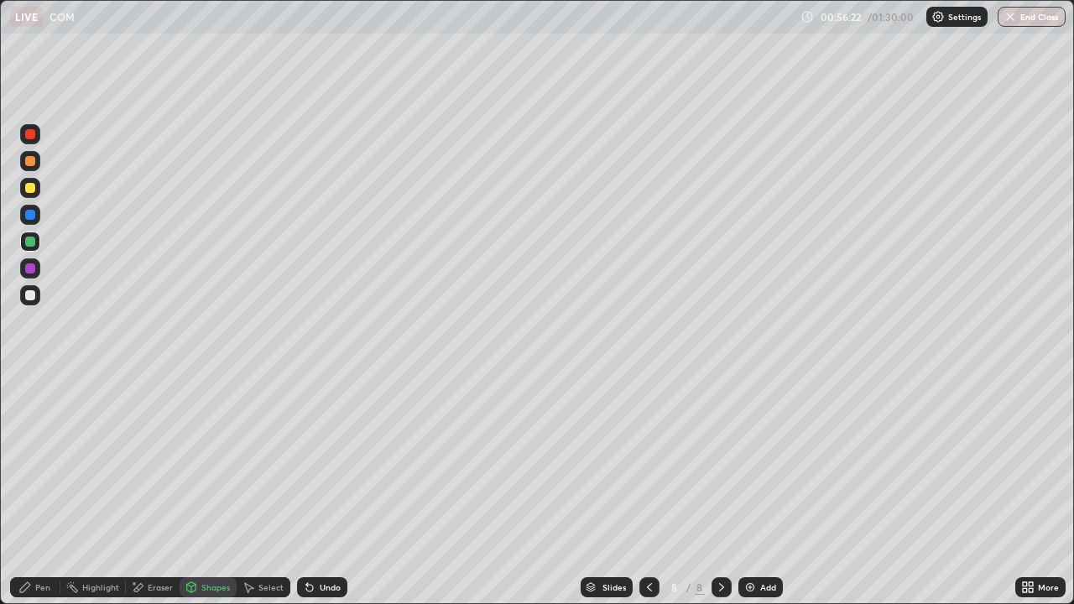
click at [320, 490] on div "Undo" at bounding box center [330, 587] width 21 height 8
click at [37, 190] on div at bounding box center [30, 188] width 20 height 20
click at [41, 490] on div "Pen" at bounding box center [35, 587] width 50 height 20
click at [307, 490] on icon at bounding box center [309, 588] width 7 height 7
click at [310, 490] on icon at bounding box center [309, 588] width 7 height 7
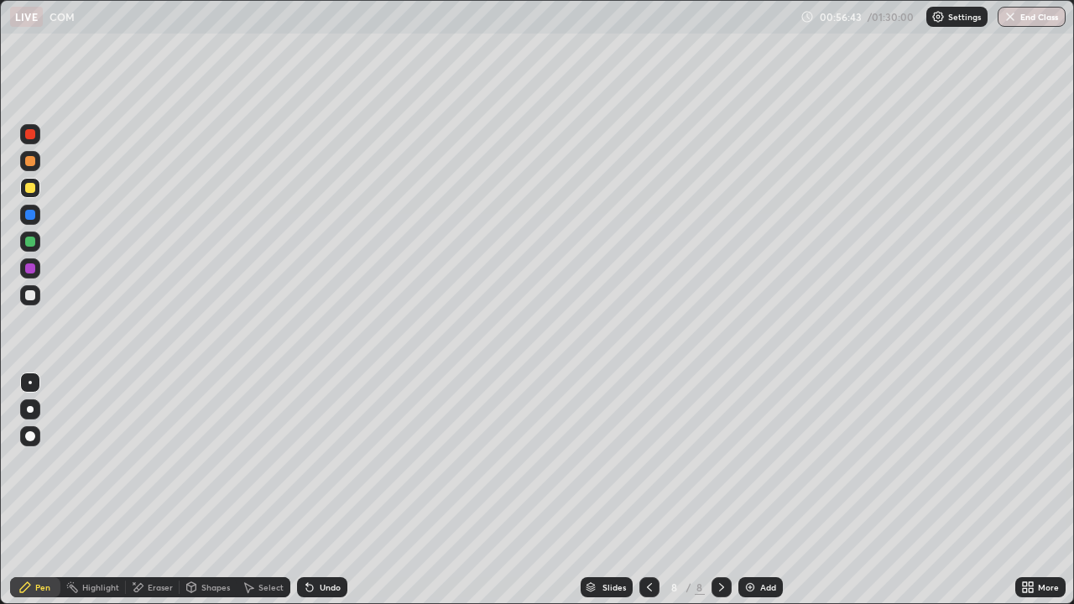
click at [318, 490] on div "Undo" at bounding box center [322, 587] width 50 height 20
click at [34, 164] on div at bounding box center [30, 161] width 10 height 10
click at [144, 490] on div "Eraser" at bounding box center [153, 587] width 54 height 20
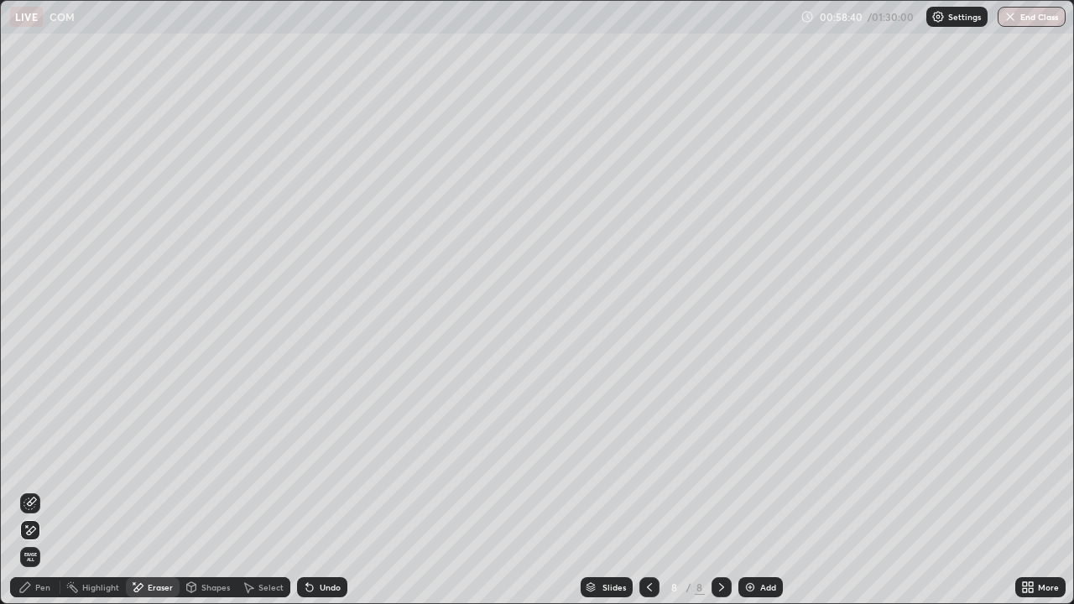
click at [30, 490] on span "Erase all" at bounding box center [30, 557] width 18 height 10
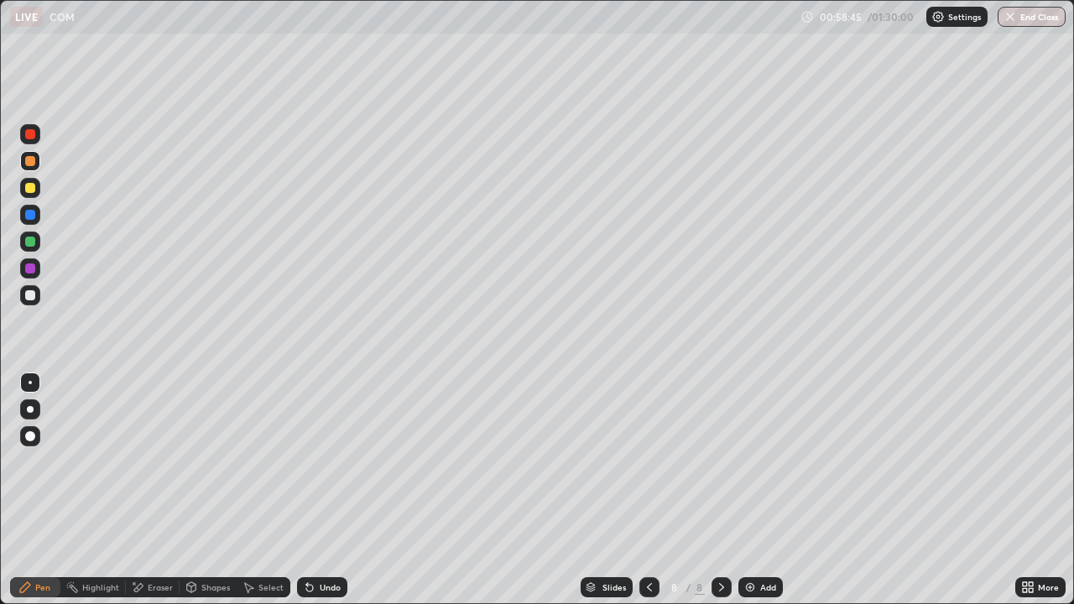
click at [320, 490] on div "Undo" at bounding box center [330, 587] width 21 height 8
click at [315, 490] on div "Undo" at bounding box center [322, 587] width 50 height 20
click at [39, 185] on div at bounding box center [30, 188] width 20 height 20
click at [195, 490] on icon at bounding box center [191, 587] width 9 height 10
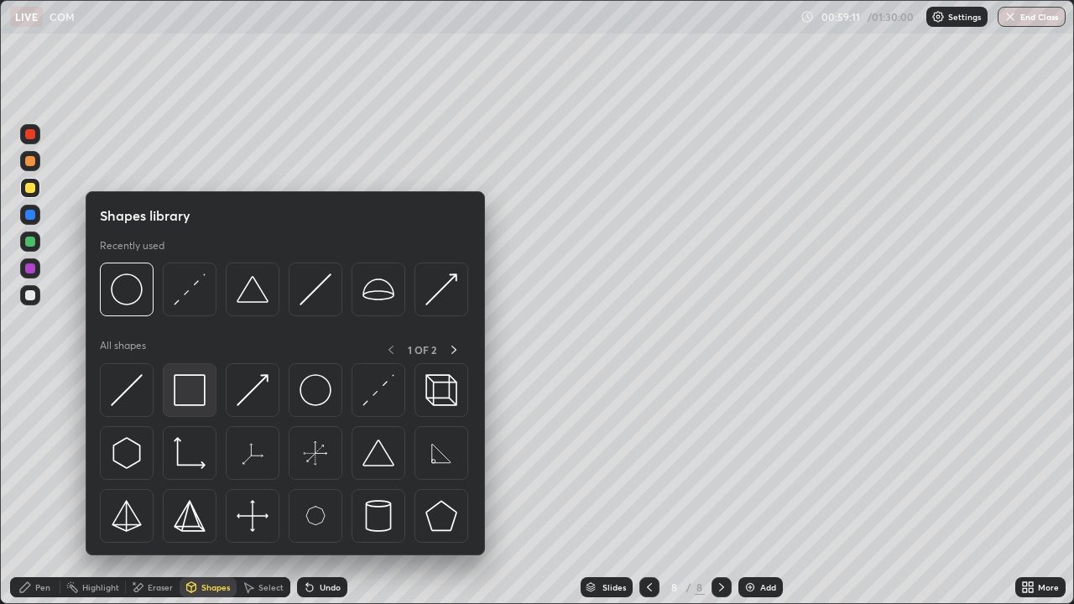
click at [190, 407] on div at bounding box center [190, 390] width 54 height 54
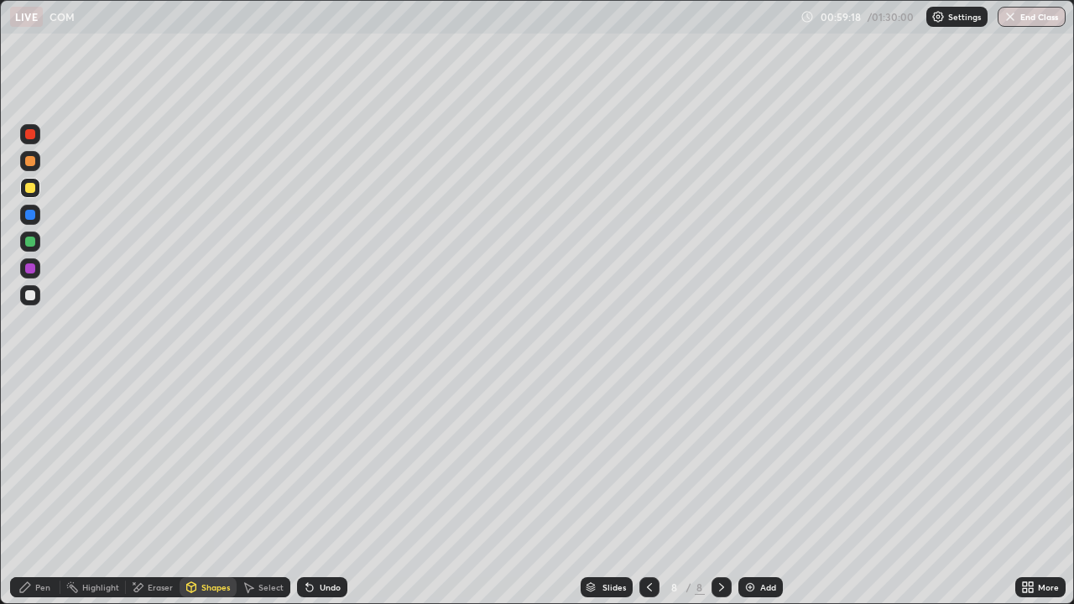
click at [40, 490] on div "Pen" at bounding box center [42, 587] width 15 height 8
click at [38, 299] on div at bounding box center [30, 295] width 20 height 20
click at [330, 490] on div "Undo" at bounding box center [330, 587] width 21 height 8
click at [37, 272] on div at bounding box center [30, 268] width 20 height 20
click at [33, 164] on div at bounding box center [30, 161] width 10 height 10
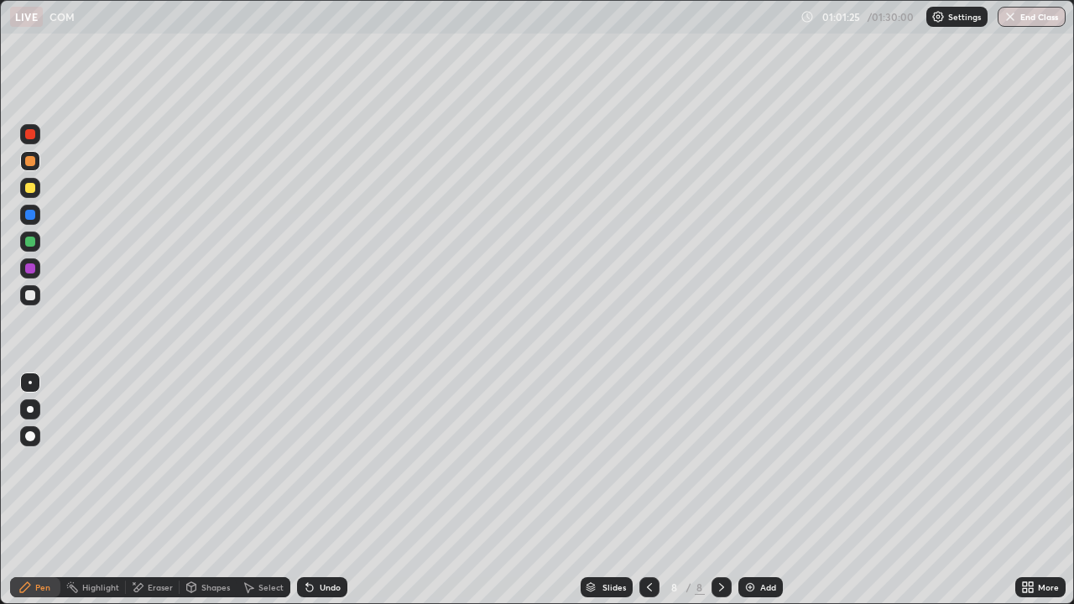
click at [141, 490] on icon at bounding box center [137, 588] width 13 height 14
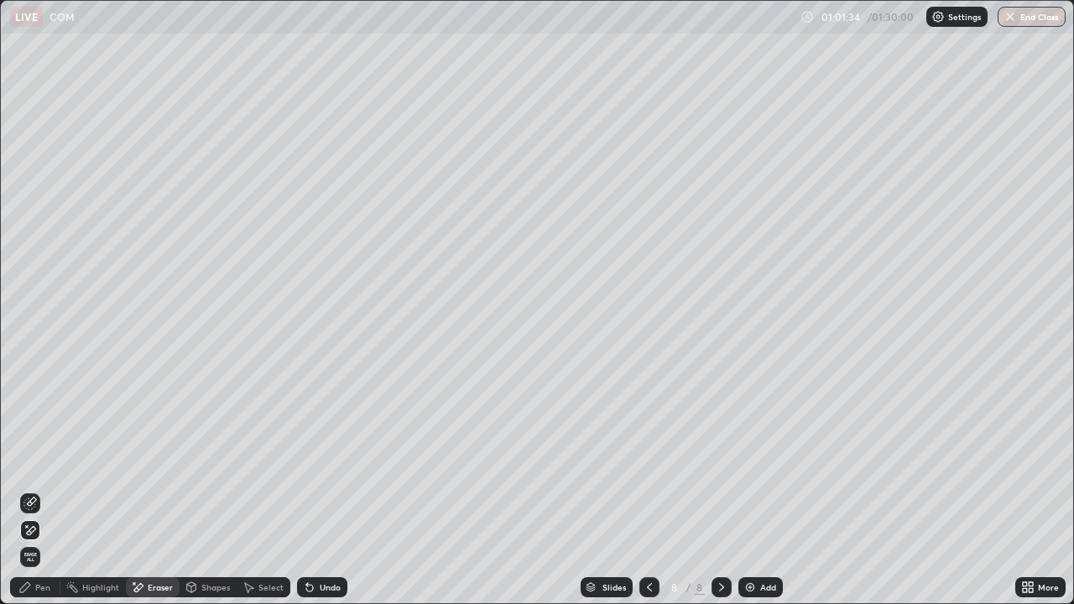
click at [39, 490] on div "Pen" at bounding box center [42, 587] width 15 height 8
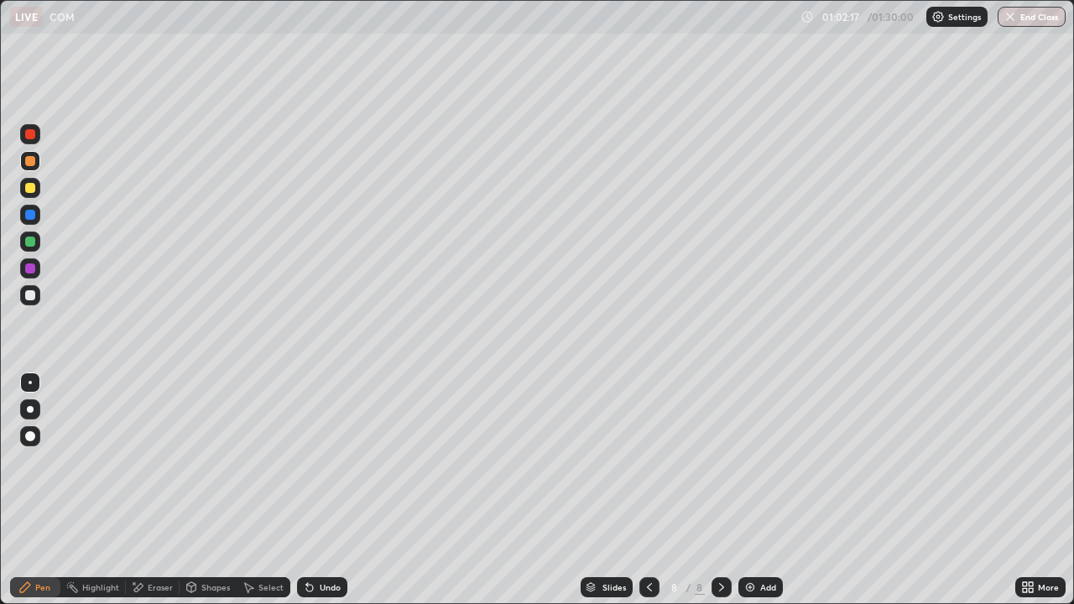
click at [37, 291] on div at bounding box center [30, 295] width 20 height 20
click at [201, 490] on div "Shapes" at bounding box center [215, 587] width 29 height 8
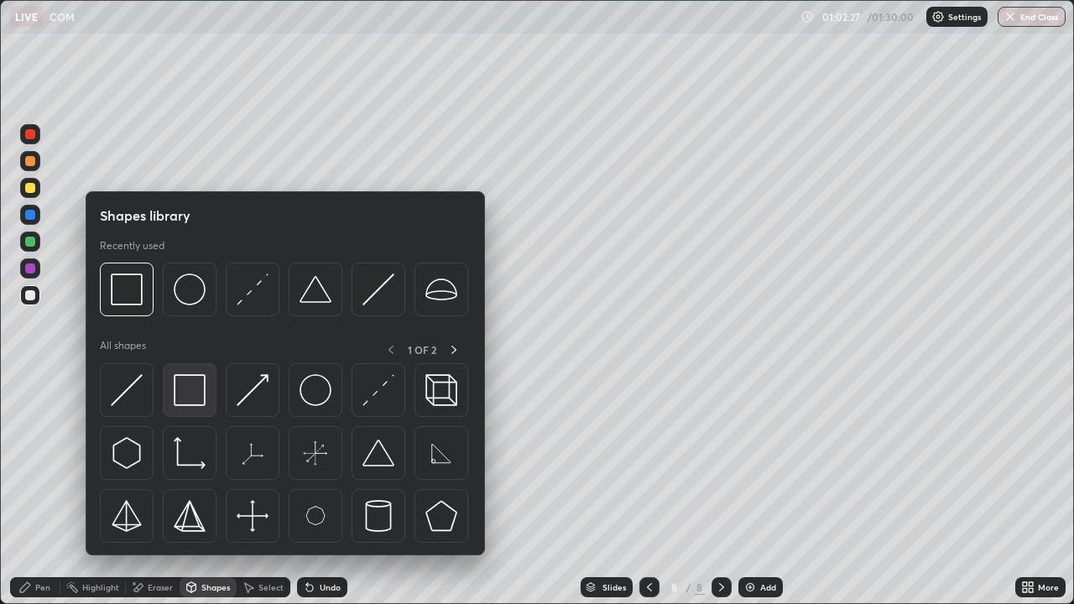
click at [192, 397] on img at bounding box center [190, 390] width 32 height 32
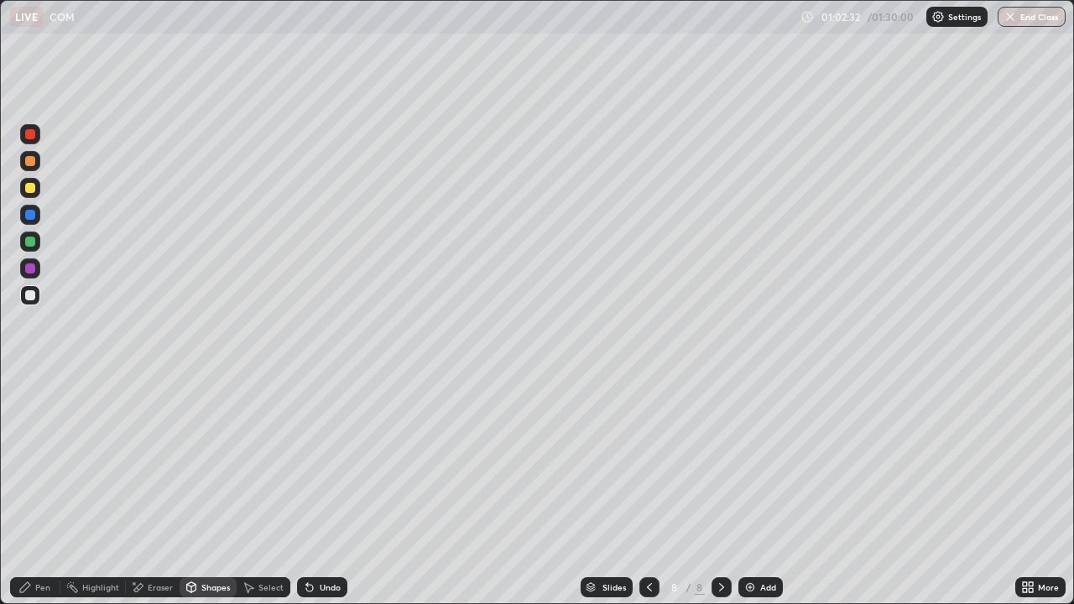
click at [34, 245] on div at bounding box center [30, 242] width 10 height 10
click at [40, 490] on div "Pen" at bounding box center [35, 587] width 50 height 20
click at [325, 490] on div "Undo" at bounding box center [330, 587] width 21 height 8
click at [324, 490] on div "Undo" at bounding box center [330, 587] width 21 height 8
click at [313, 490] on icon at bounding box center [309, 587] width 13 height 13
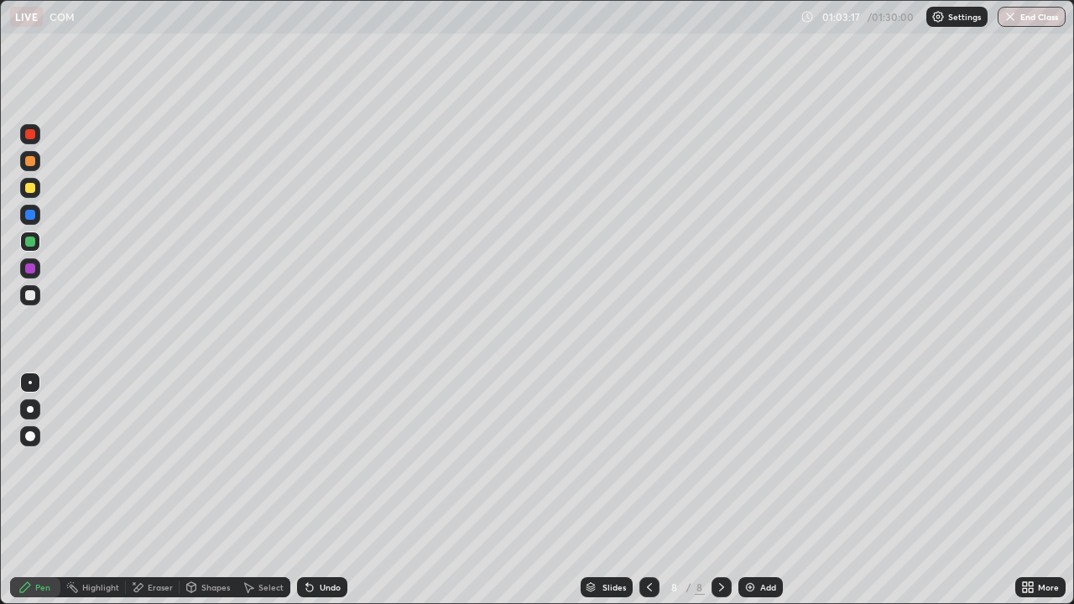
click at [315, 490] on div "Undo" at bounding box center [322, 587] width 50 height 20
click at [33, 163] on div at bounding box center [30, 161] width 10 height 10
click at [333, 490] on div "Undo" at bounding box center [330, 587] width 21 height 8
click at [327, 490] on div "Undo" at bounding box center [330, 587] width 21 height 8
click at [335, 490] on div "Undo" at bounding box center [330, 587] width 21 height 8
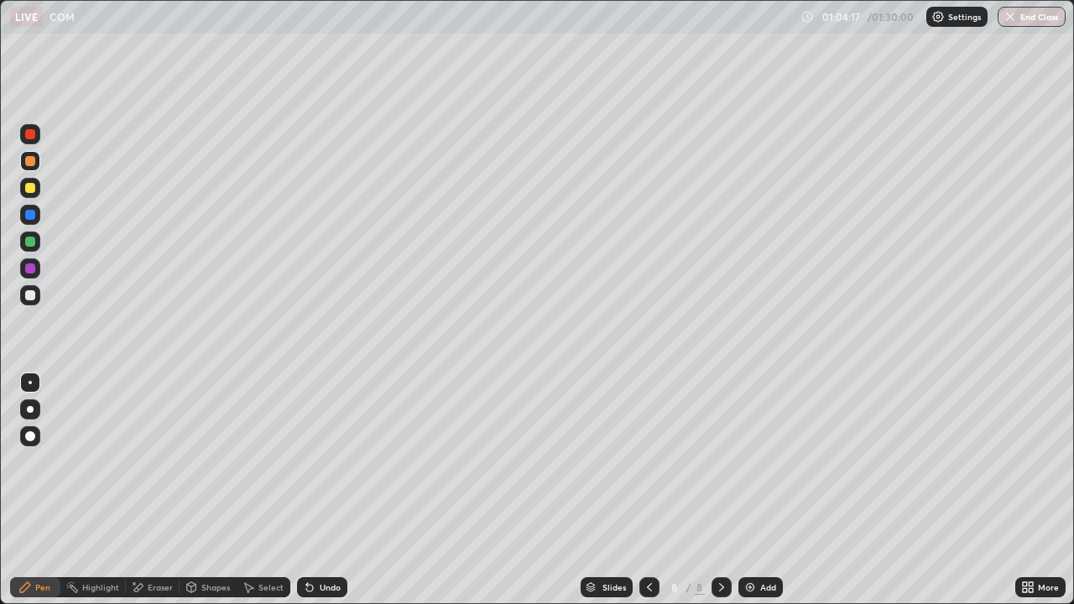
click at [328, 490] on div "Undo" at bounding box center [330, 587] width 21 height 8
click at [325, 490] on div "Undo" at bounding box center [330, 587] width 21 height 8
click at [323, 490] on div "Undo" at bounding box center [330, 587] width 21 height 8
click at [716, 490] on div at bounding box center [721, 587] width 20 height 20
click at [748, 490] on div "Add" at bounding box center [760, 587] width 44 height 20
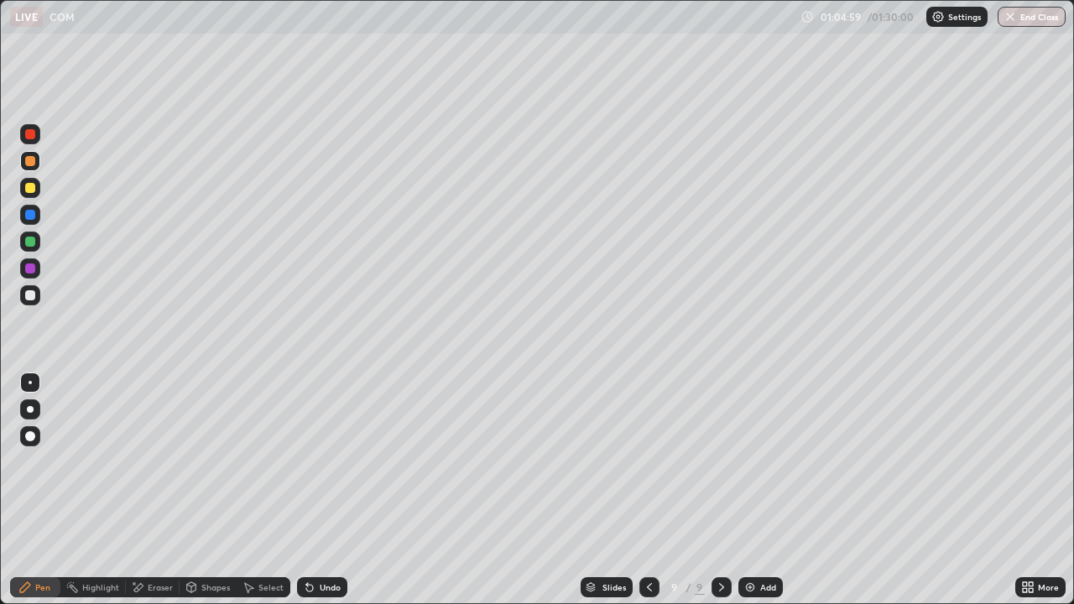
click at [648, 490] on icon at bounding box center [649, 587] width 13 height 13
click at [720, 490] on icon at bounding box center [721, 587] width 13 height 13
click at [650, 490] on icon at bounding box center [649, 587] width 13 height 13
click at [718, 490] on icon at bounding box center [721, 587] width 13 height 13
click at [36, 190] on div at bounding box center [30, 188] width 20 height 20
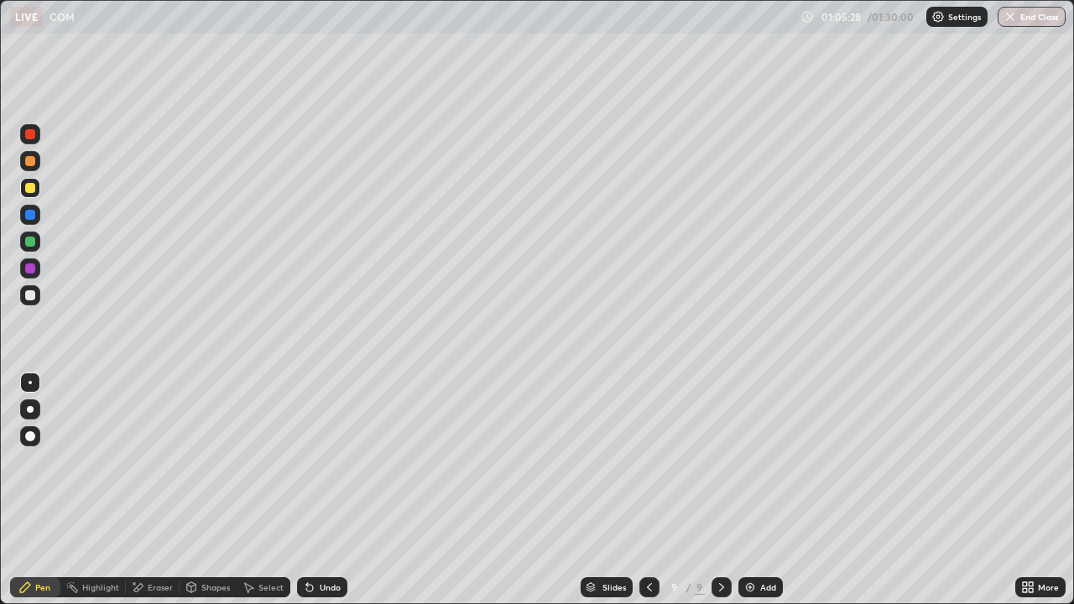
click at [324, 490] on div "Undo" at bounding box center [330, 587] width 21 height 8
click at [327, 490] on div "Undo" at bounding box center [330, 587] width 21 height 8
click at [326, 490] on div "Undo" at bounding box center [330, 587] width 21 height 8
click at [648, 490] on icon at bounding box center [649, 587] width 13 height 13
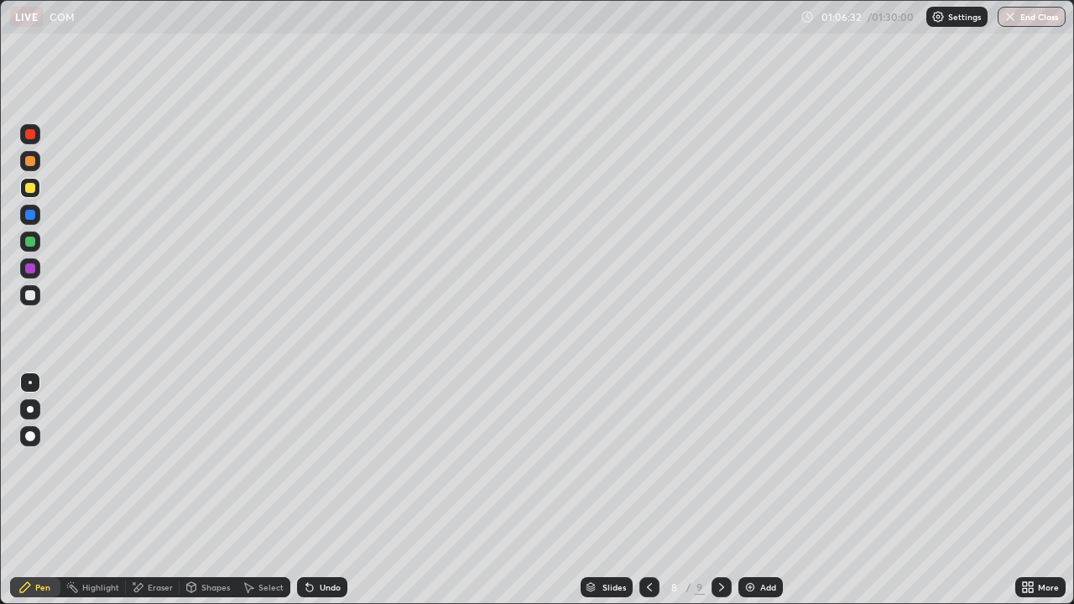
click at [718, 490] on icon at bounding box center [721, 587] width 13 height 13
click at [38, 300] on div at bounding box center [30, 295] width 20 height 20
click at [643, 490] on icon at bounding box center [649, 587] width 13 height 13
click at [315, 490] on div "Undo" at bounding box center [322, 587] width 50 height 20
click at [36, 165] on div at bounding box center [30, 161] width 20 height 20
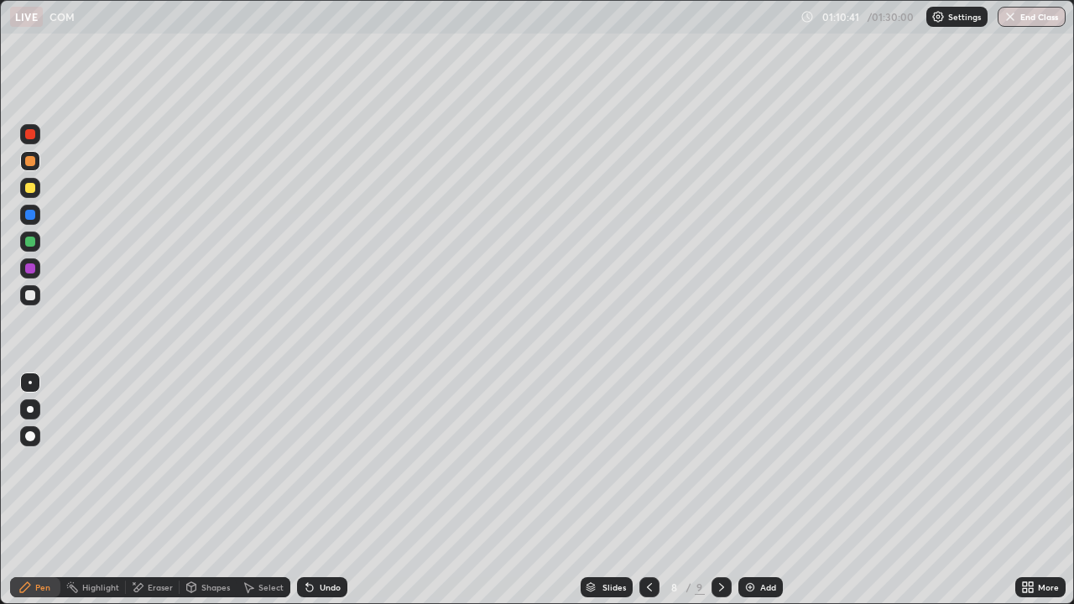
click at [323, 490] on div "Undo" at bounding box center [330, 587] width 21 height 8
click at [154, 490] on div "Eraser" at bounding box center [160, 587] width 25 height 8
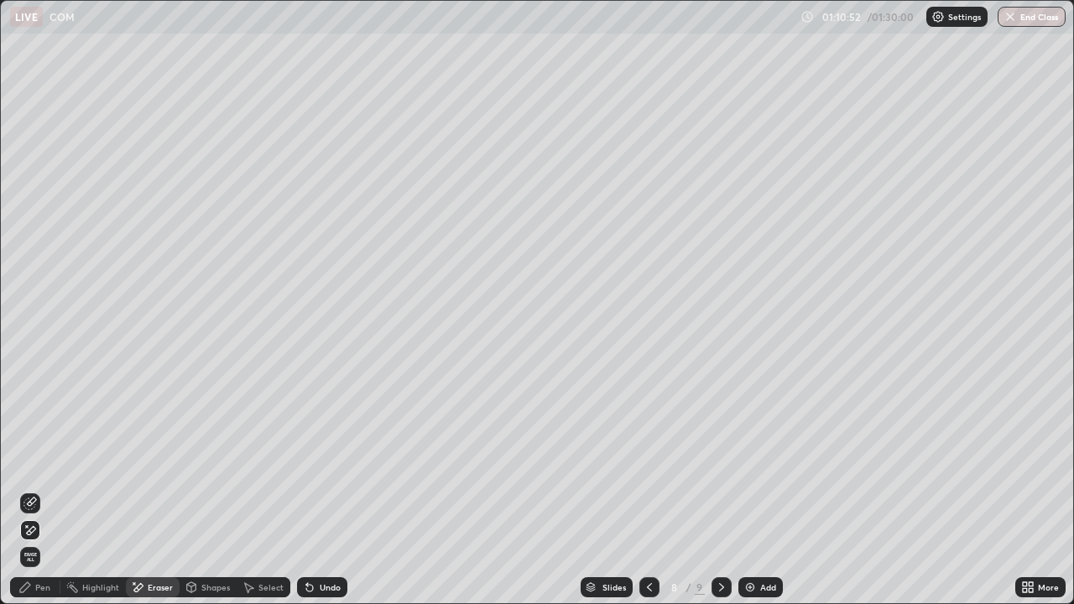
click at [33, 490] on icon at bounding box center [29, 503] width 13 height 13
click at [40, 490] on div "Pen" at bounding box center [35, 587] width 50 height 20
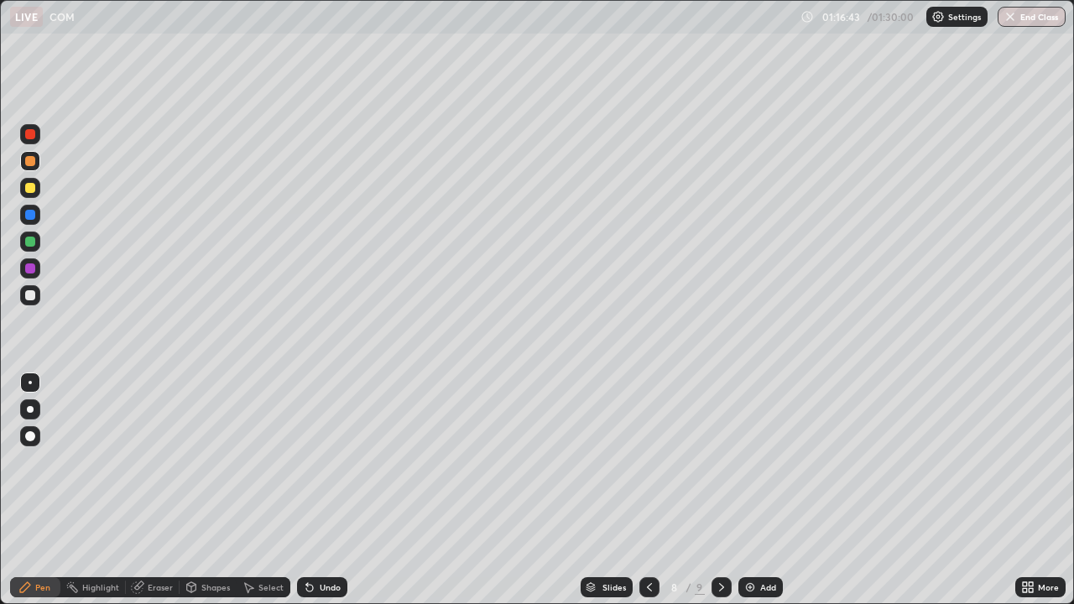
click at [32, 267] on div at bounding box center [30, 268] width 10 height 10
click at [306, 490] on icon at bounding box center [307, 584] width 2 height 2
click at [315, 490] on div "Undo" at bounding box center [322, 587] width 50 height 20
click at [333, 490] on div "Undo" at bounding box center [322, 587] width 50 height 20
click at [313, 490] on icon at bounding box center [309, 587] width 13 height 13
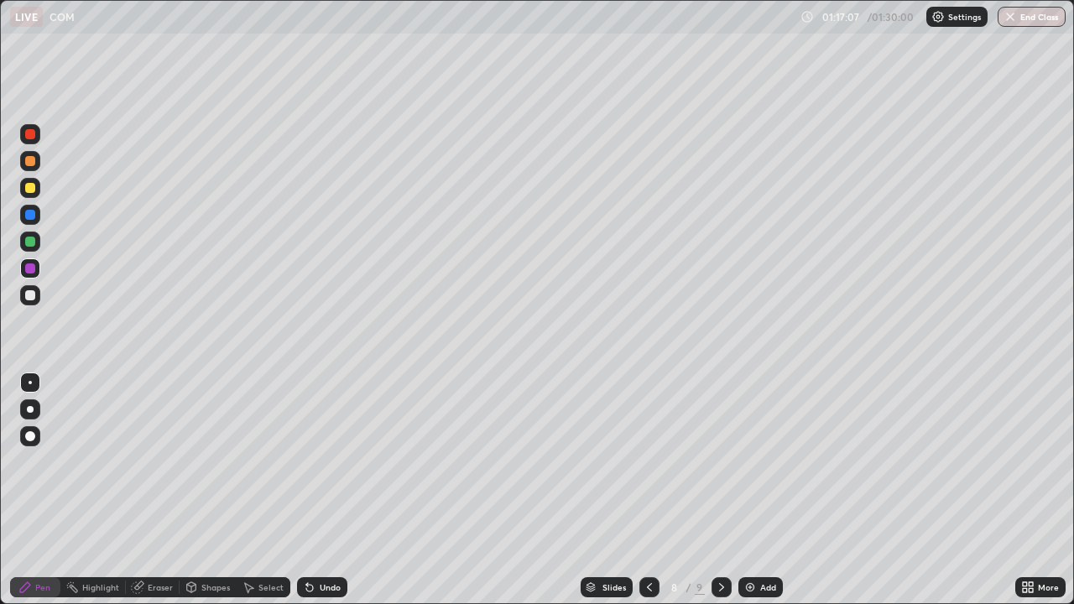
click at [722, 490] on icon at bounding box center [721, 587] width 13 height 13
click at [323, 490] on div "Undo" at bounding box center [330, 587] width 21 height 8
click at [722, 490] on icon at bounding box center [721, 587] width 13 height 13
click at [760, 490] on div "Add" at bounding box center [768, 587] width 16 height 8
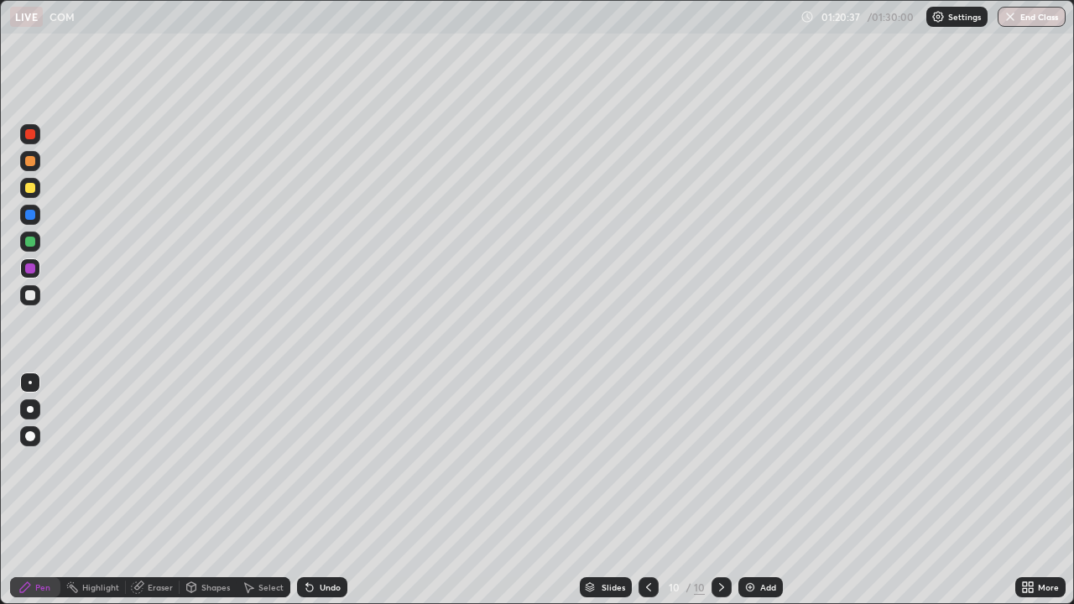
click at [198, 490] on div "Shapes" at bounding box center [208, 587] width 57 height 20
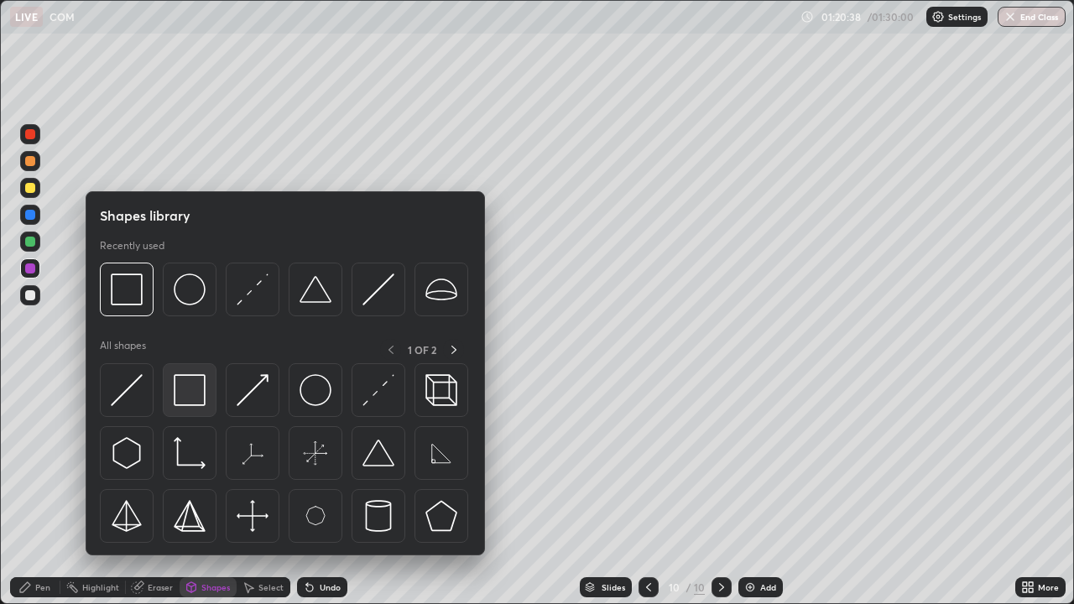
click at [190, 399] on img at bounding box center [190, 390] width 32 height 32
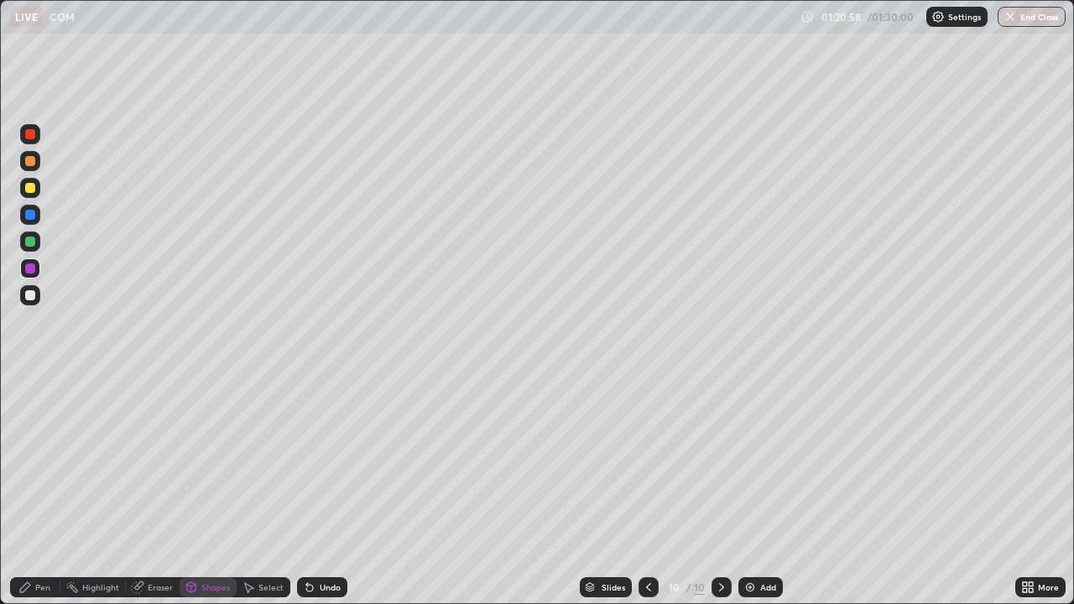
click at [34, 293] on div at bounding box center [30, 295] width 10 height 10
click at [39, 490] on div "Pen" at bounding box center [42, 587] width 15 height 8
click at [316, 490] on div "Undo" at bounding box center [322, 587] width 50 height 20
click at [197, 490] on div "Shapes" at bounding box center [208, 587] width 57 height 20
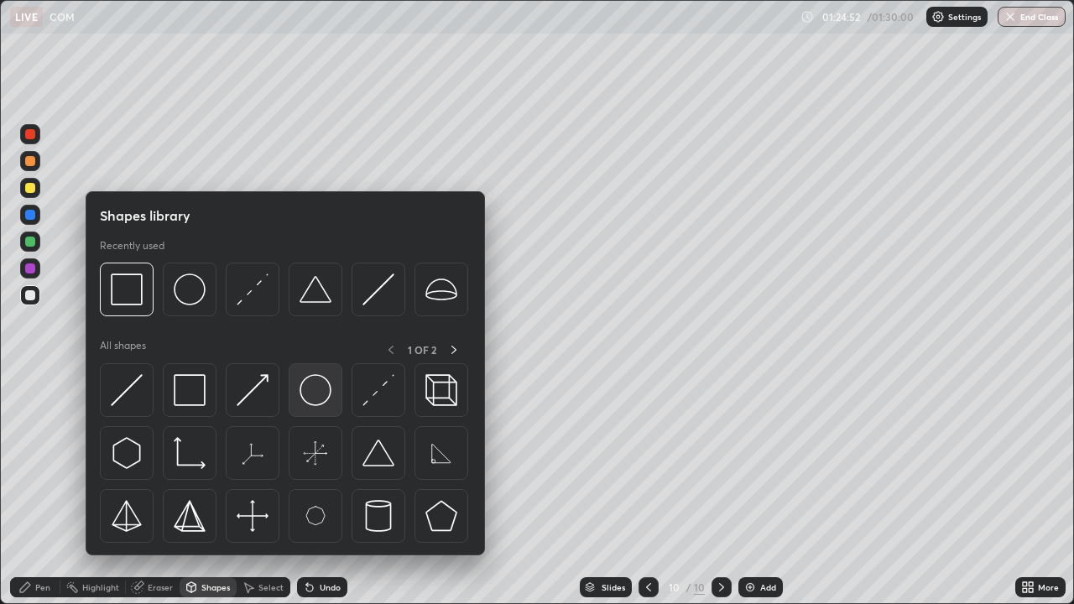
click at [303, 398] on img at bounding box center [316, 390] width 32 height 32
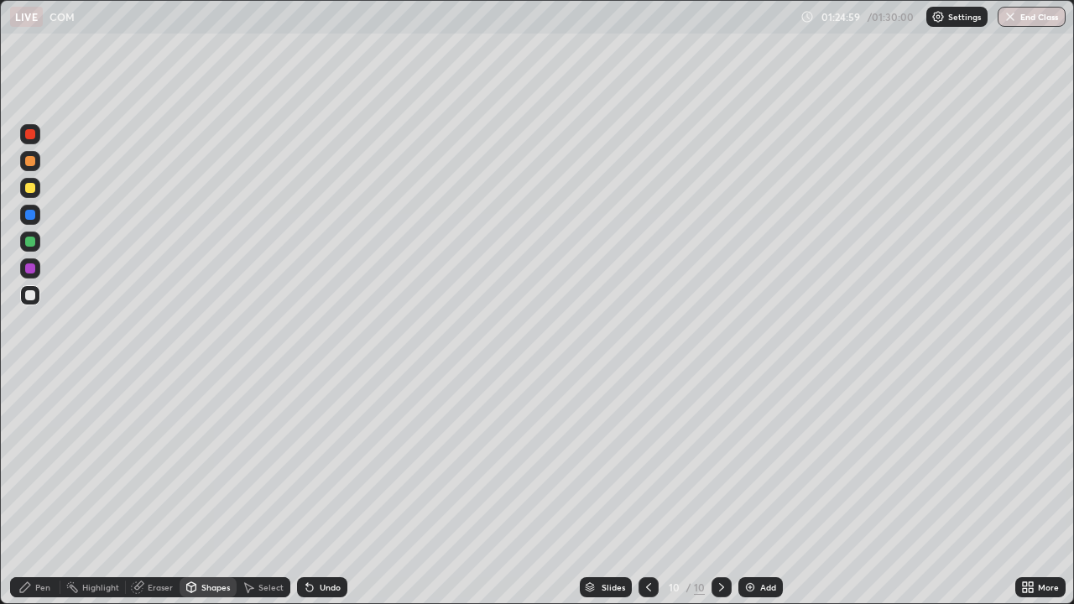
click at [198, 490] on div "Shapes" at bounding box center [208, 587] width 57 height 20
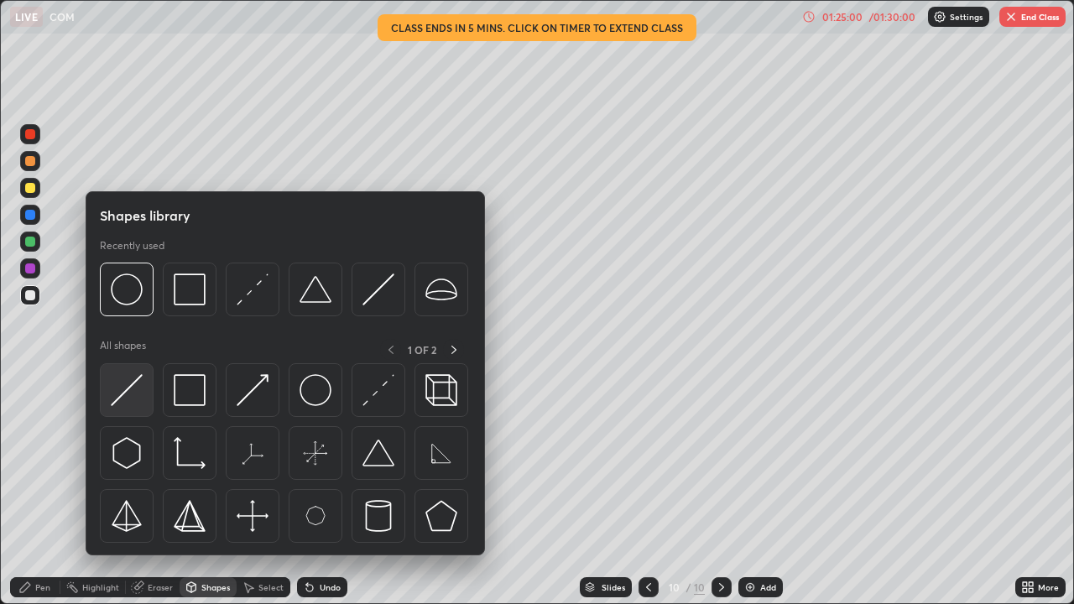
click at [137, 392] on img at bounding box center [127, 390] width 32 height 32
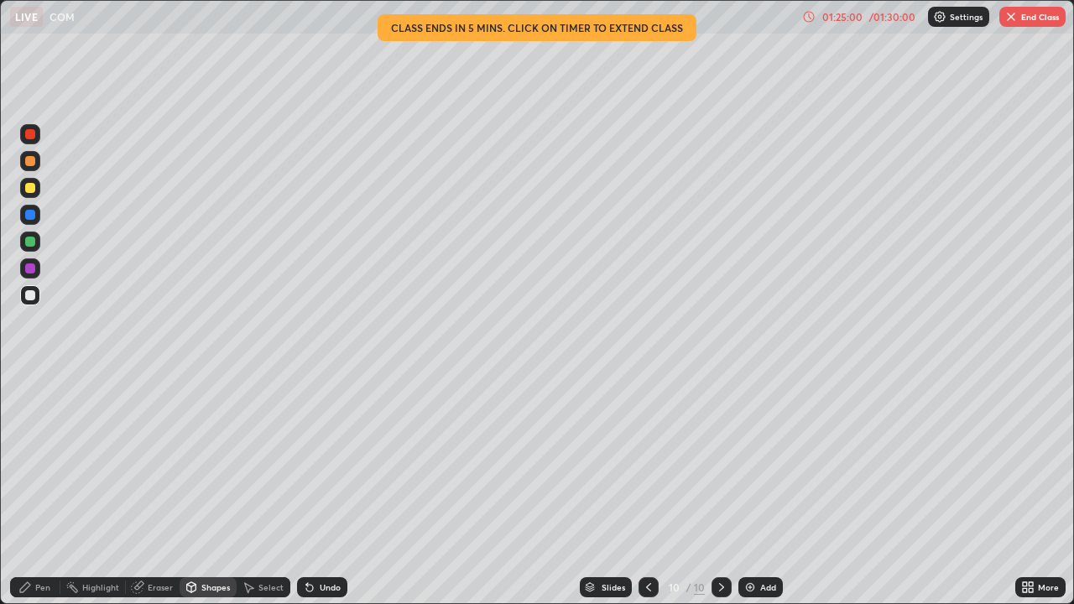
click at [34, 242] on div at bounding box center [30, 242] width 10 height 10
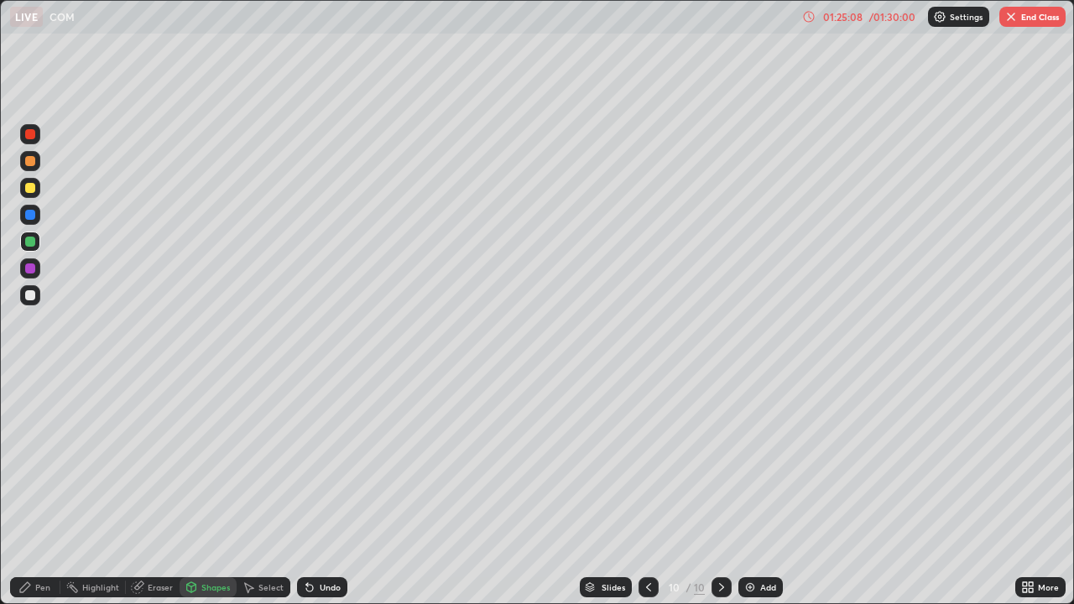
click at [217, 490] on div "Shapes" at bounding box center [208, 587] width 57 height 20
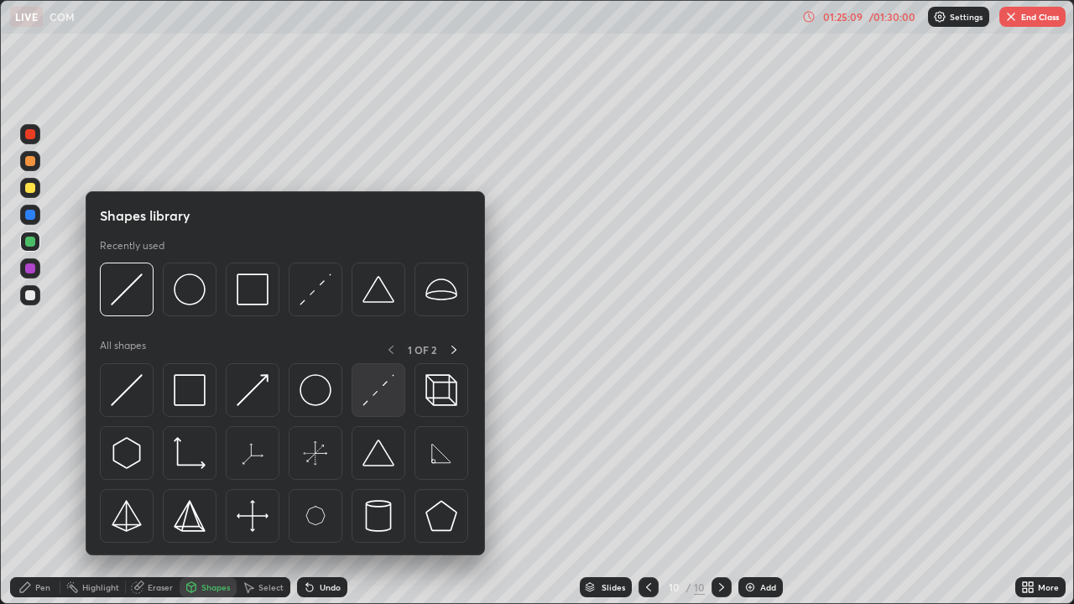
click at [384, 394] on img at bounding box center [378, 390] width 32 height 32
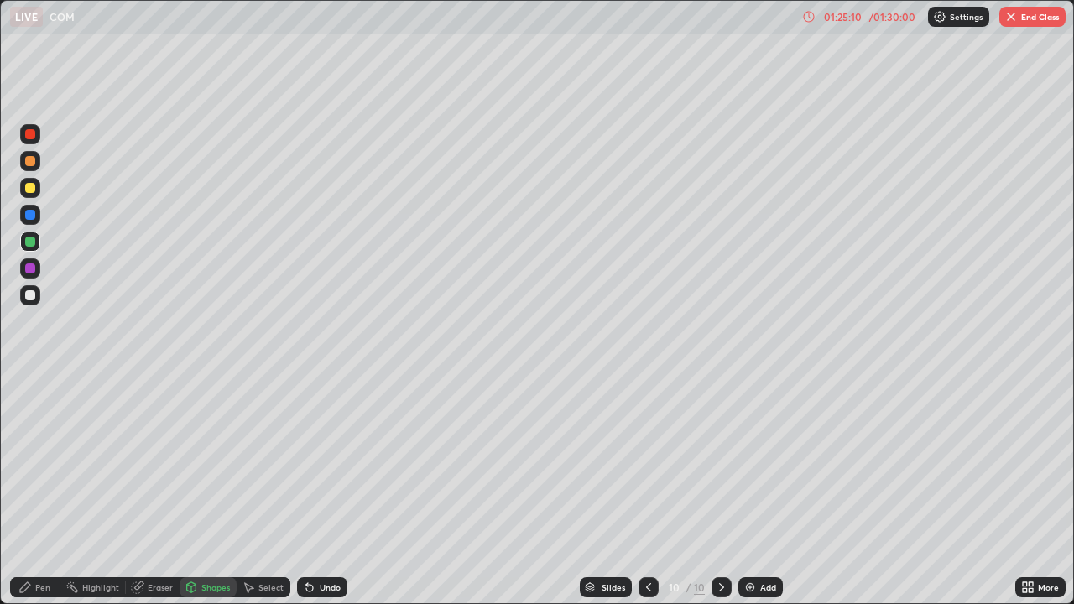
click at [37, 187] on div at bounding box center [30, 188] width 20 height 20
click at [39, 490] on div "Pen" at bounding box center [35, 587] width 50 height 20
click at [38, 295] on div at bounding box center [30, 295] width 20 height 20
click at [38, 164] on div at bounding box center [30, 161] width 20 height 20
click at [201, 490] on div "Shapes" at bounding box center [215, 587] width 29 height 8
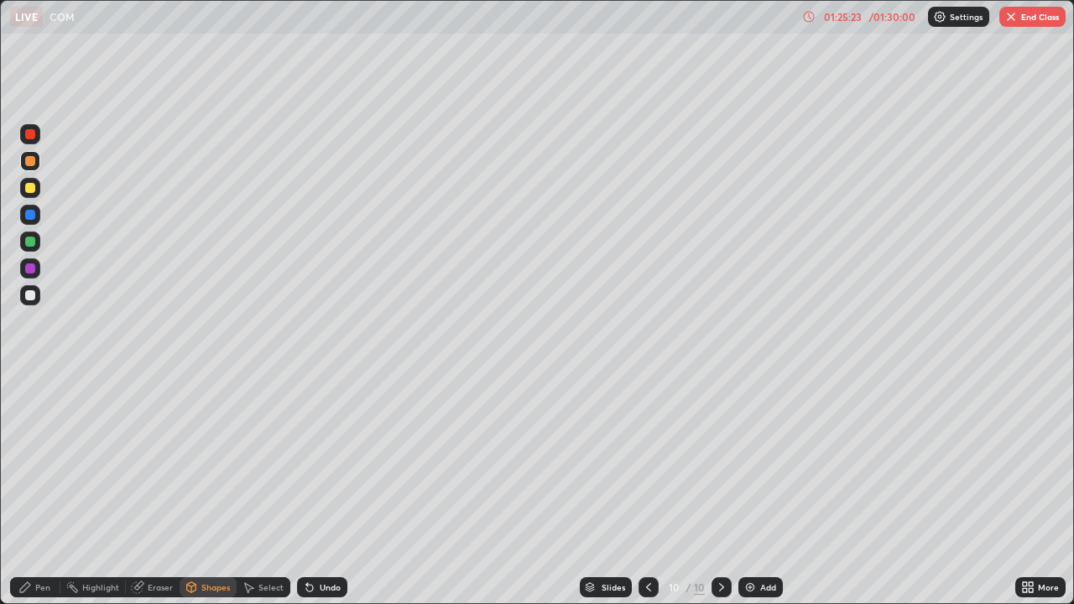
click at [306, 490] on icon at bounding box center [307, 584] width 2 height 2
click at [209, 490] on div "Shapes" at bounding box center [215, 587] width 29 height 8
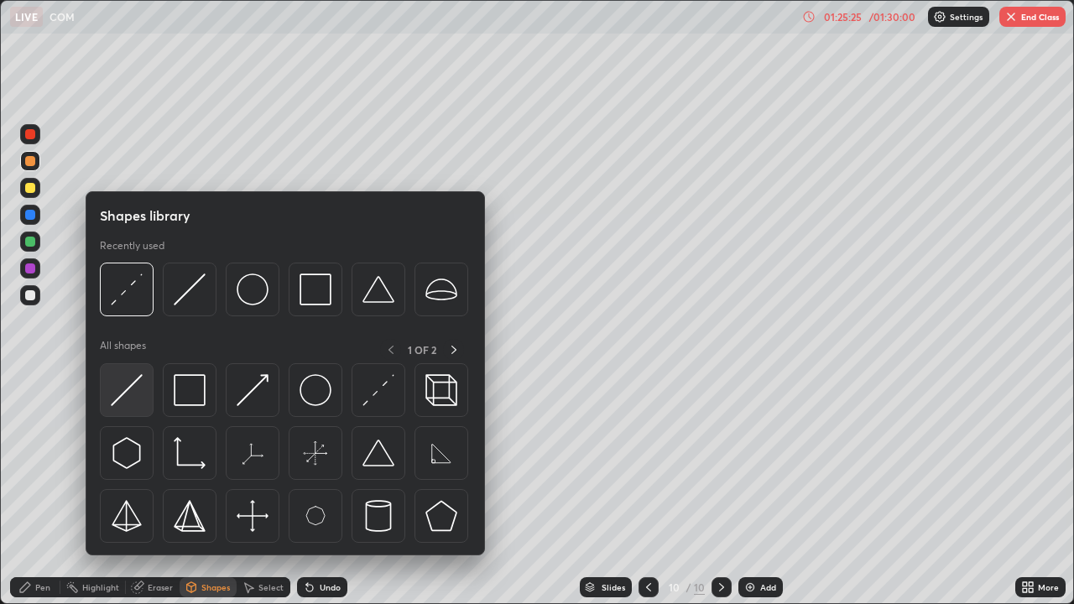
click at [136, 392] on img at bounding box center [127, 390] width 32 height 32
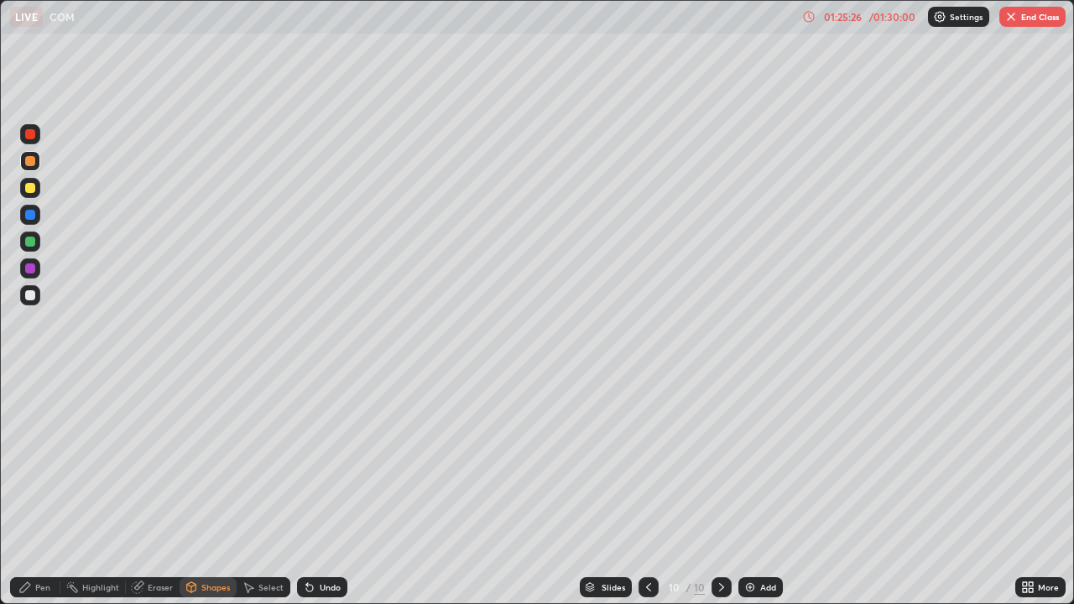
click at [34, 240] on div at bounding box center [30, 242] width 10 height 10
click at [40, 490] on div "Pen" at bounding box center [42, 587] width 15 height 8
click at [34, 294] on div at bounding box center [30, 295] width 10 height 10
click at [39, 167] on div at bounding box center [30, 161] width 20 height 20
click at [320, 490] on div "Undo" at bounding box center [330, 587] width 21 height 8
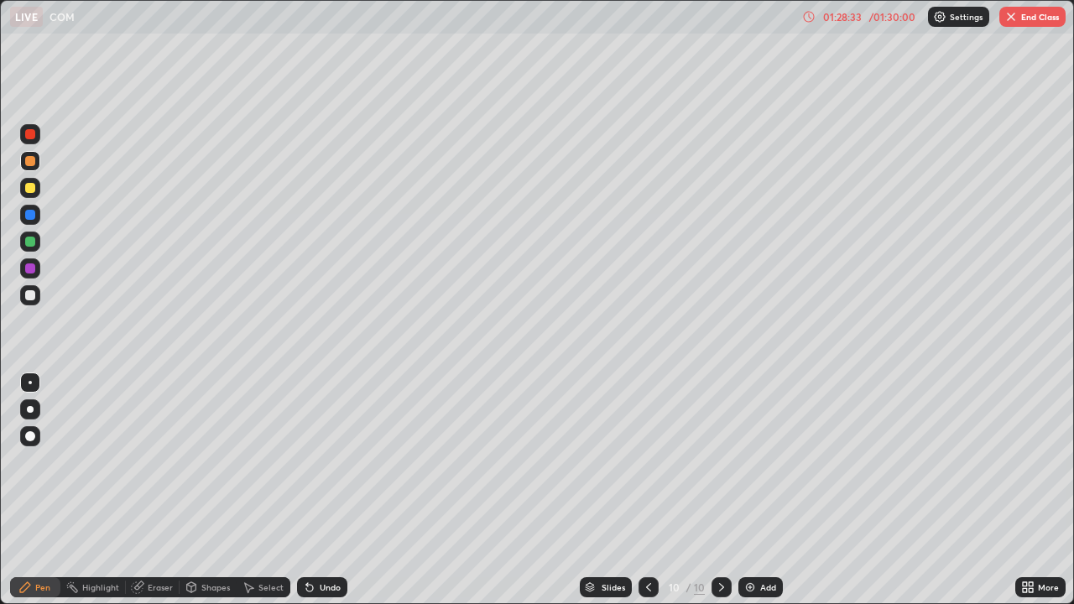
click at [1029, 490] on icon at bounding box center [1027, 587] width 13 height 13
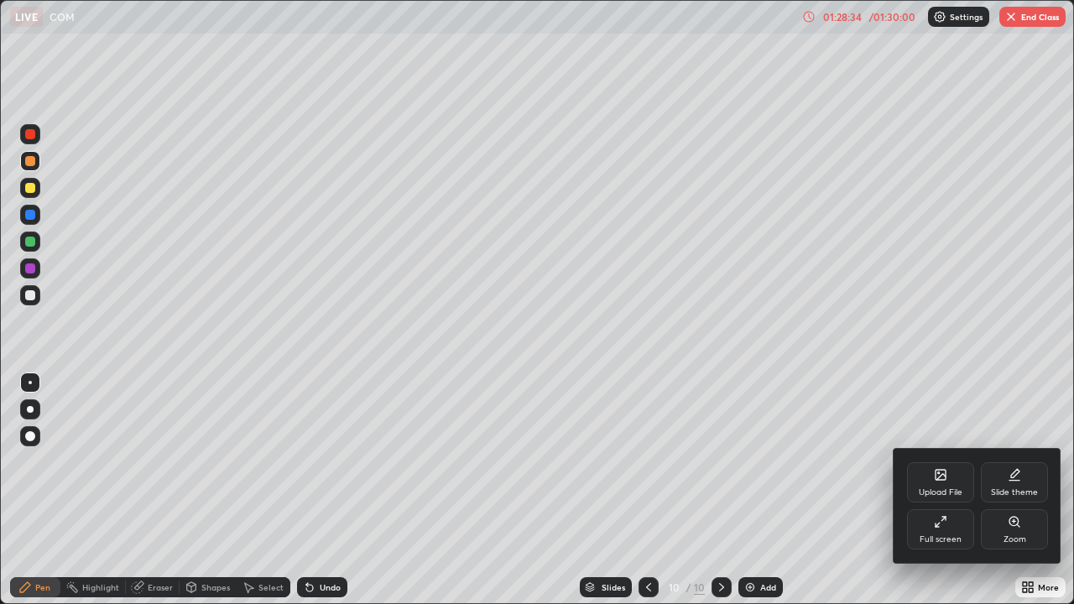
click at [965, 490] on div "Full screen" at bounding box center [940, 529] width 67 height 40
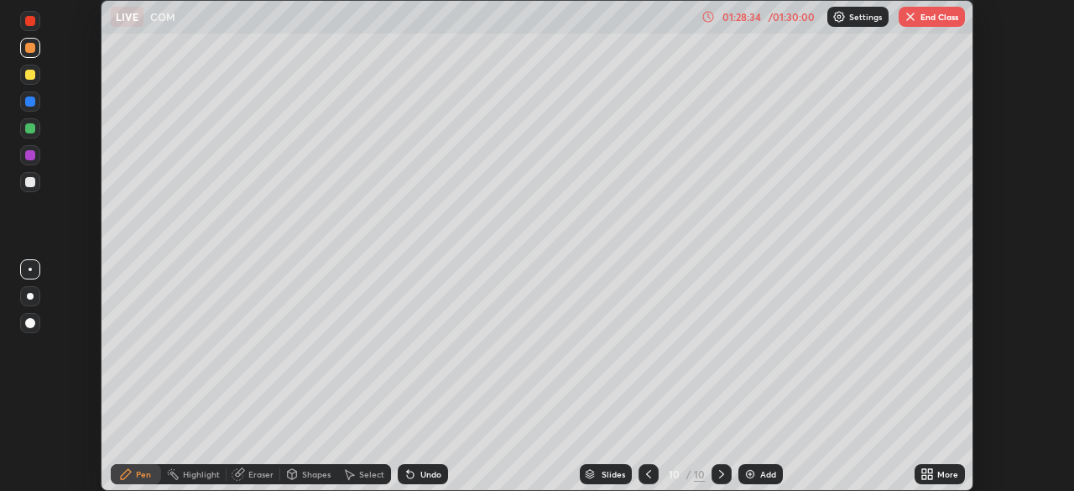
scroll to position [83407, 82824]
click at [943, 15] on button "End Class" at bounding box center [932, 17] width 66 height 20
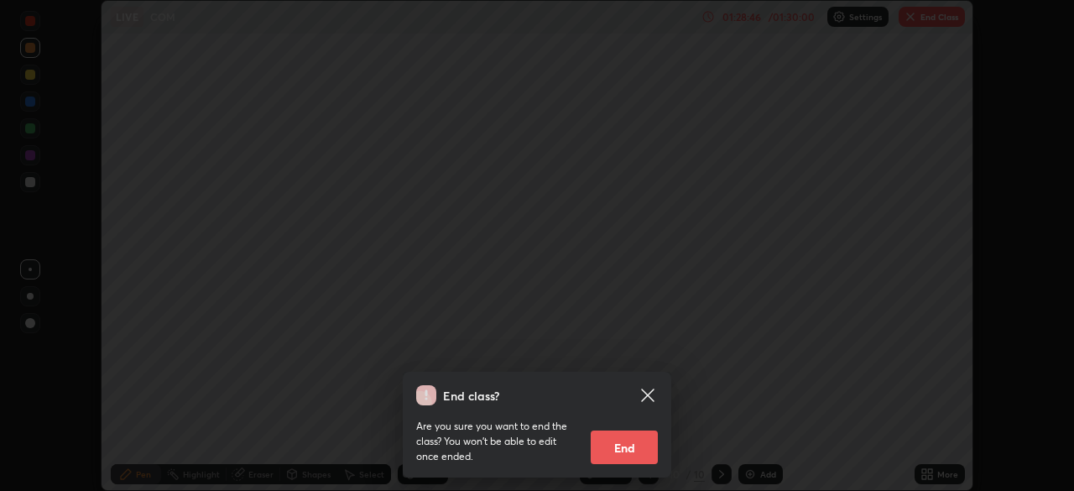
click at [909, 373] on div "End class? Are you sure you want to end the class? You won’t be able to edit on…" at bounding box center [537, 245] width 1074 height 491
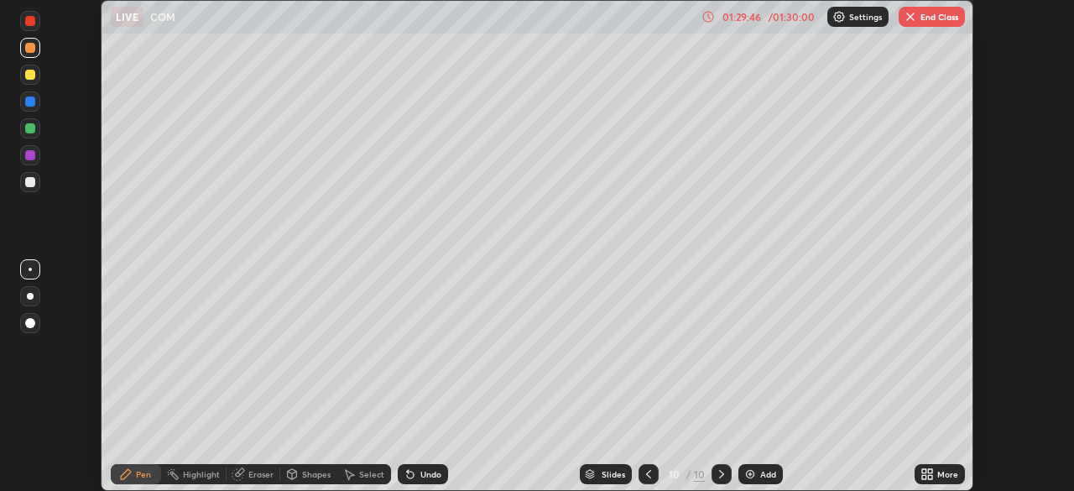
click at [955, 16] on button "End Class" at bounding box center [932, 17] width 66 height 20
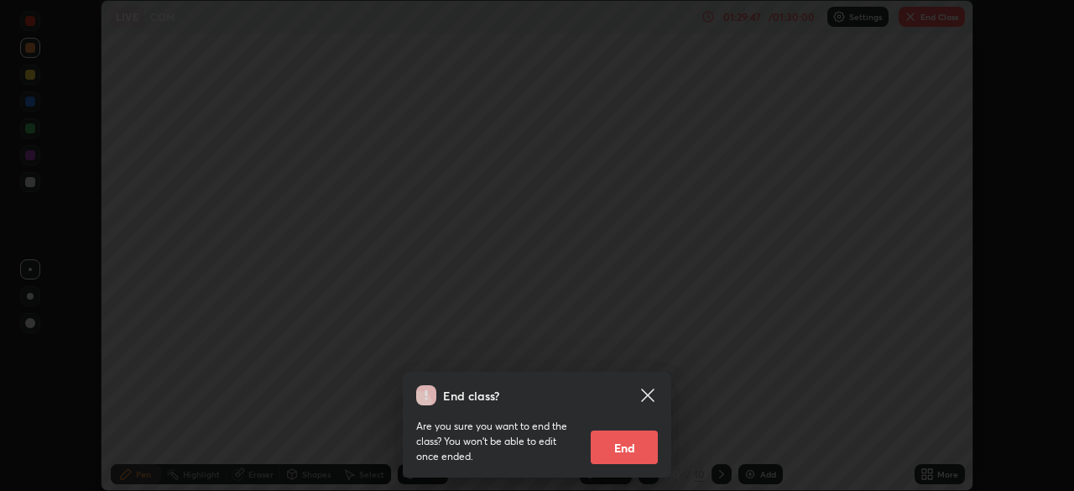
click at [649, 440] on button "End" at bounding box center [624, 447] width 67 height 34
